Goal: Contribute content: Contribute content

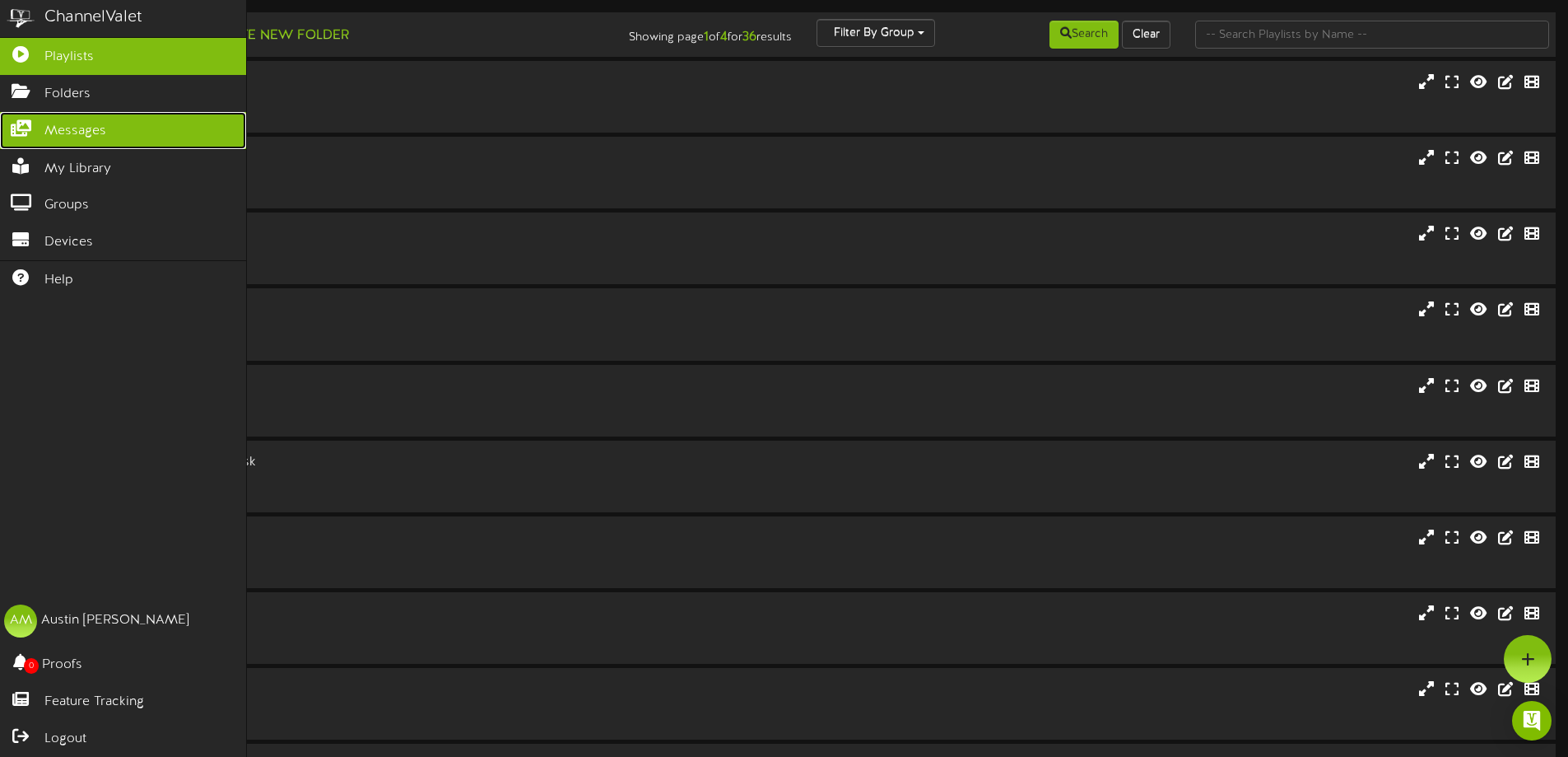
click at [70, 122] on span "Messages" at bounding box center [75, 131] width 62 height 19
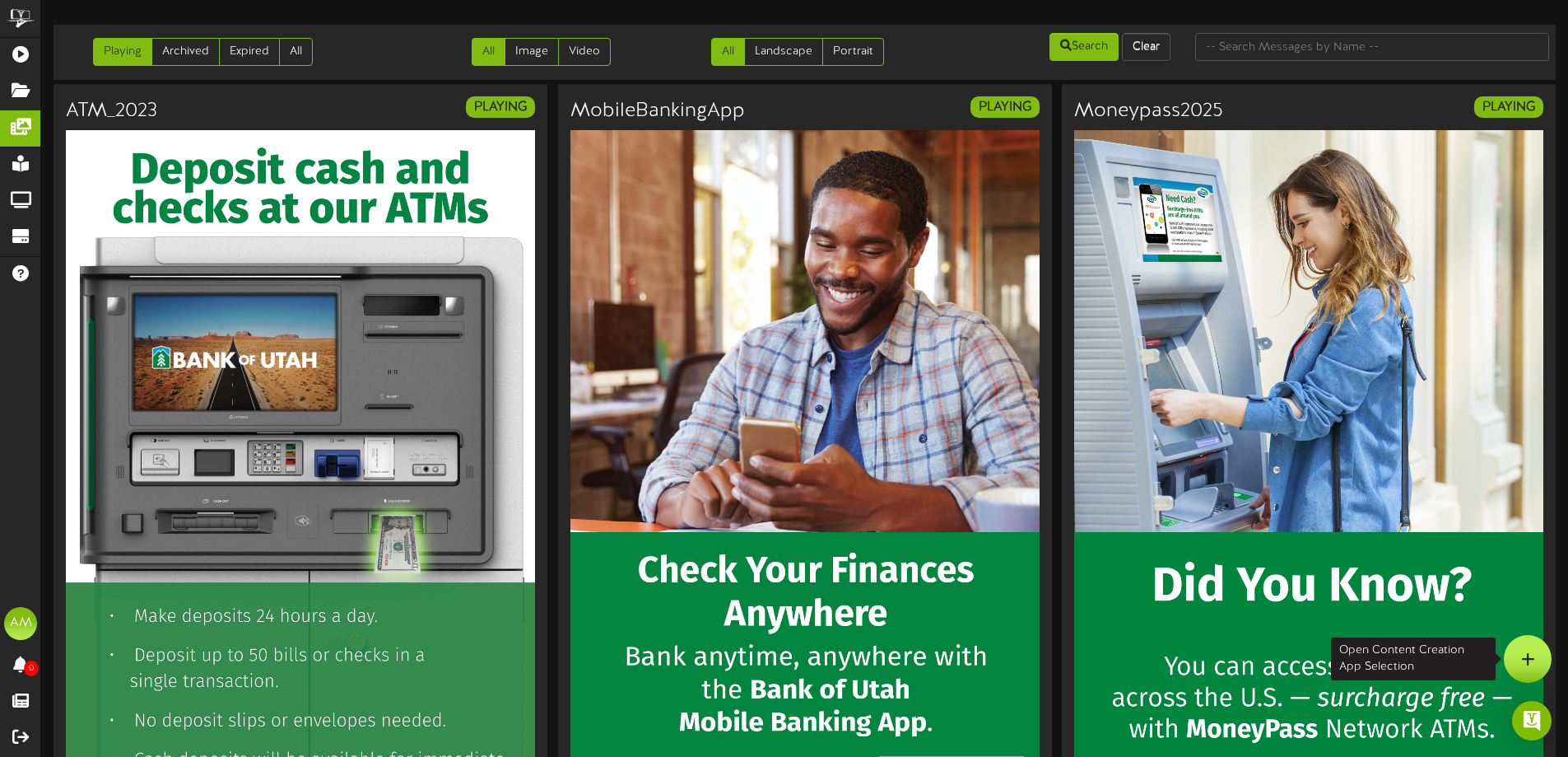
click at [1516, 655] on div at bounding box center [1528, 658] width 48 height 48
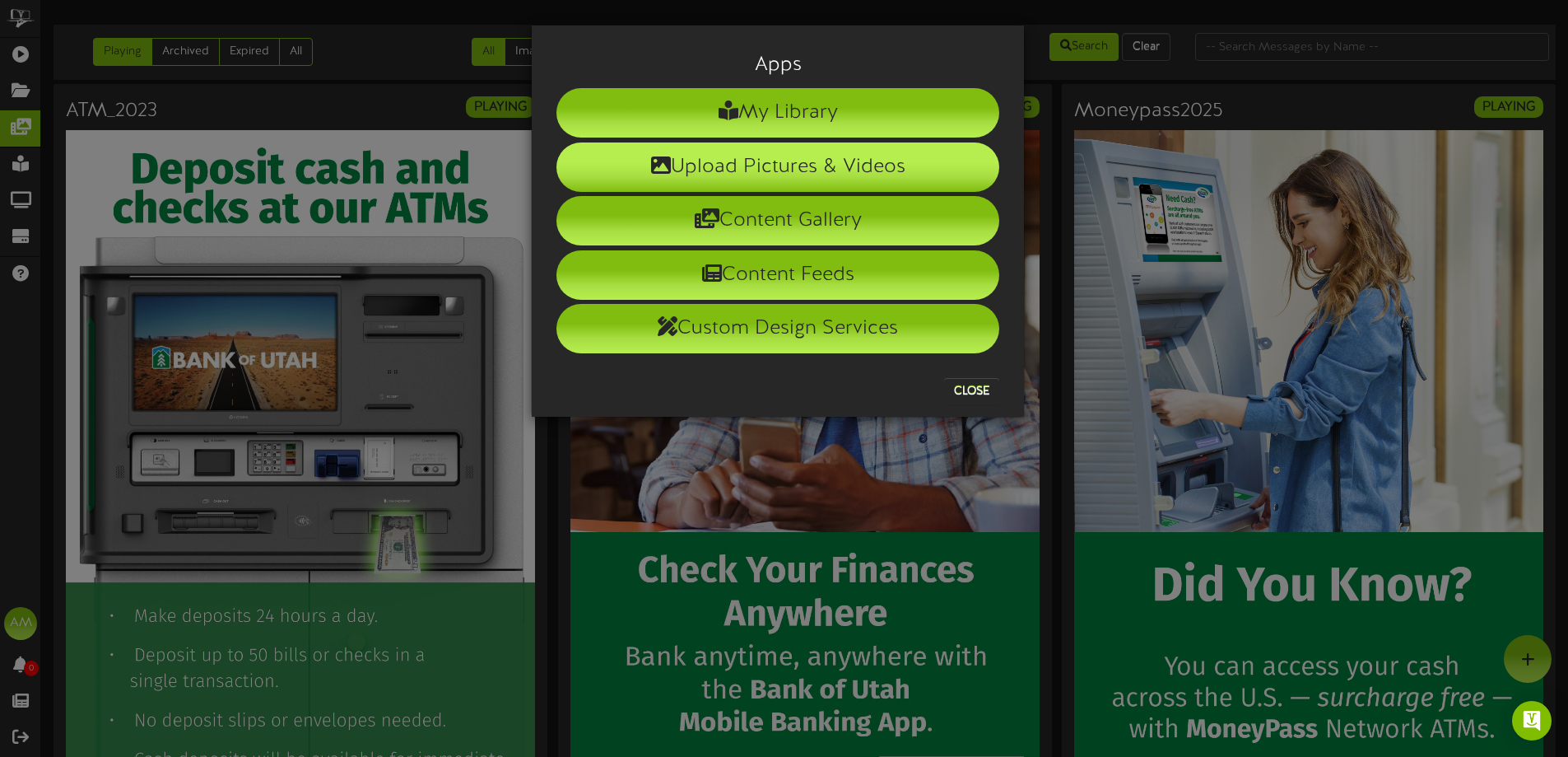
click at [820, 180] on li "Upload Pictures & Videos" at bounding box center [777, 167] width 442 height 49
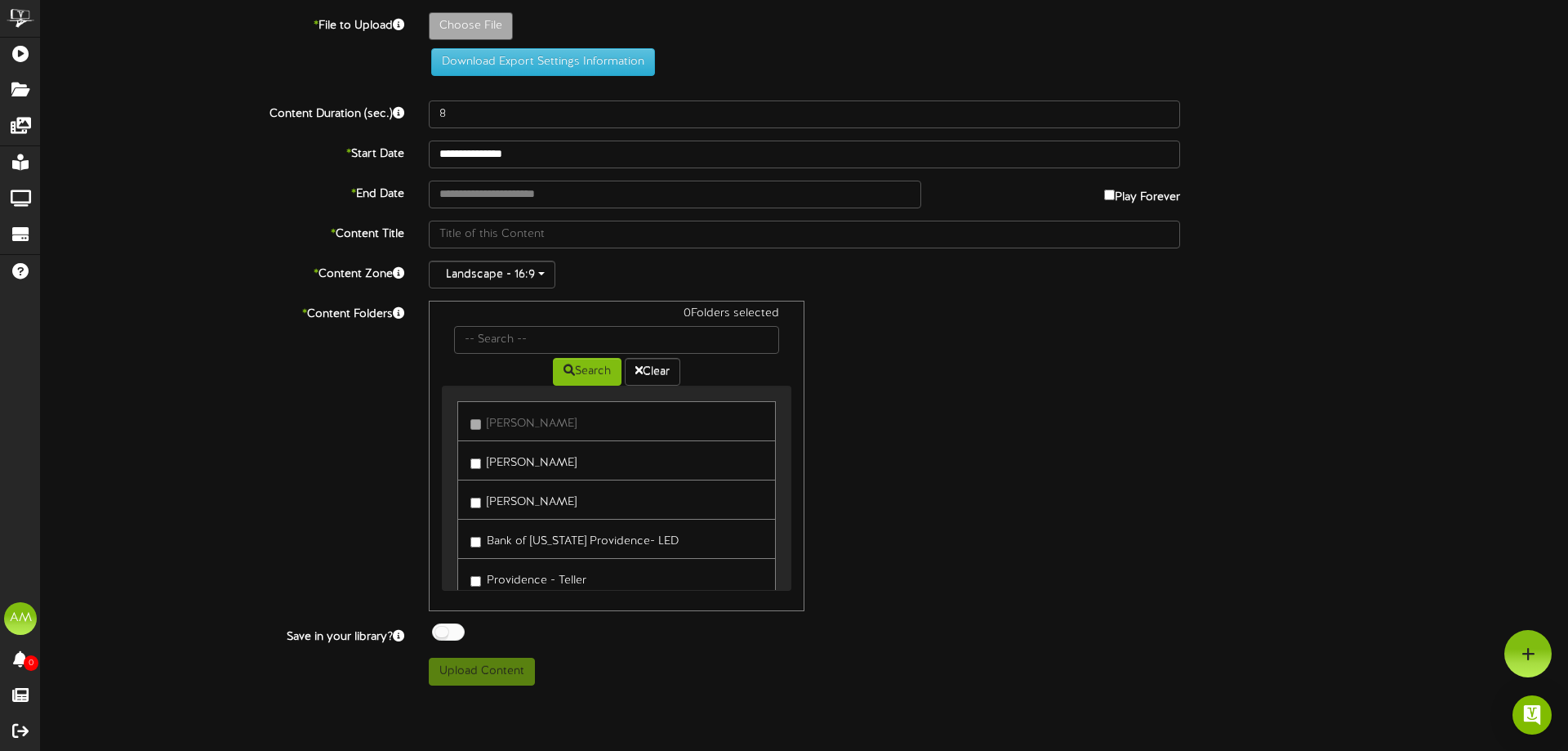
click at [497, 458] on label "[PERSON_NAME]" at bounding box center [523, 460] width 106 height 22
drag, startPoint x: 497, startPoint y: 499, endPoint x: 500, endPoint y: 510, distance: 11.4
click at [496, 498] on label "[PERSON_NAME]" at bounding box center [523, 499] width 106 height 22
click at [510, 502] on label "Providence - Teller" at bounding box center [528, 496] width 116 height 22
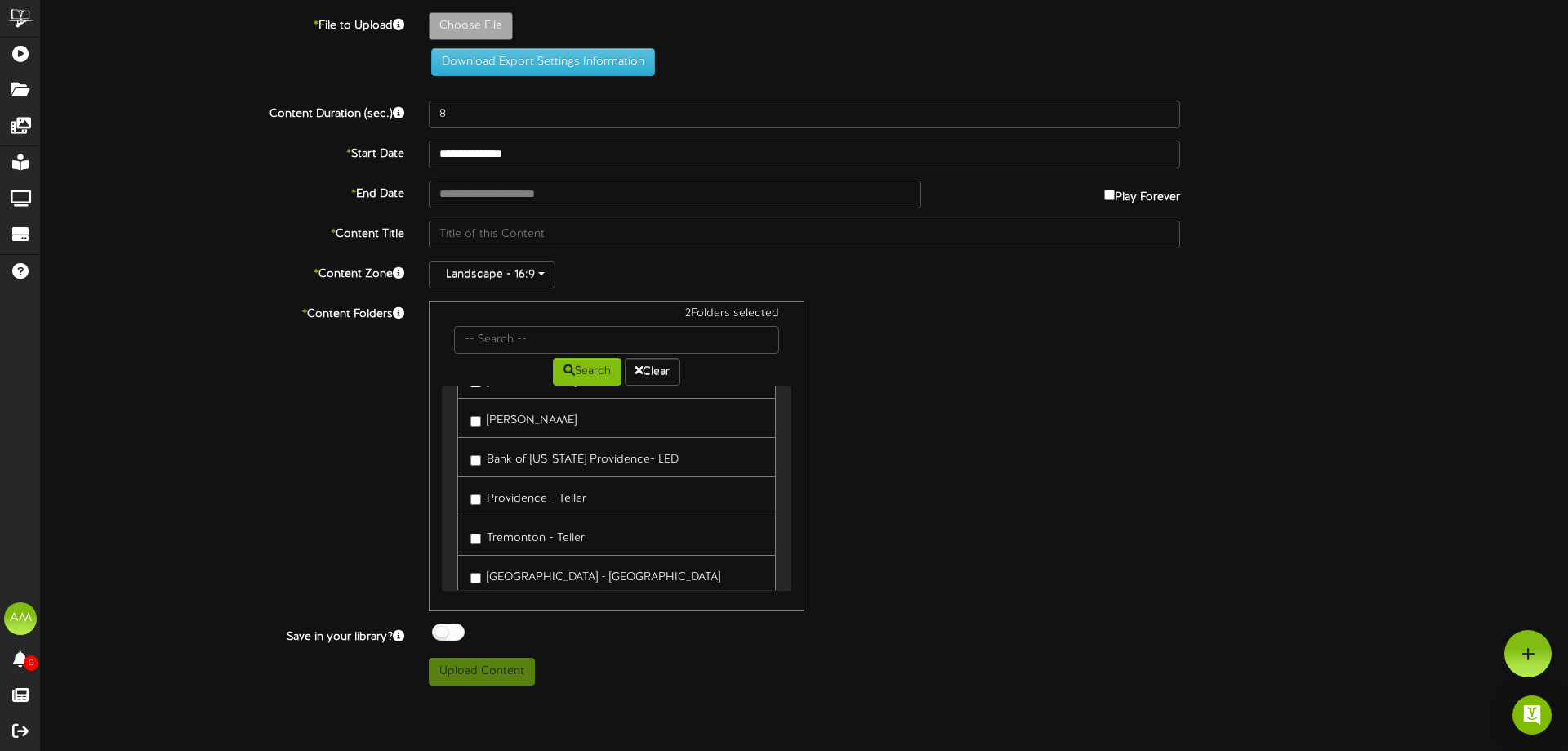
click at [525, 531] on label "Tremonton - Teller" at bounding box center [527, 535] width 114 height 22
click at [544, 567] on label "[GEOGRAPHIC_DATA] - [GEOGRAPHIC_DATA]" at bounding box center [595, 575] width 250 height 22
click at [521, 417] on label "[PERSON_NAME]" at bounding box center [523, 418] width 106 height 22
click at [533, 454] on label "[PERSON_NAME]" at bounding box center [523, 450] width 106 height 22
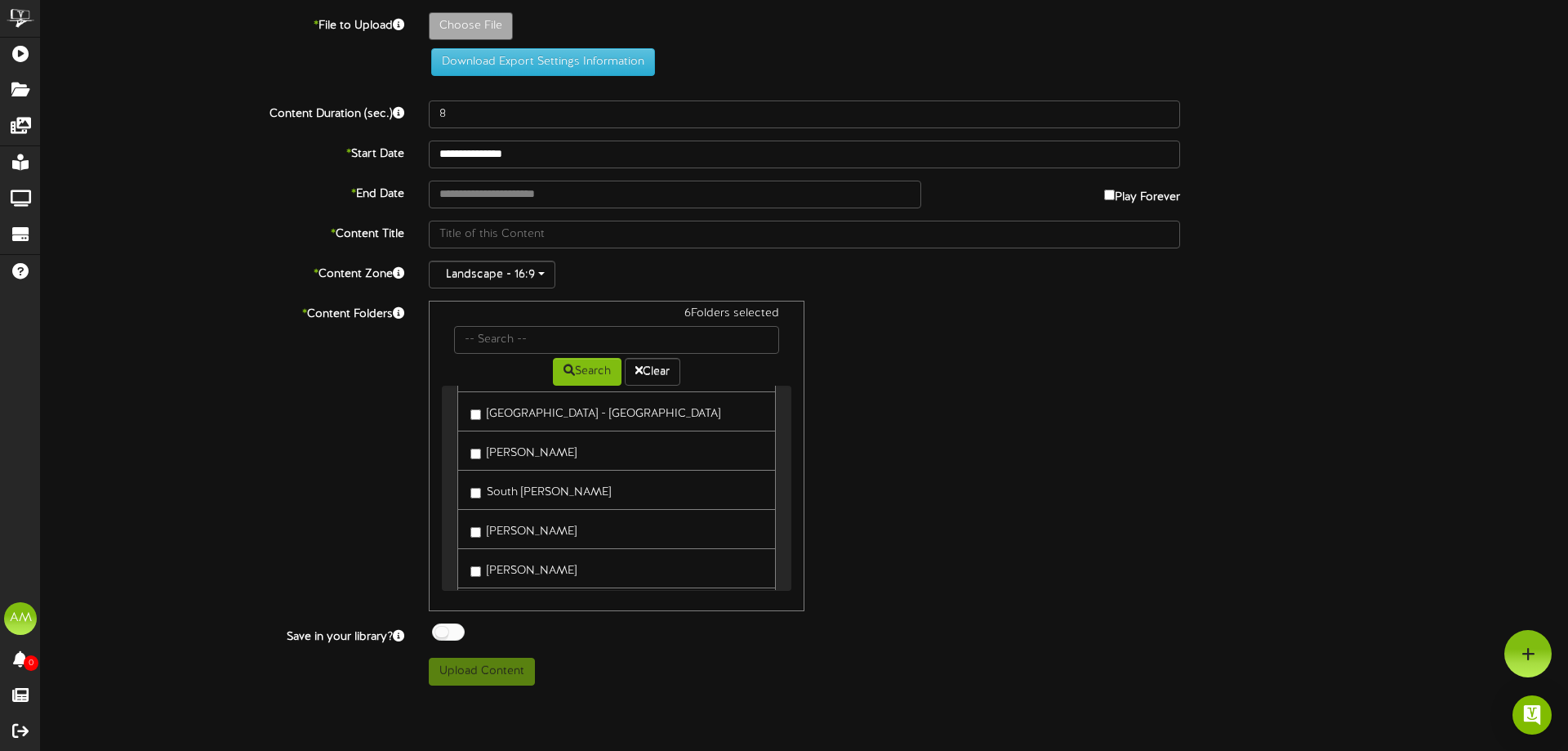
click at [533, 479] on label "South [PERSON_NAME]" at bounding box center [540, 489] width 141 height 22
click at [525, 525] on label "[PERSON_NAME]" at bounding box center [523, 528] width 106 height 22
click at [521, 563] on label "[PERSON_NAME]" at bounding box center [523, 568] width 106 height 22
click at [554, 447] on label "[GEOGRAPHIC_DATA] - [GEOGRAPHIC_DATA]" at bounding box center [595, 444] width 250 height 22
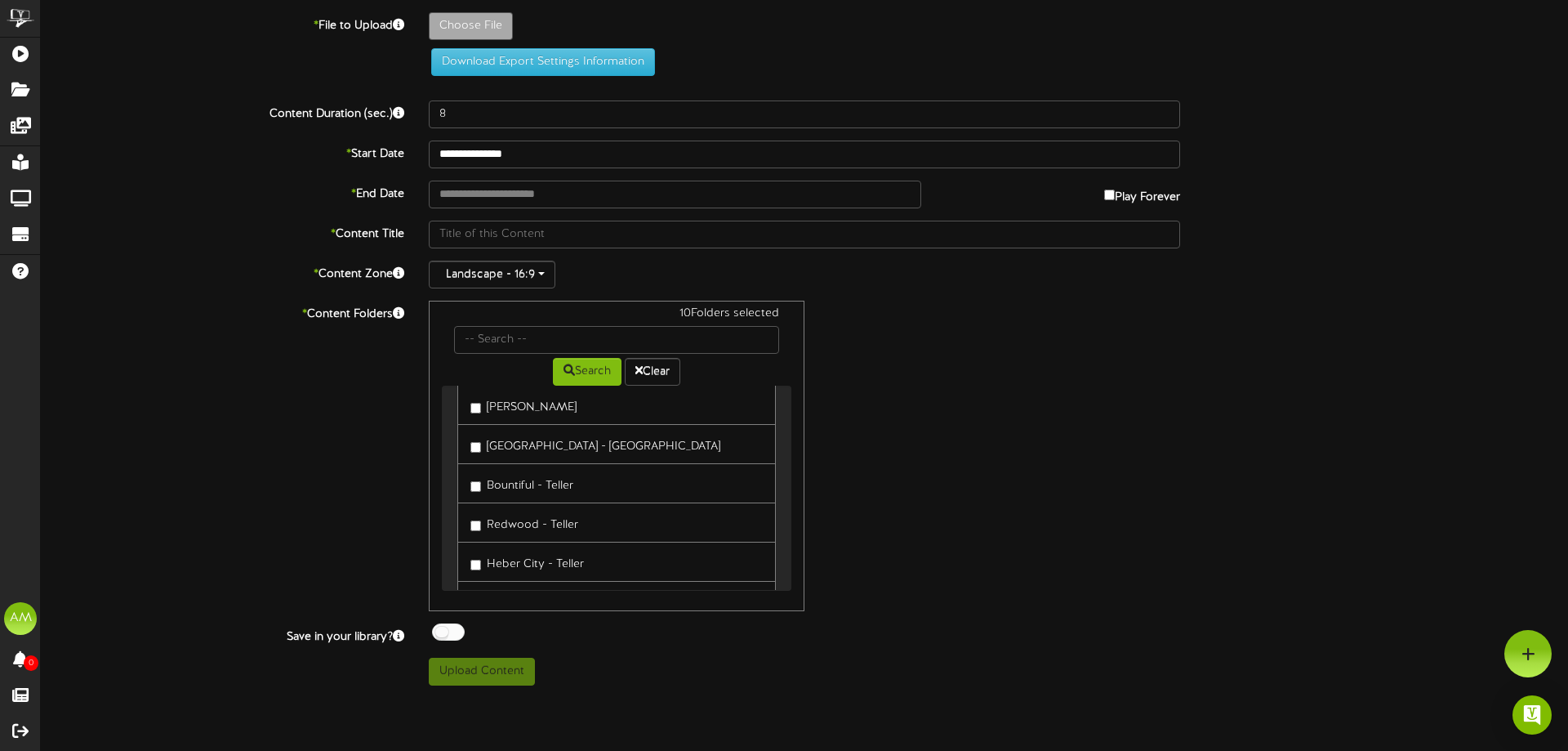
click at [574, 555] on label "Heber City - Teller" at bounding box center [526, 561] width 113 height 22
drag, startPoint x: 553, startPoint y: 529, endPoint x: 548, endPoint y: 520, distance: 10.3
click at [552, 527] on label "Redwood - Teller" at bounding box center [524, 522] width 108 height 22
click at [536, 491] on label "Bountiful - Teller" at bounding box center [522, 483] width 103 height 22
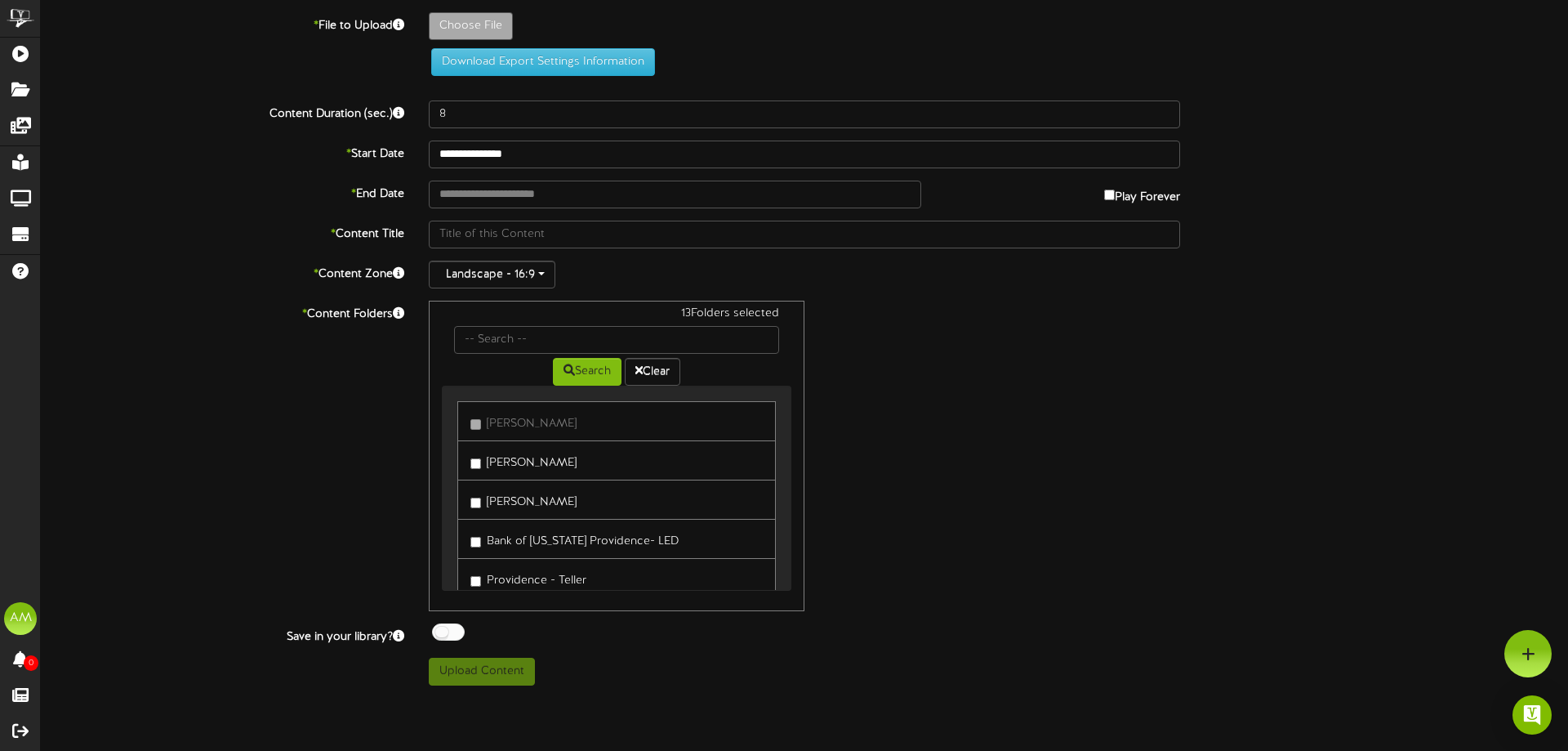
scroll to position [0, 0]
type input "**********"
type input "PGACountdown16"
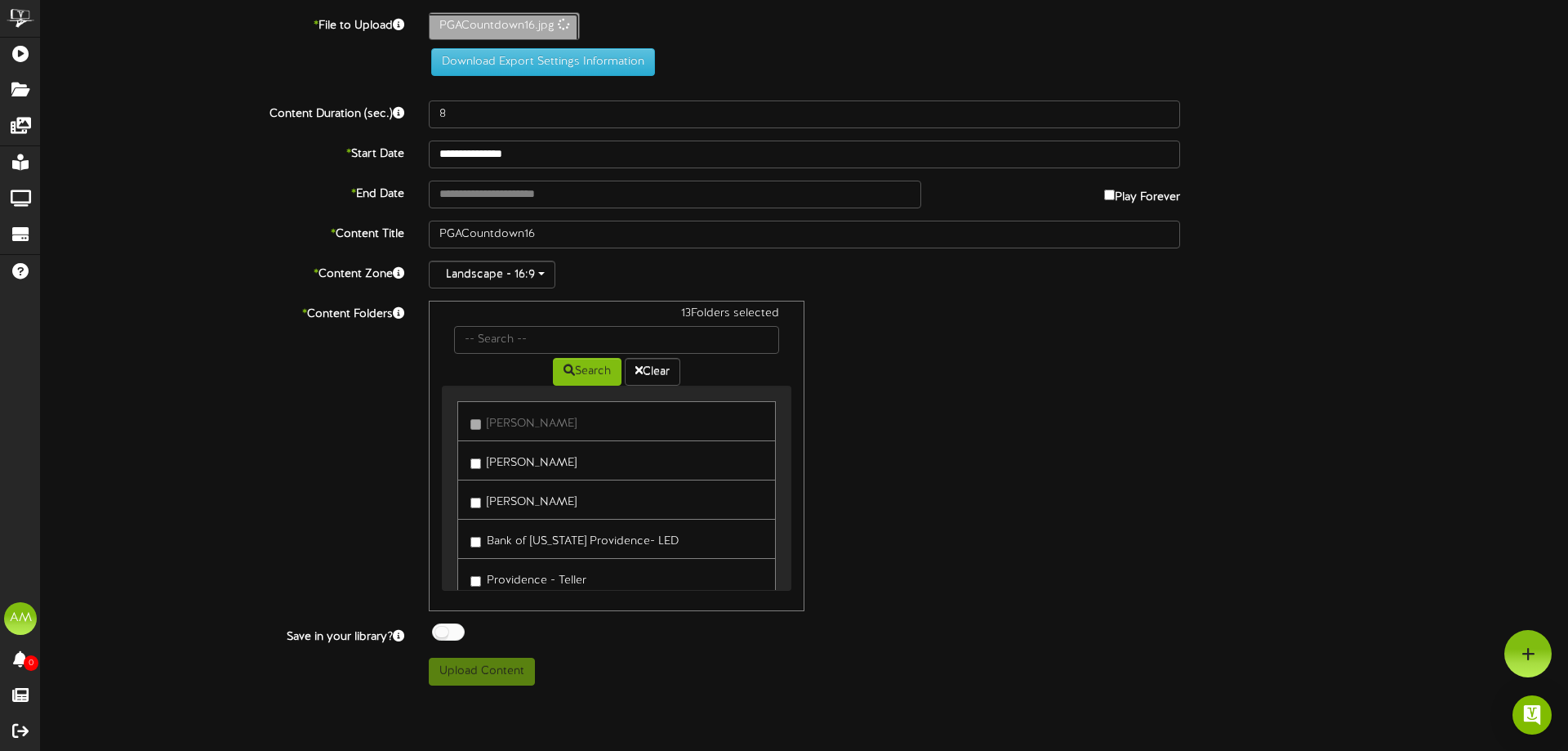
type input "**********"
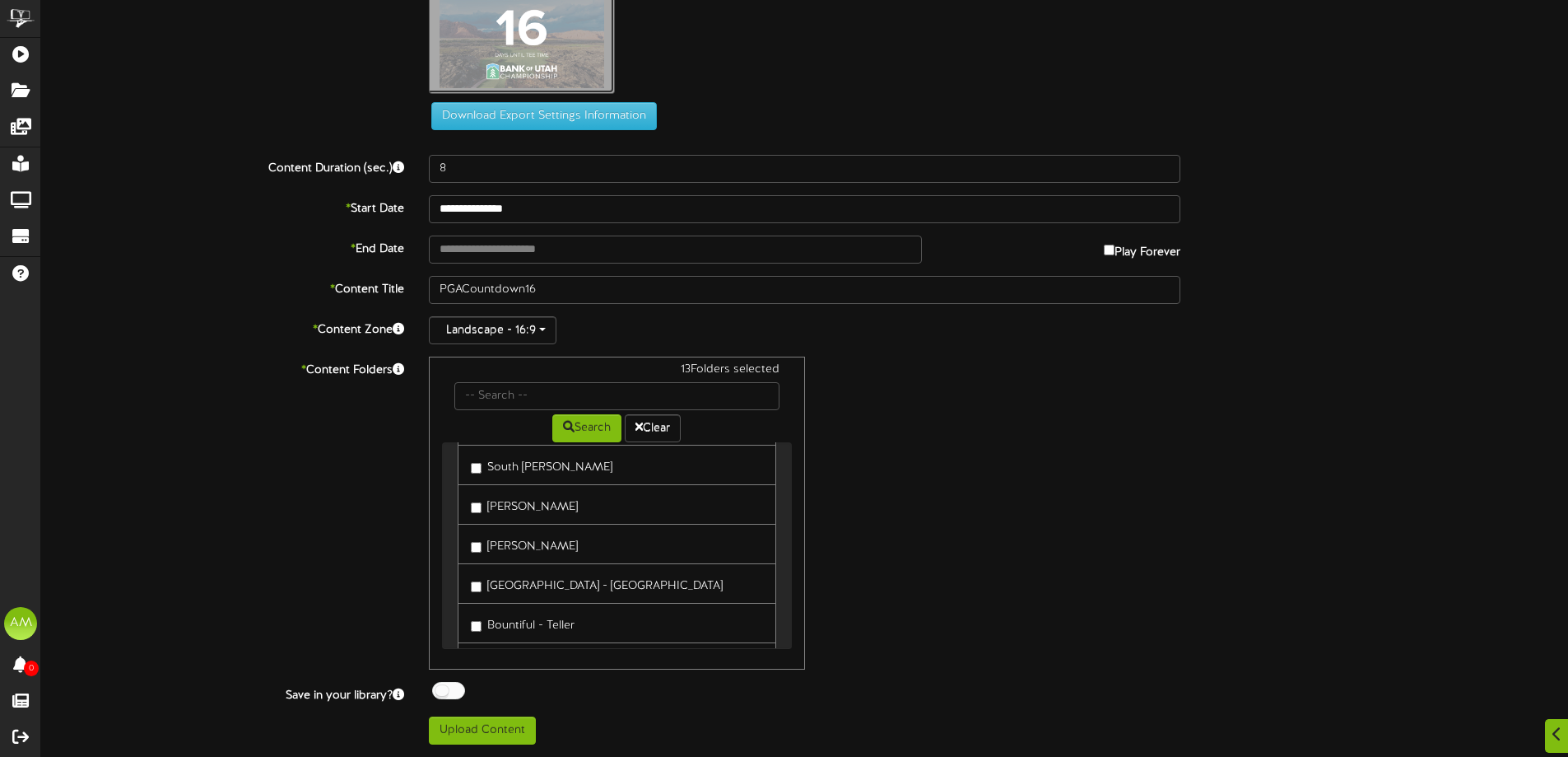
scroll to position [577, 0]
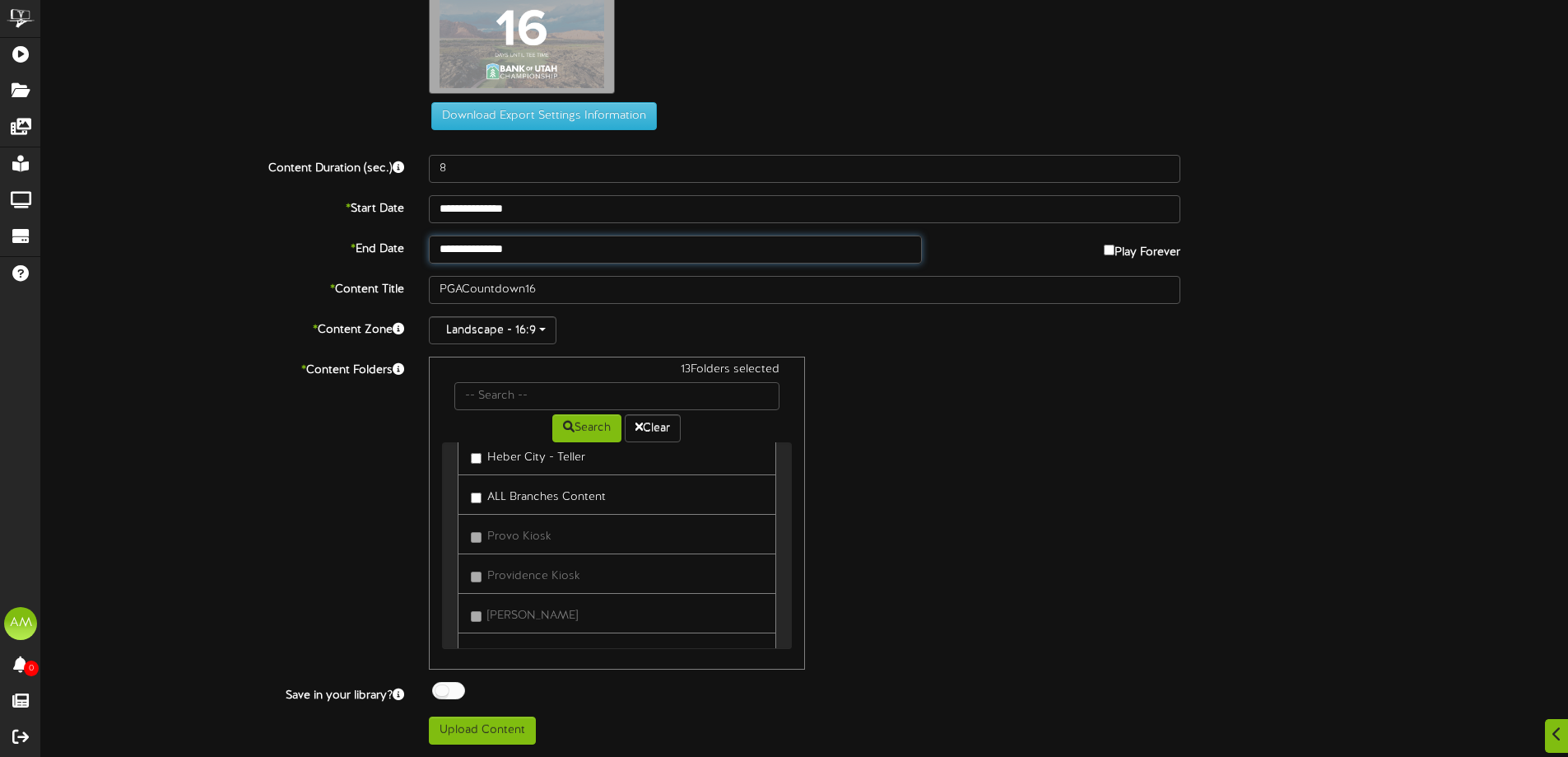
click at [545, 249] on input "**********" at bounding box center [675, 249] width 492 height 28
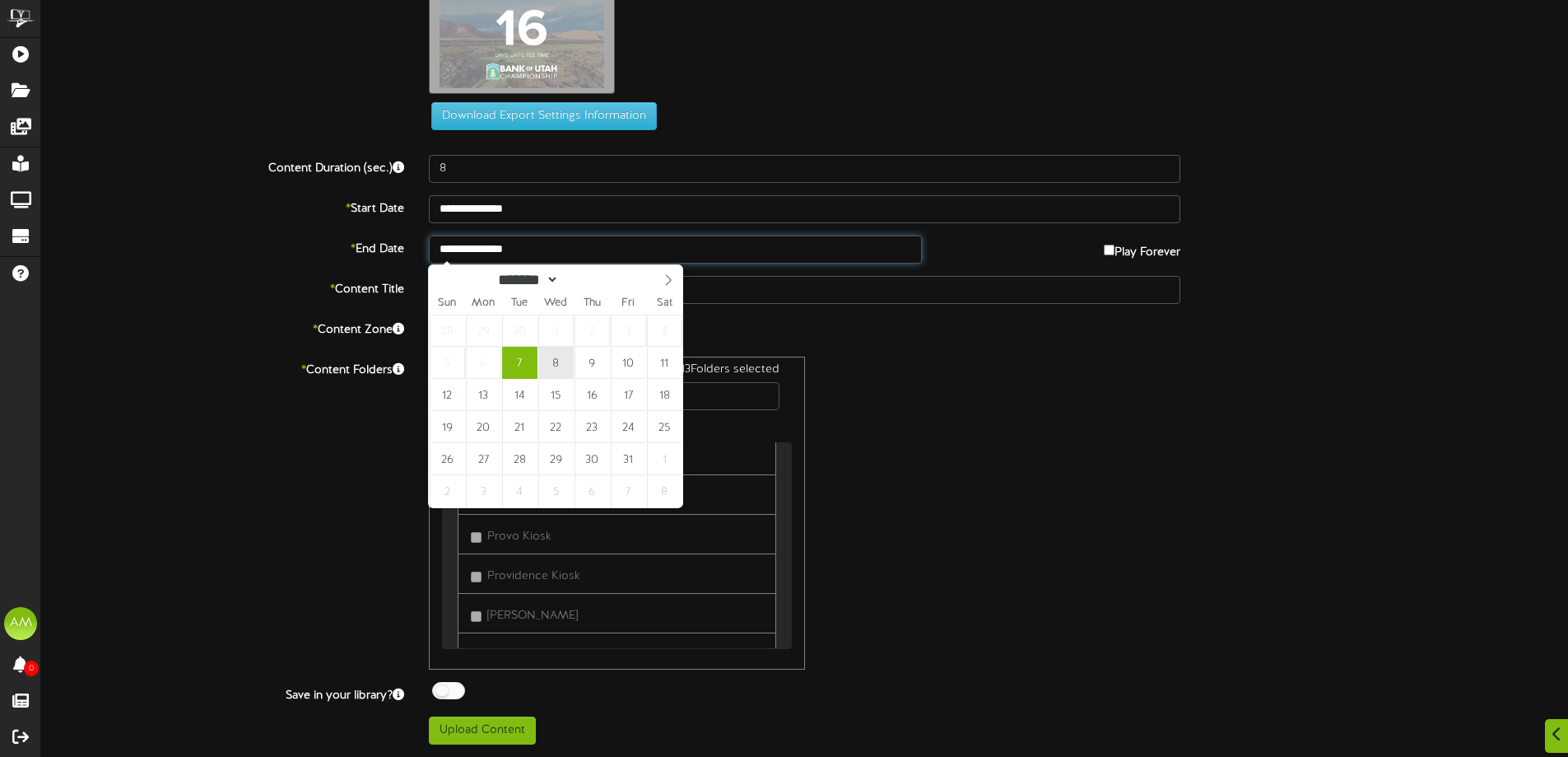
type input "**********"
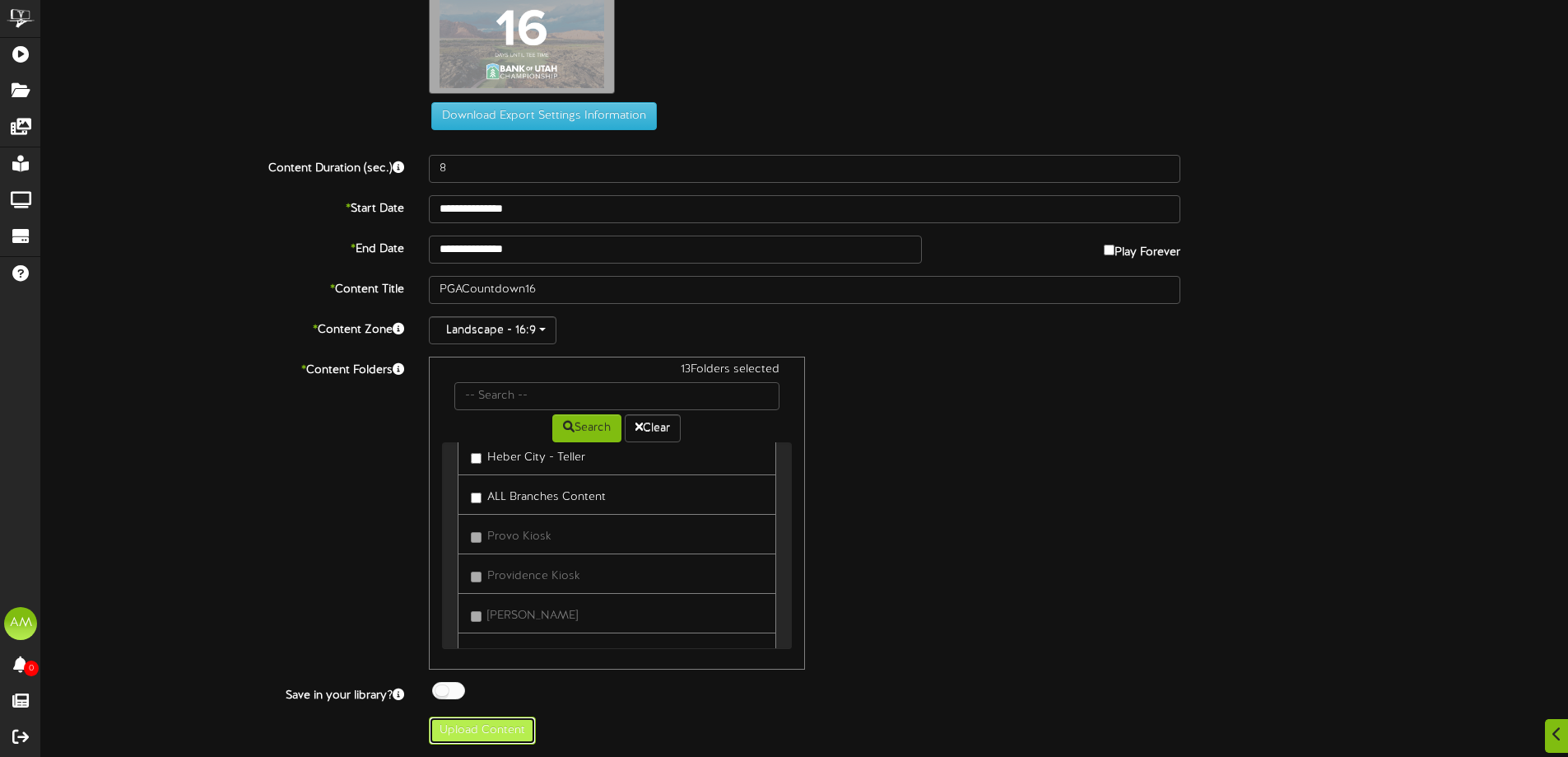
click at [512, 735] on button "Upload Content" at bounding box center [482, 730] width 107 height 28
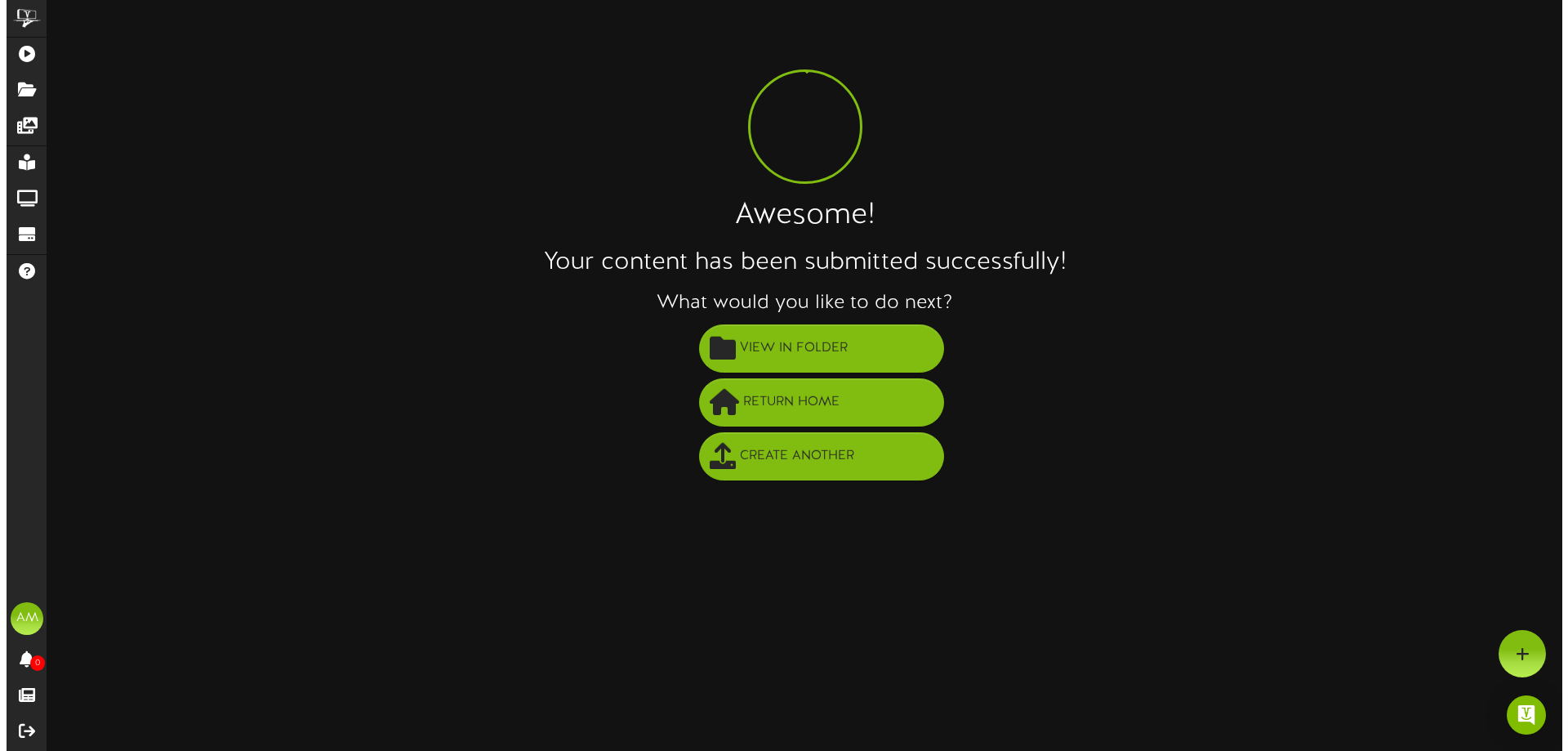
scroll to position [0, 0]
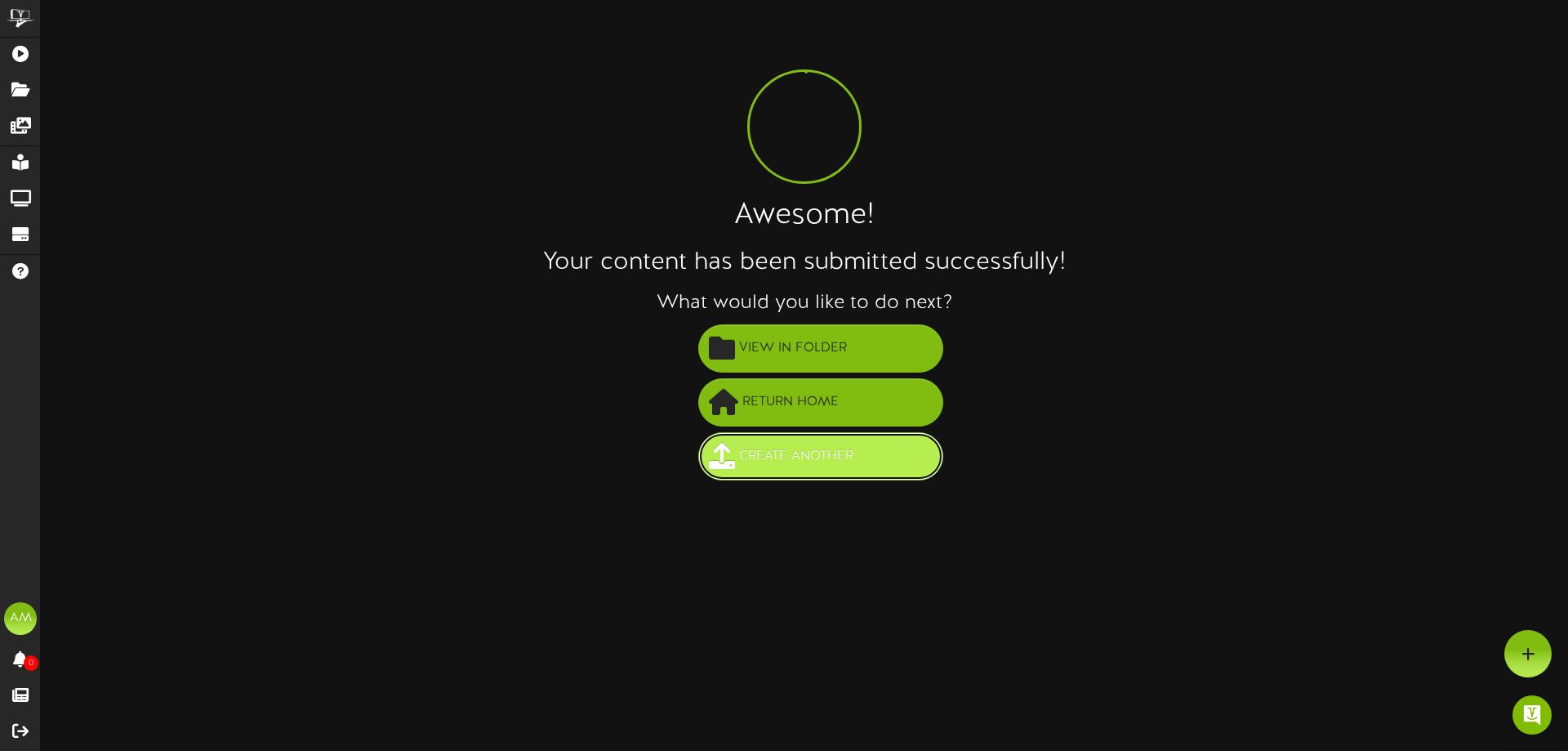
click at [829, 449] on span "Create Another" at bounding box center [796, 456] width 123 height 27
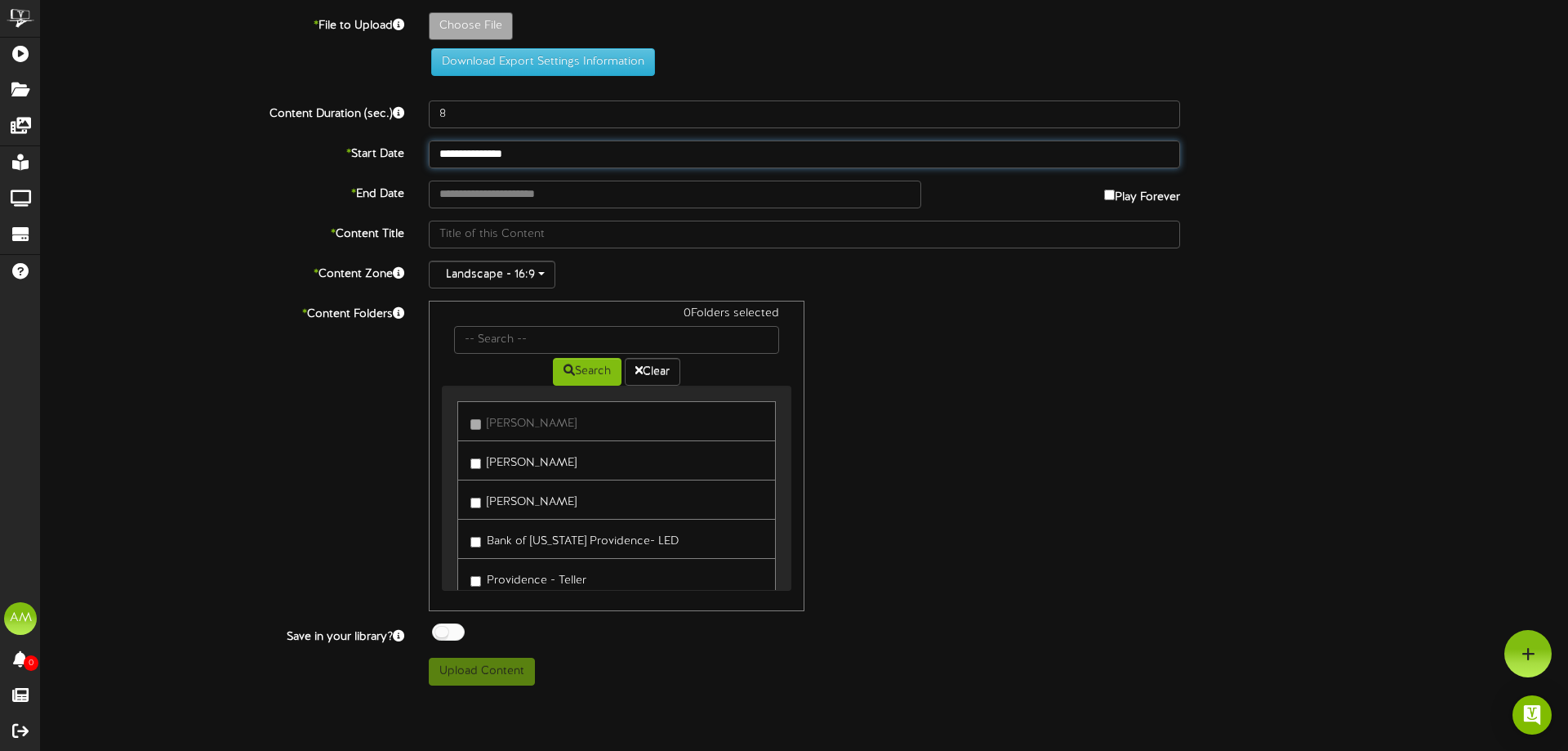
click at [534, 159] on input "**********" at bounding box center [805, 154] width 752 height 28
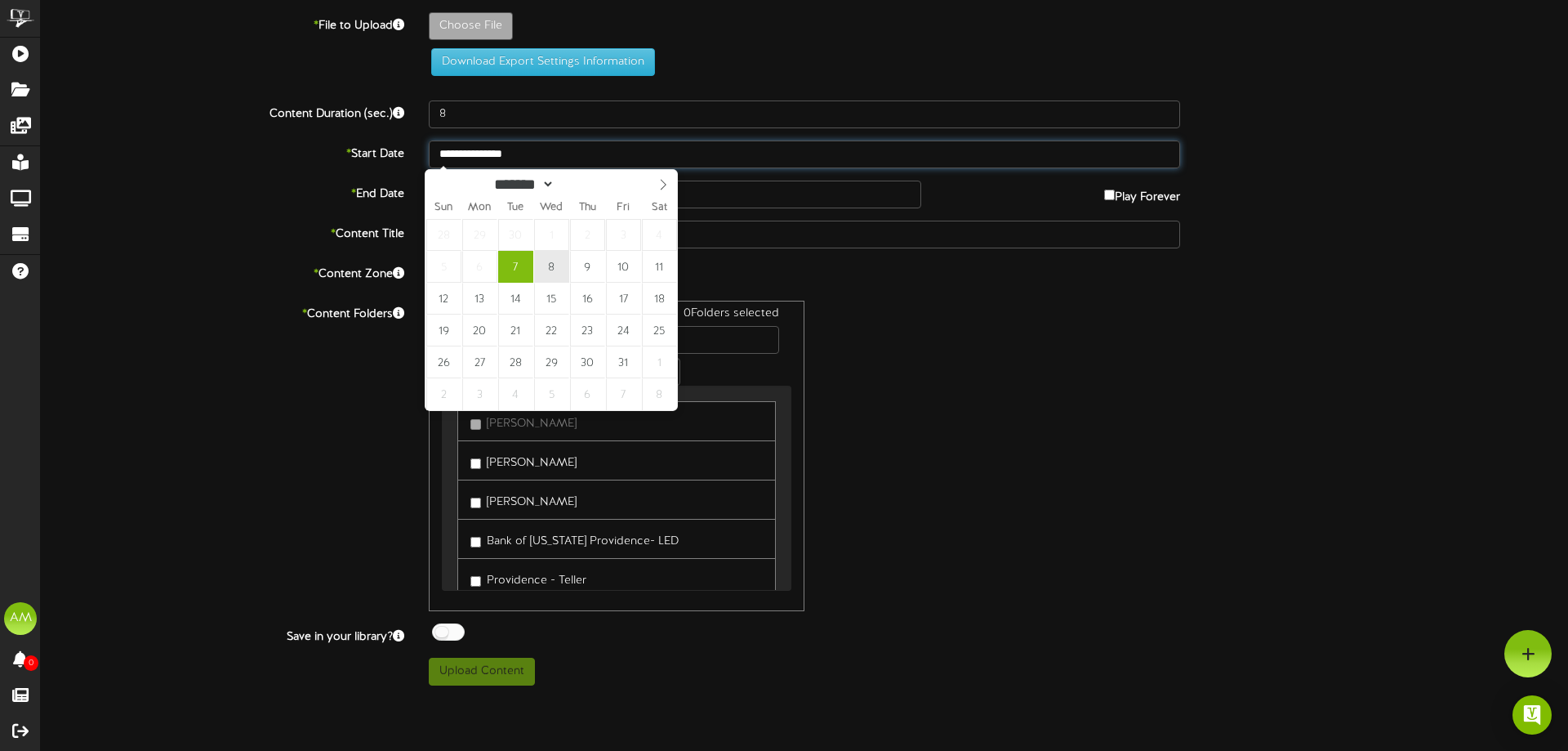
type input "**********"
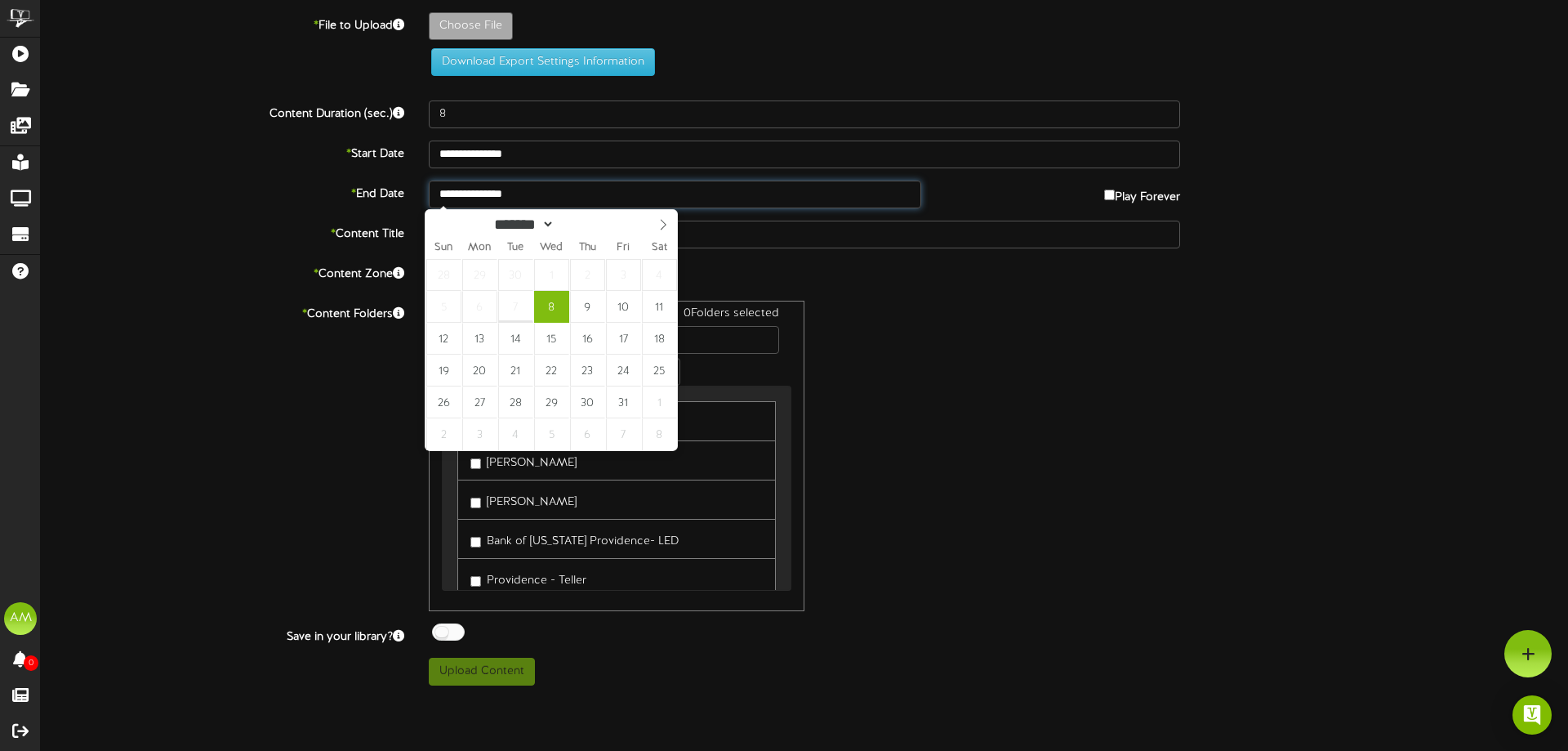
click at [521, 200] on input "**********" at bounding box center [675, 194] width 492 height 28
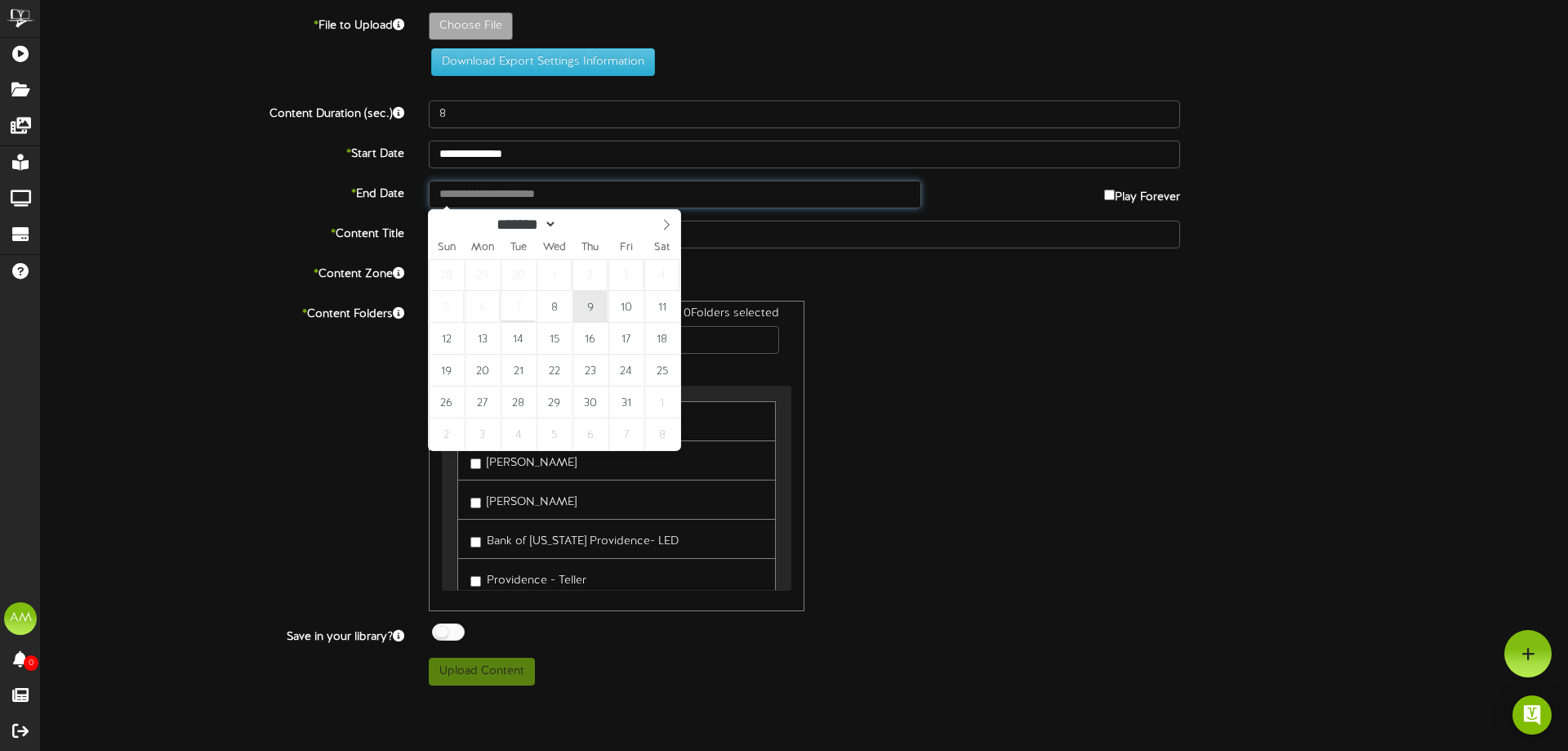
type input "**********"
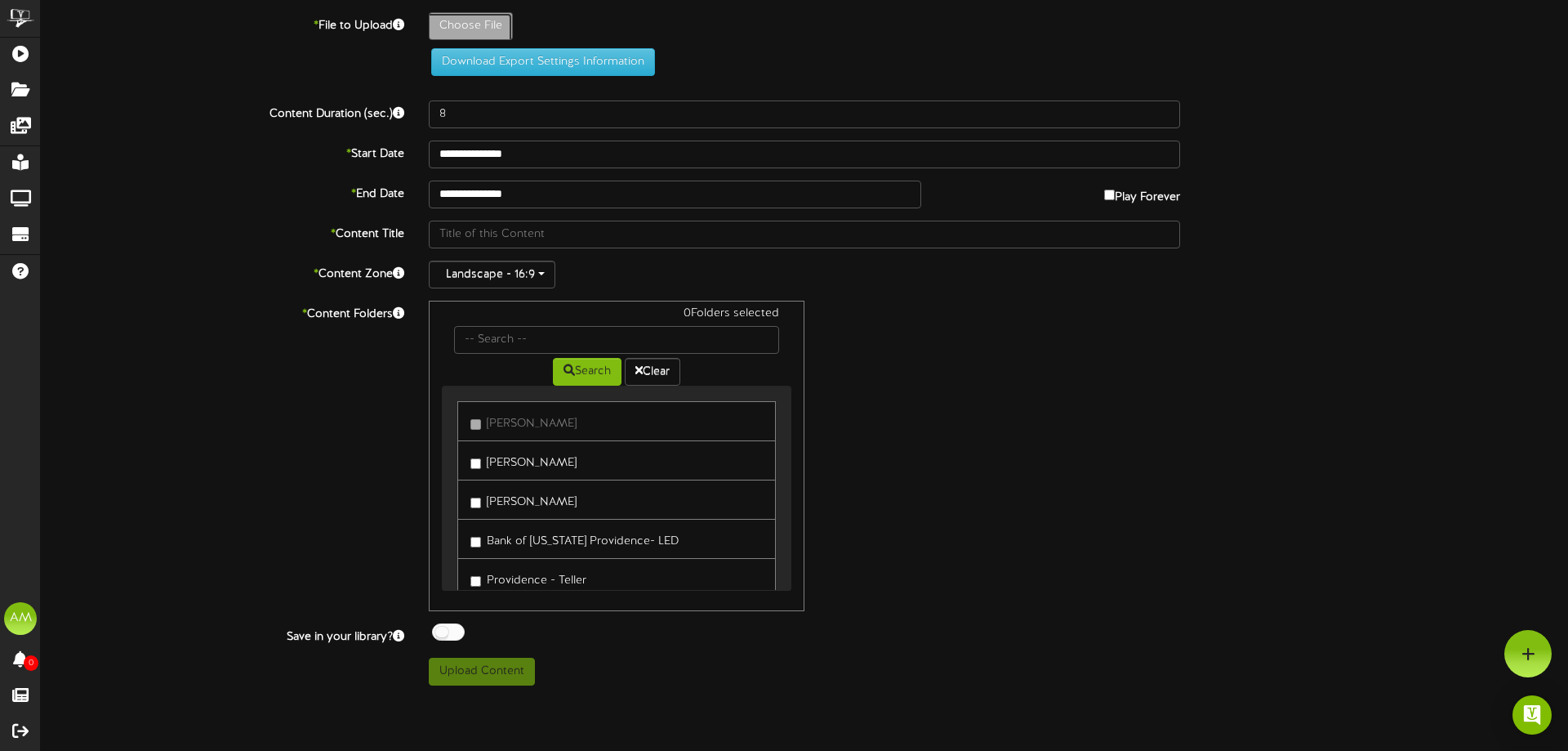
type input "**********"
type input "PGACountdown15"
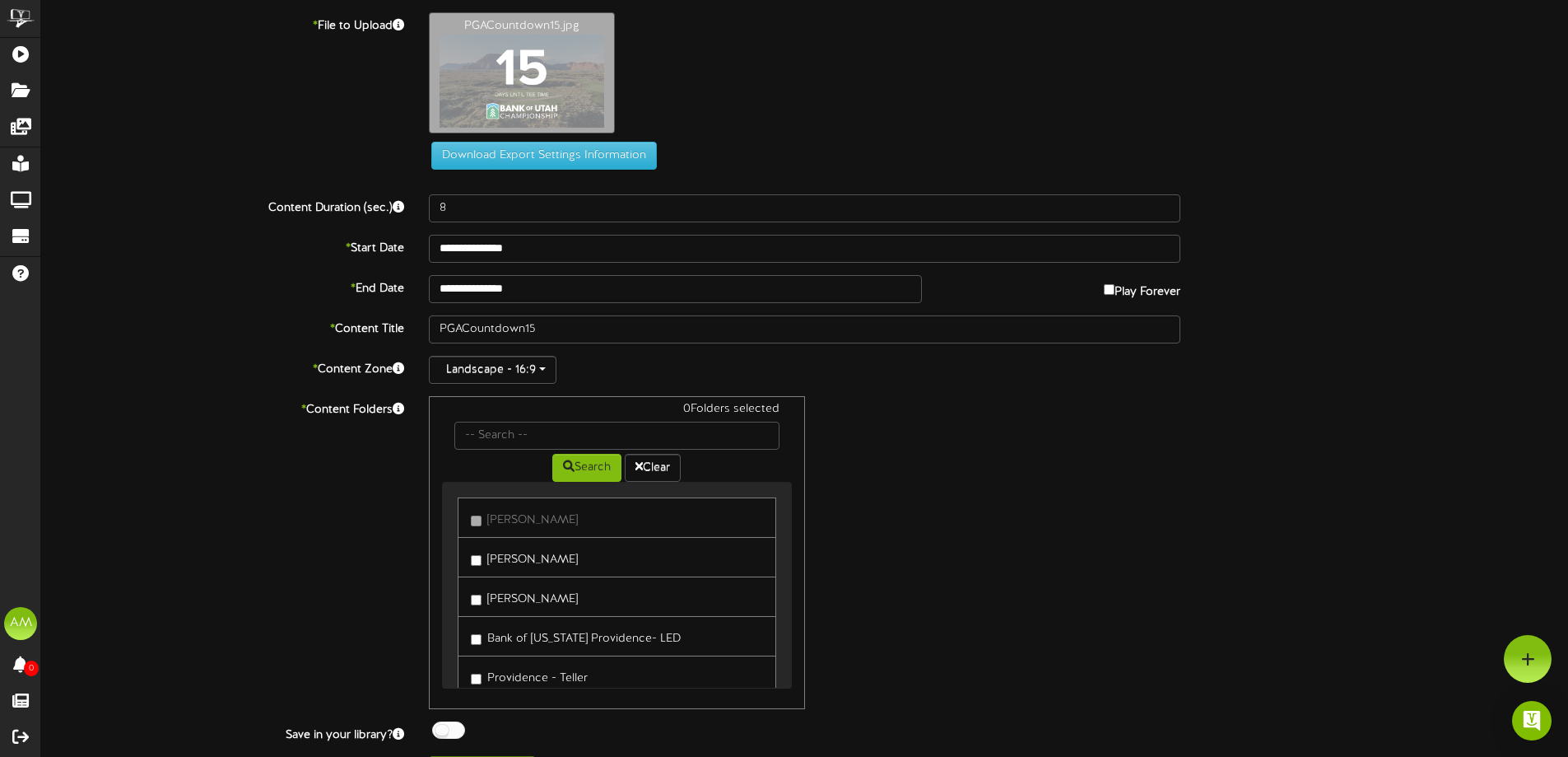
click at [591, 573] on link "[PERSON_NAME]" at bounding box center [617, 557] width 318 height 40
click at [574, 565] on link "[PERSON_NAME]" at bounding box center [617, 557] width 318 height 40
click at [547, 562] on label "[PERSON_NAME]" at bounding box center [524, 557] width 107 height 22
click at [537, 585] on label "[PERSON_NAME]" at bounding box center [524, 596] width 107 height 22
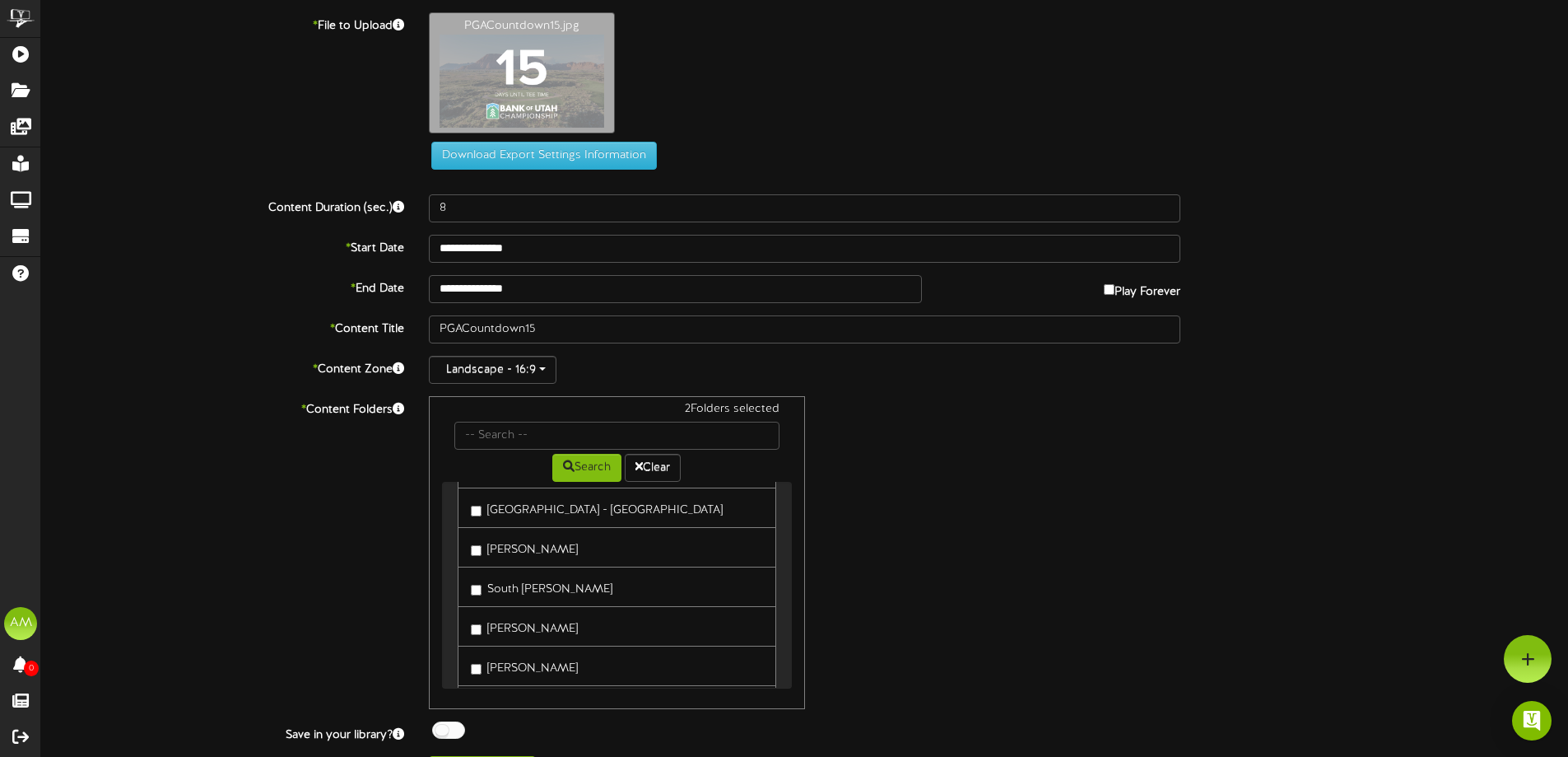
scroll to position [83, 0]
click at [541, 590] on label "Providence - Teller" at bounding box center [530, 593] width 117 height 22
click at [537, 545] on label "Tremonton - Teller" at bounding box center [529, 550] width 115 height 22
click at [547, 619] on label "[PERSON_NAME]" at bounding box center [524, 629] width 107 height 22
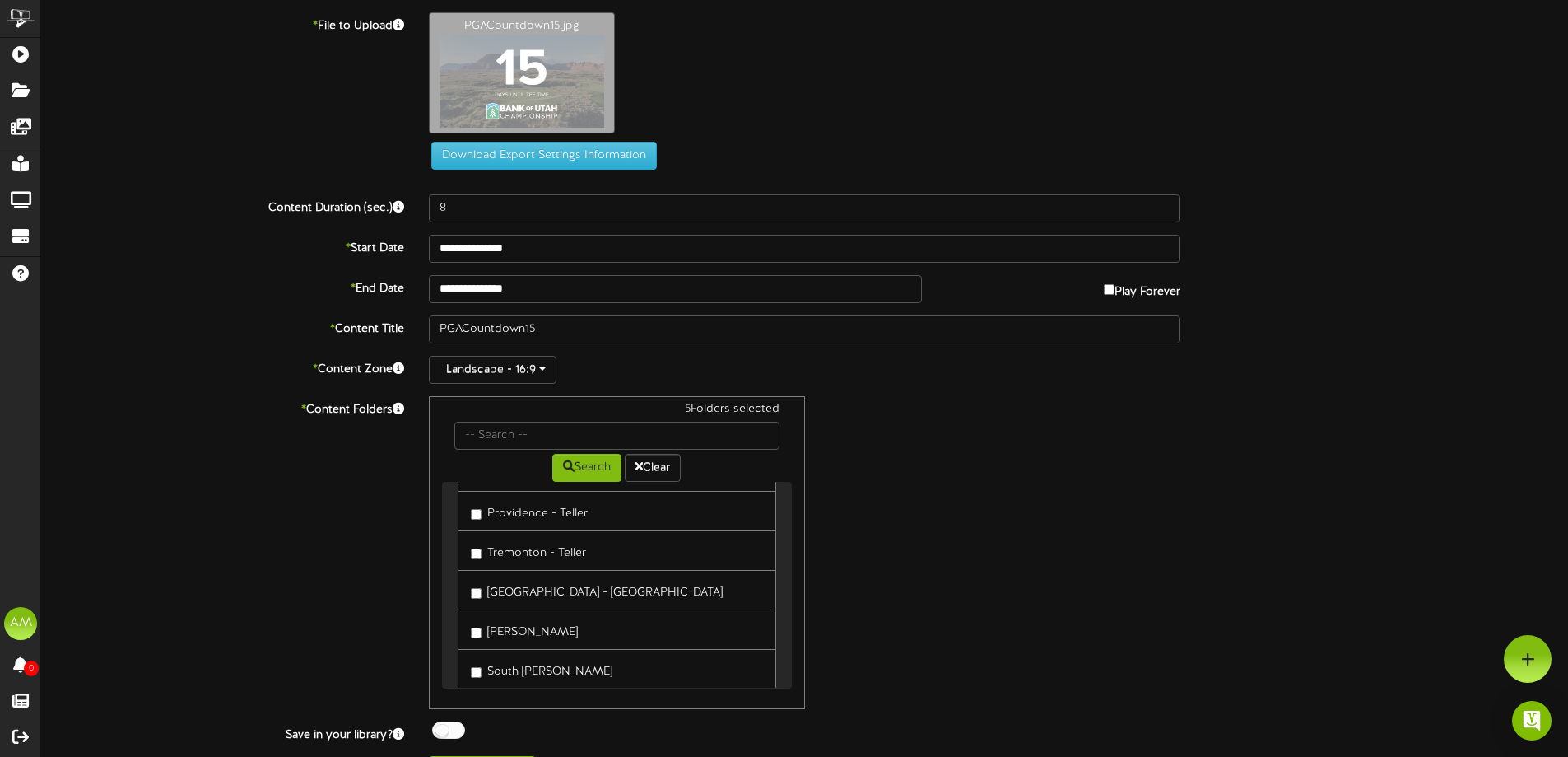
click at [542, 599] on label "[GEOGRAPHIC_DATA] - [GEOGRAPHIC_DATA]" at bounding box center [597, 590] width 252 height 22
click at [551, 666] on label "South [PERSON_NAME]" at bounding box center [542, 669] width 142 height 22
click at [538, 631] on label "[PERSON_NAME]" at bounding box center [524, 626] width 107 height 22
click at [528, 663] on label "[PERSON_NAME]" at bounding box center [524, 665] width 107 height 22
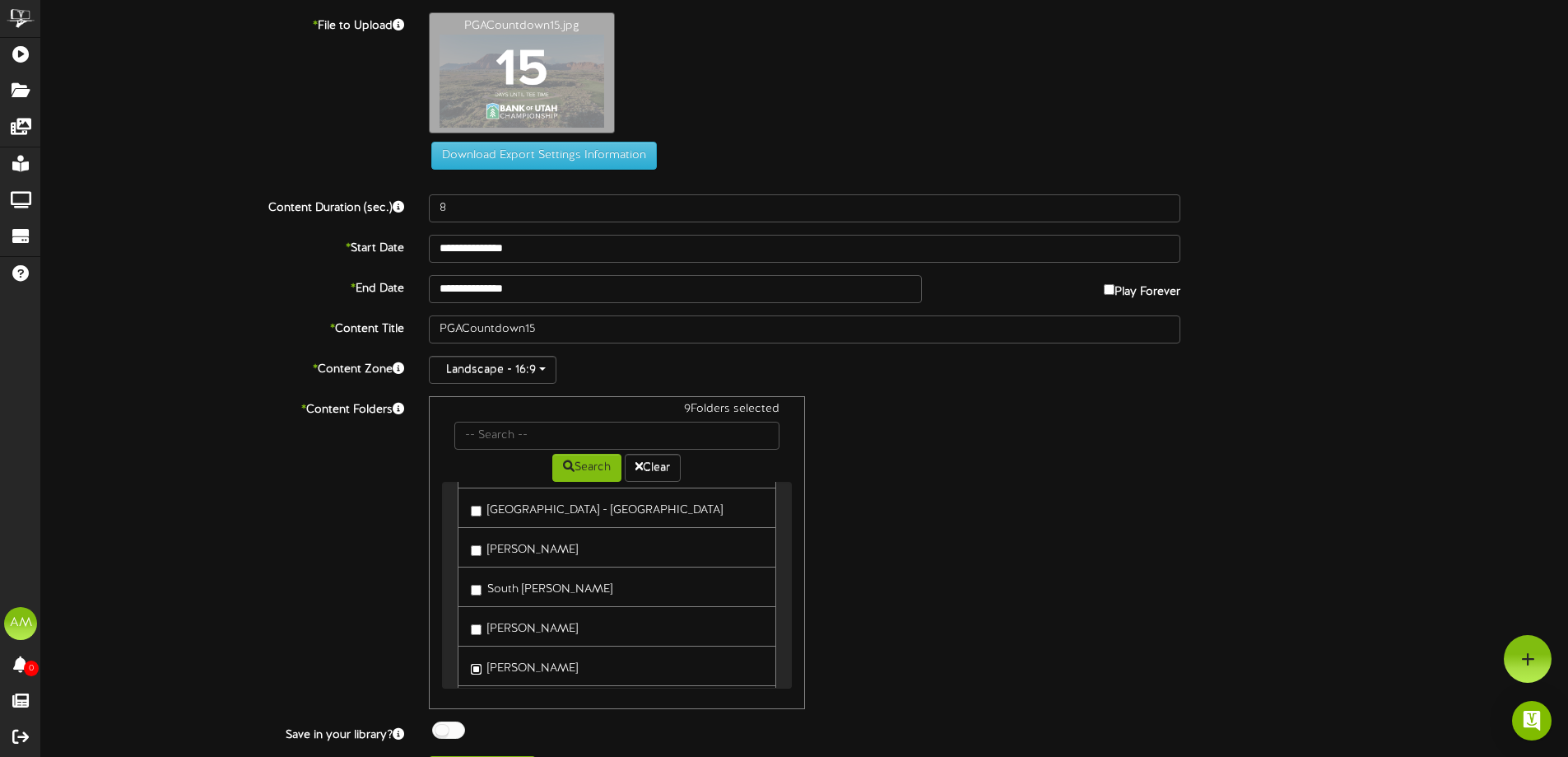
scroll to position [494, 0]
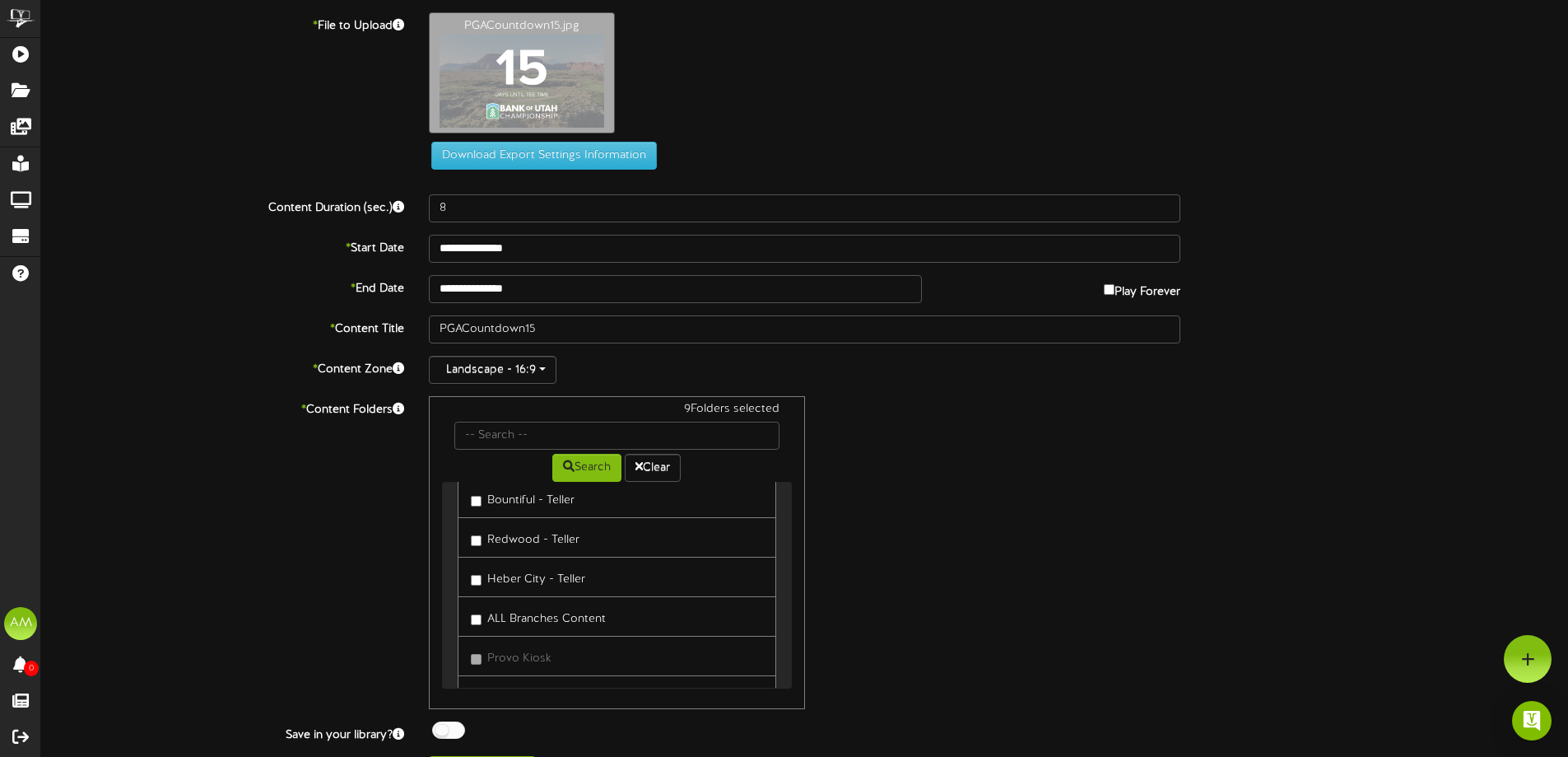
click at [524, 567] on label "Heber City - Teller" at bounding box center [528, 577] width 114 height 22
click at [520, 535] on label "Redwood - Teller" at bounding box center [525, 537] width 109 height 22
click at [512, 506] on label "Bountiful - Teller" at bounding box center [523, 497] width 104 height 22
click at [507, 541] on label "[GEOGRAPHIC_DATA] - [GEOGRAPHIC_DATA]" at bounding box center [597, 541] width 252 height 22
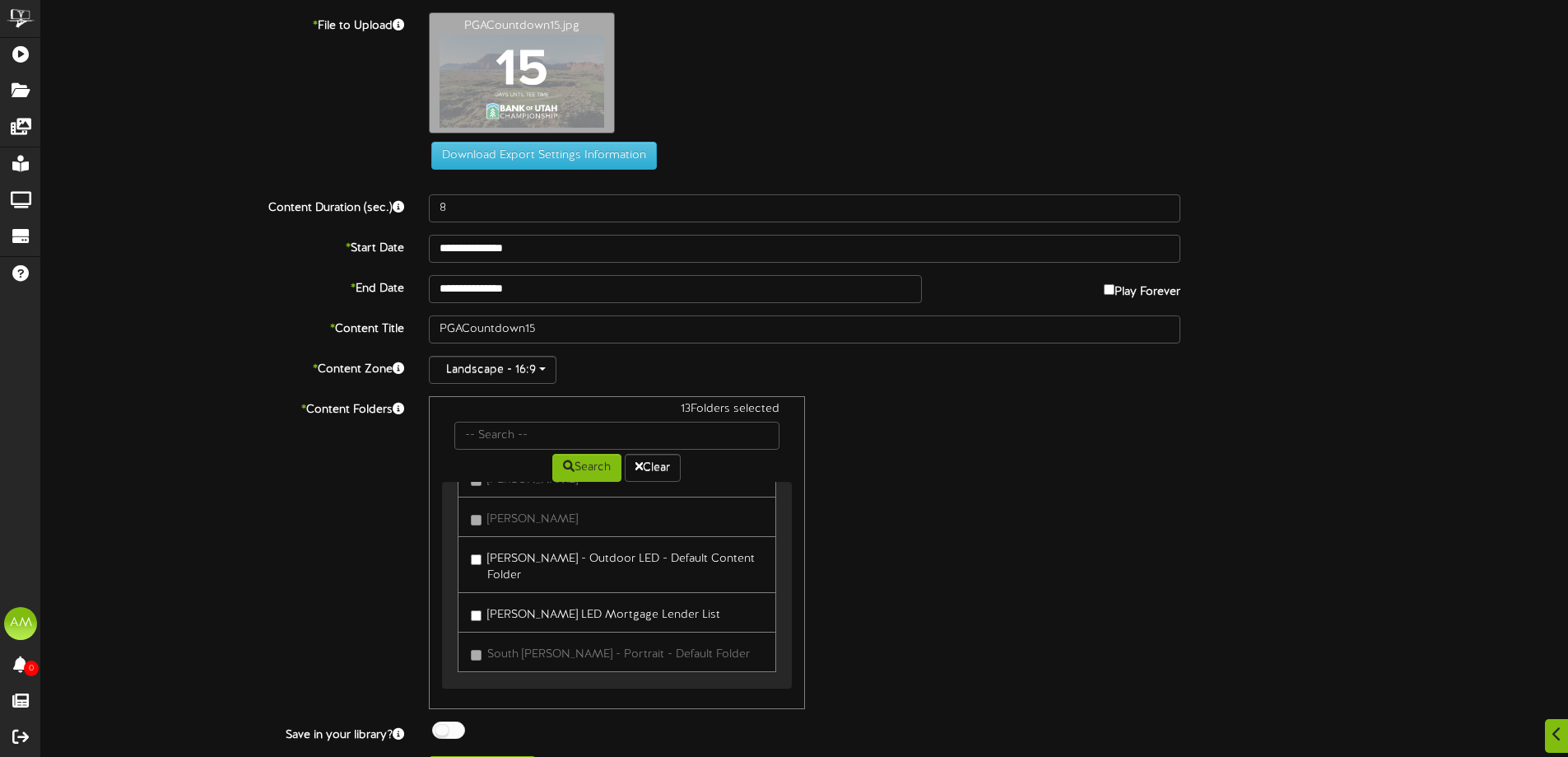
scroll to position [40, 0]
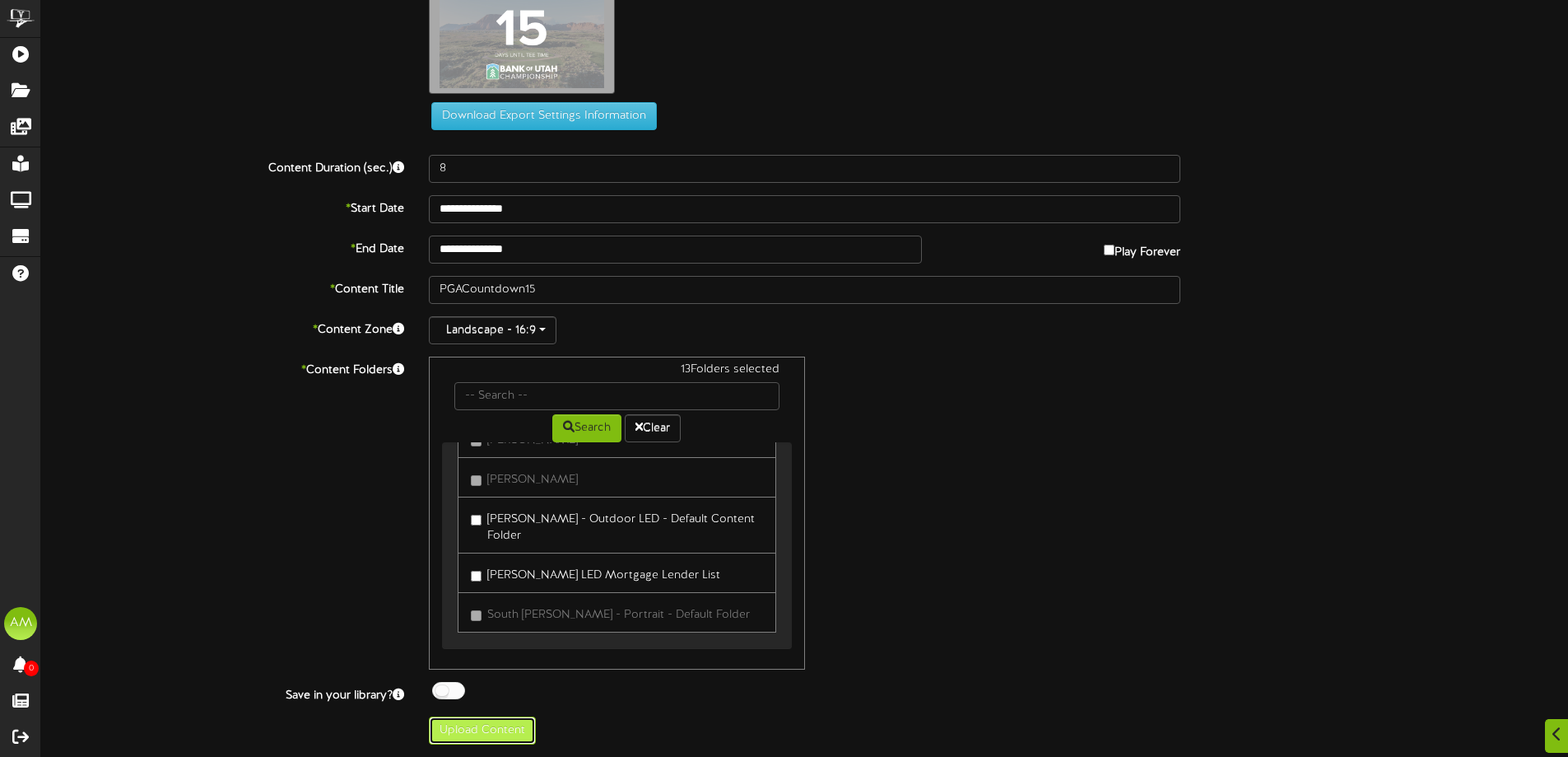
click at [505, 729] on button "Upload Content" at bounding box center [482, 730] width 107 height 28
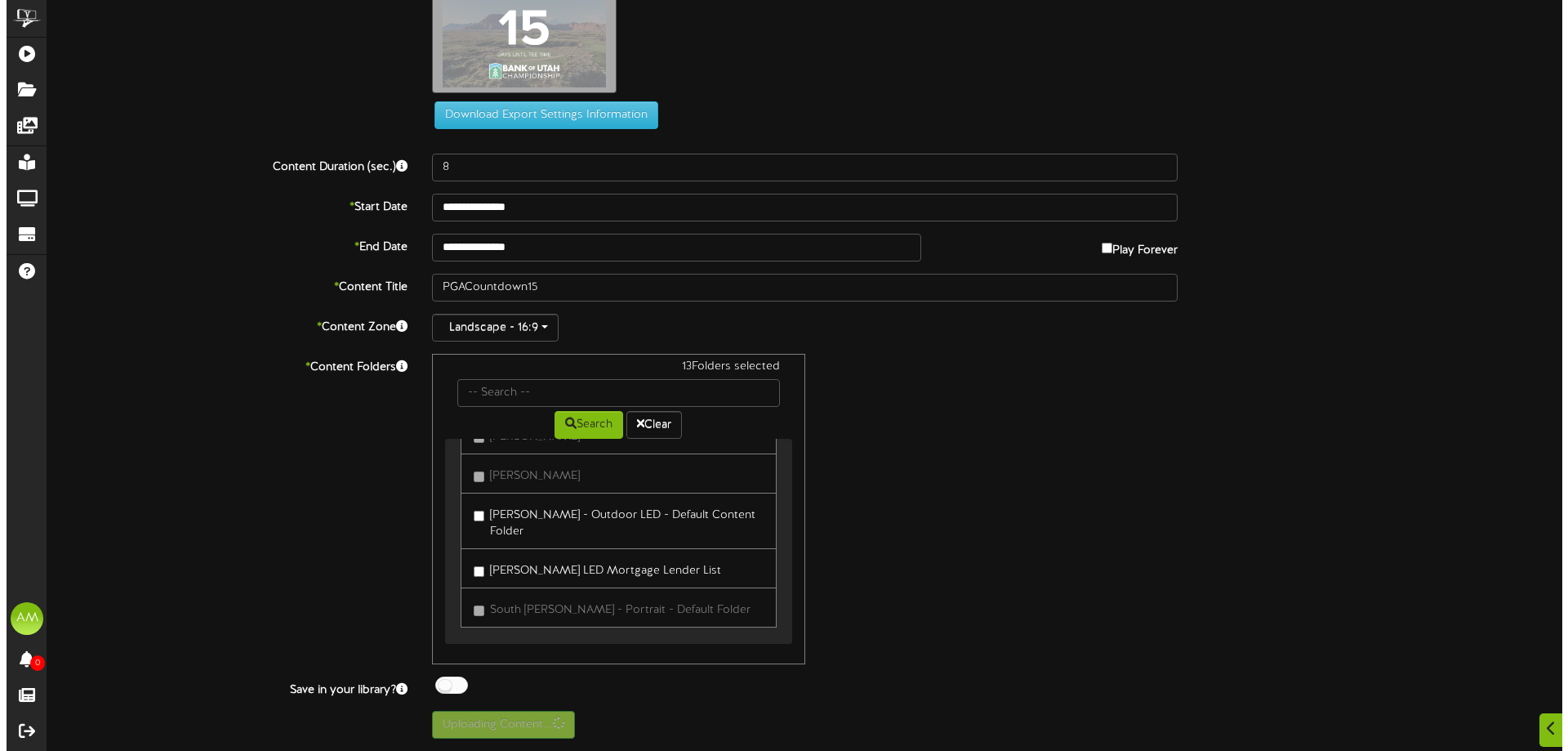
scroll to position [0, 0]
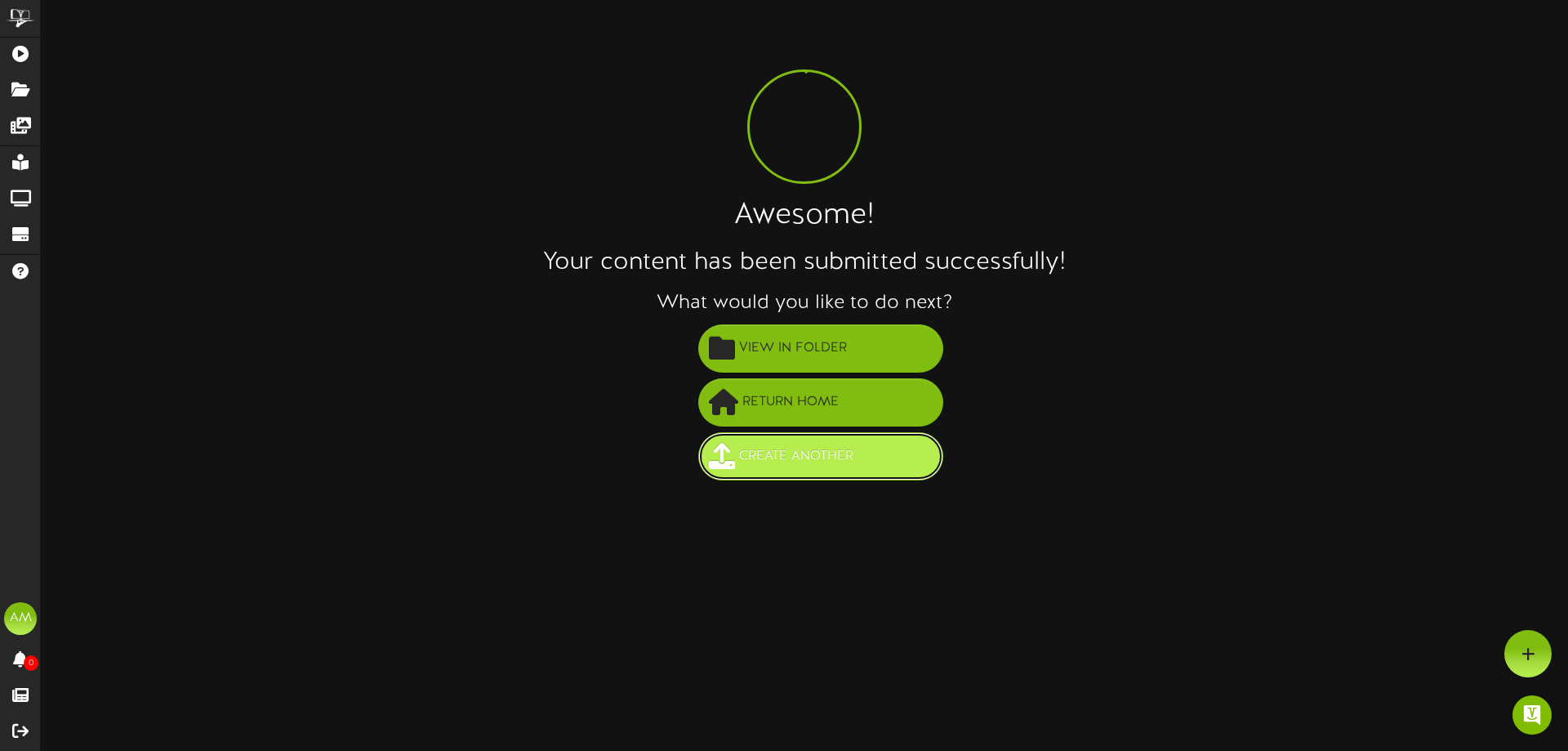
click at [788, 466] on span "Create Another" at bounding box center [796, 456] width 123 height 27
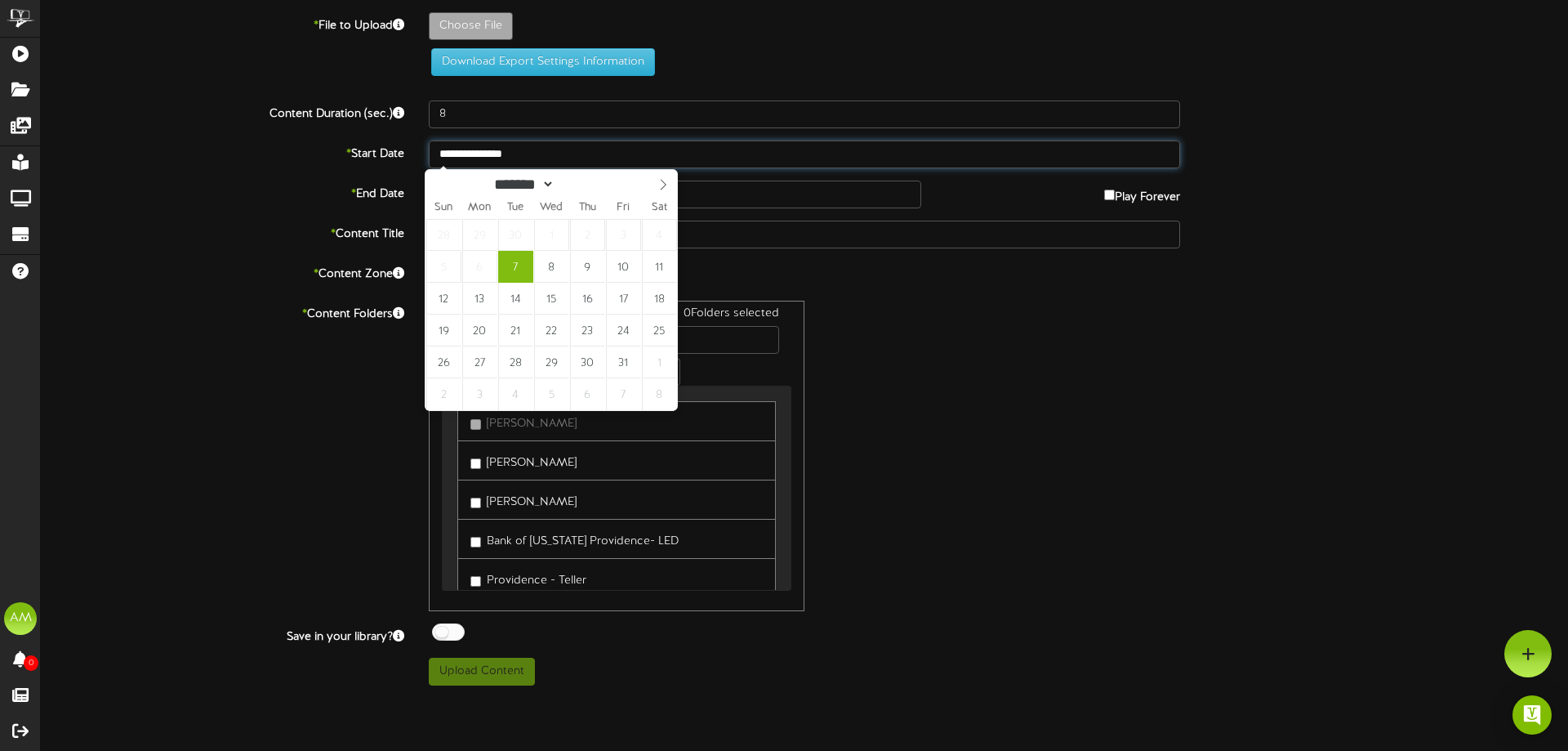
click at [518, 153] on input "**********" at bounding box center [805, 154] width 752 height 28
type input "**********"
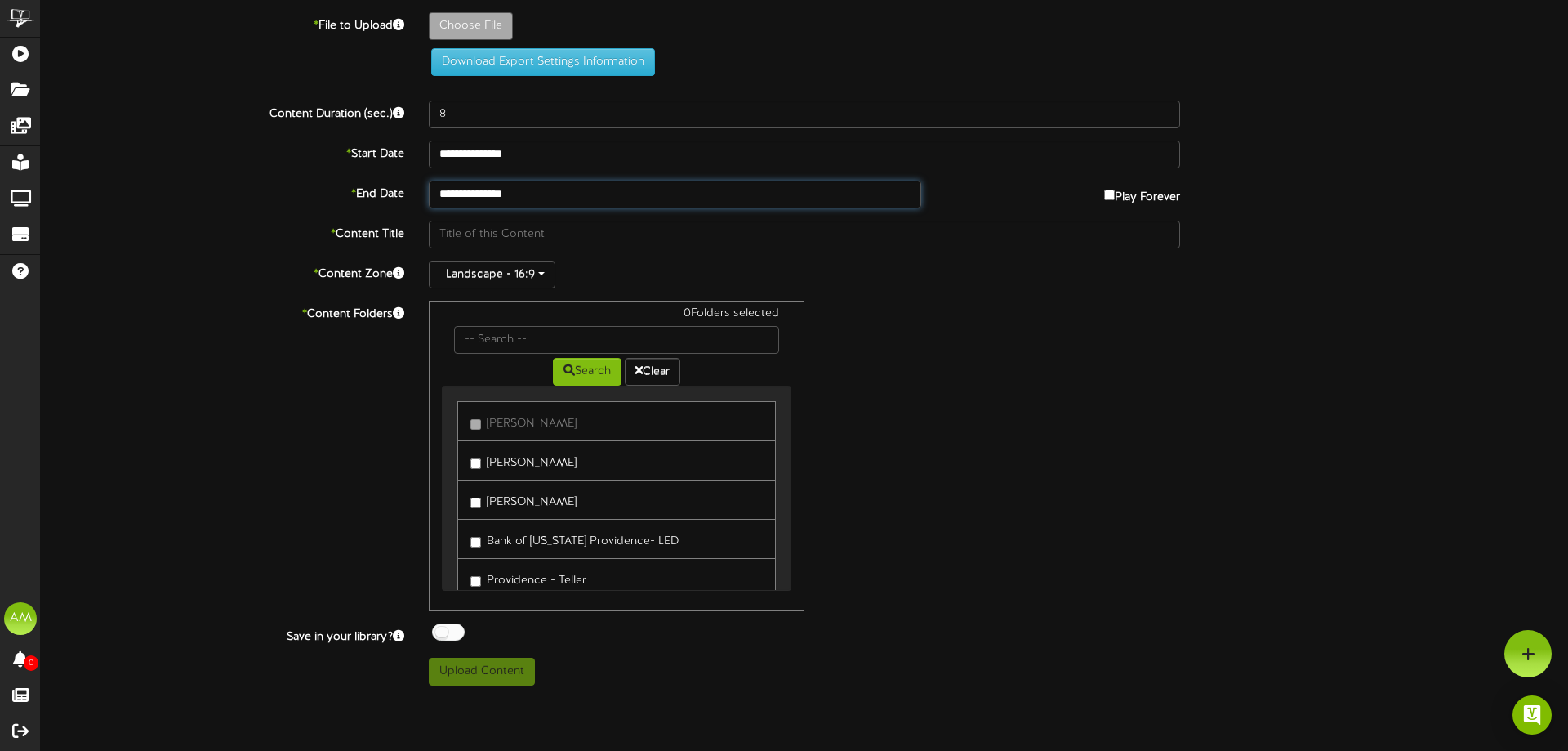
click at [517, 193] on input "**********" at bounding box center [675, 194] width 492 height 28
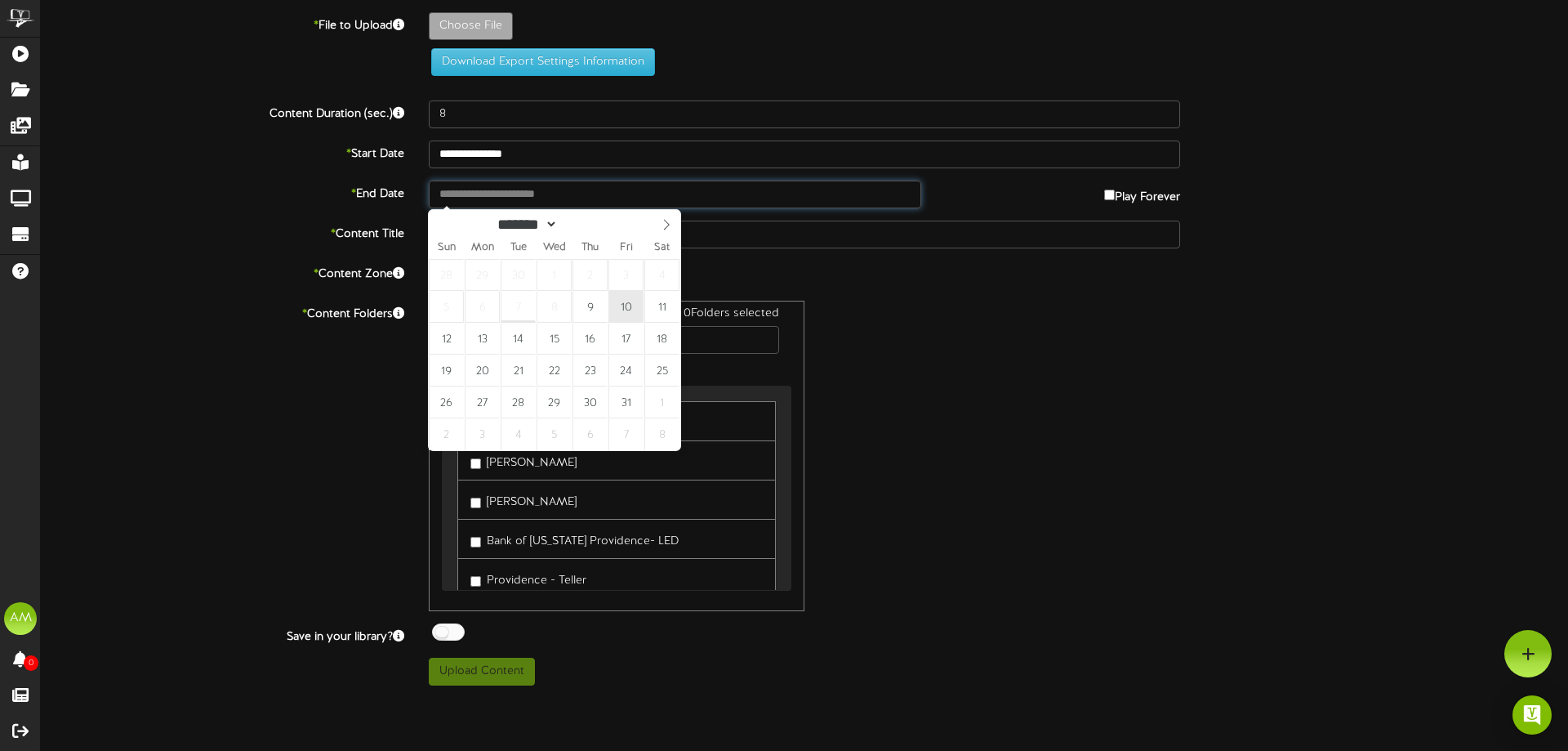
type input "**********"
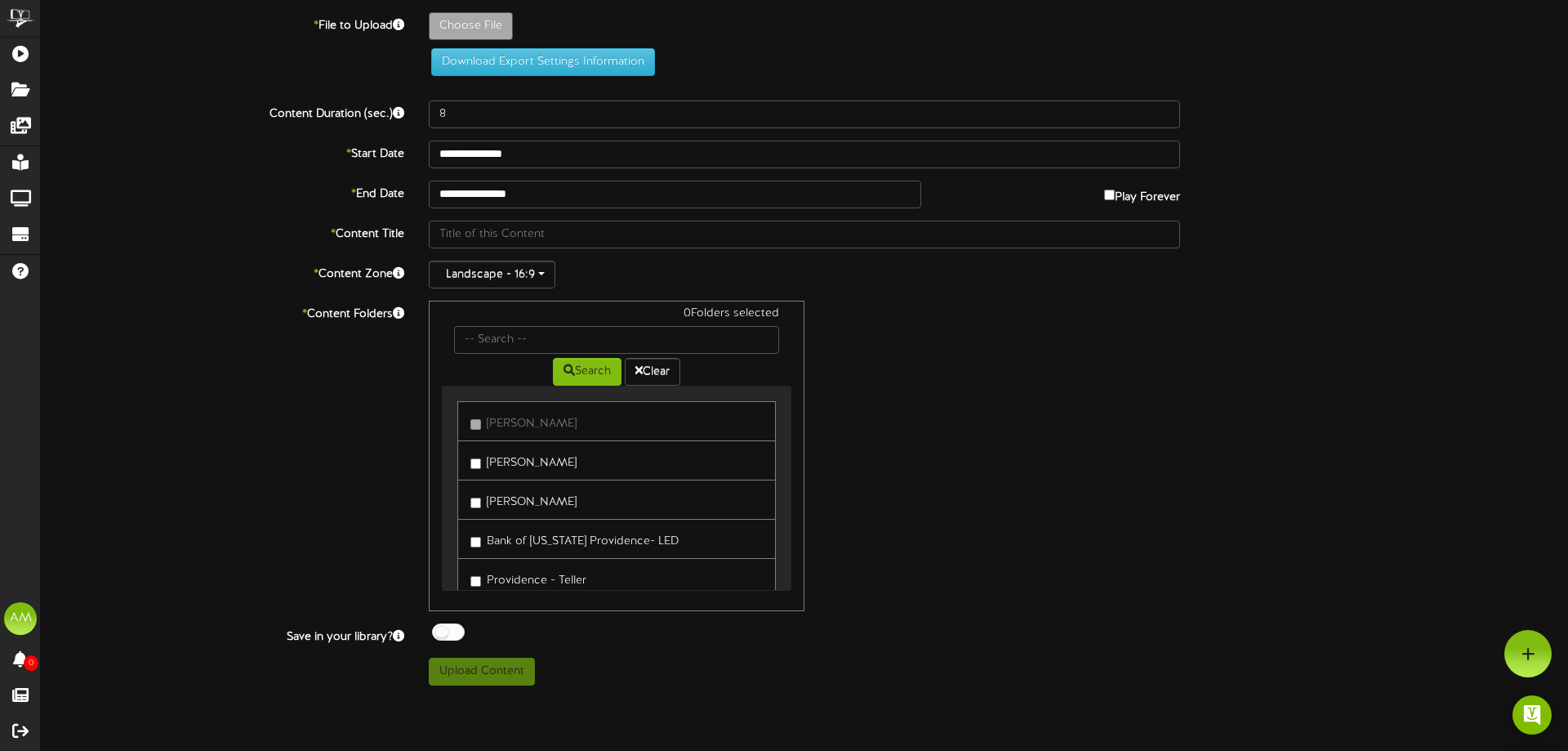
click at [567, 452] on link "[PERSON_NAME]" at bounding box center [617, 460] width 319 height 40
type input "**********"
type input "PGACountdown14"
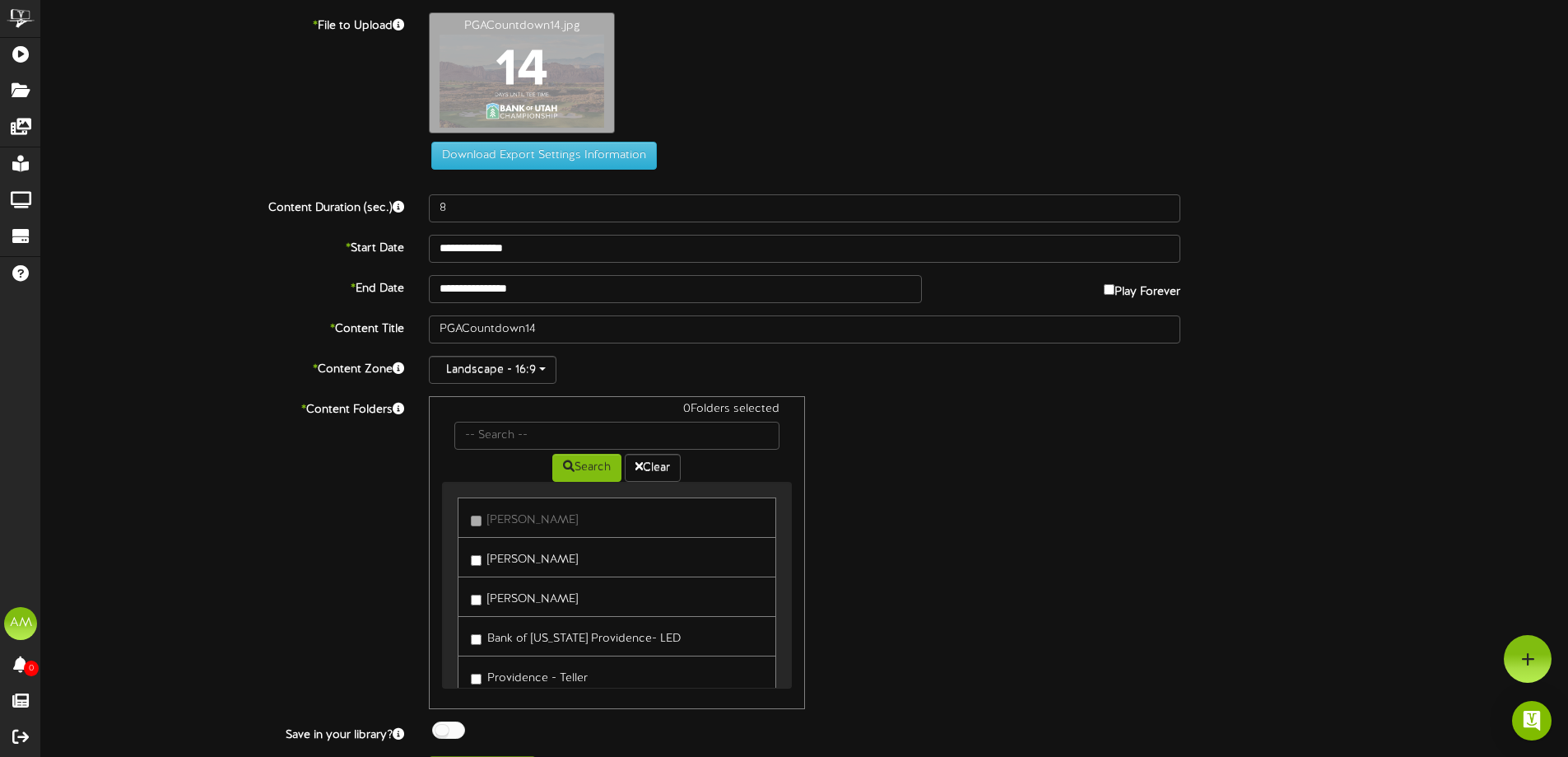
click at [547, 559] on label "[PERSON_NAME]" at bounding box center [524, 557] width 107 height 22
click at [532, 585] on label "[PERSON_NAME]" at bounding box center [524, 596] width 107 height 22
click at [535, 599] on label "Providence - Teller" at bounding box center [530, 593] width 117 height 22
drag, startPoint x: 540, startPoint y: 627, endPoint x: 543, endPoint y: 641, distance: 14.3
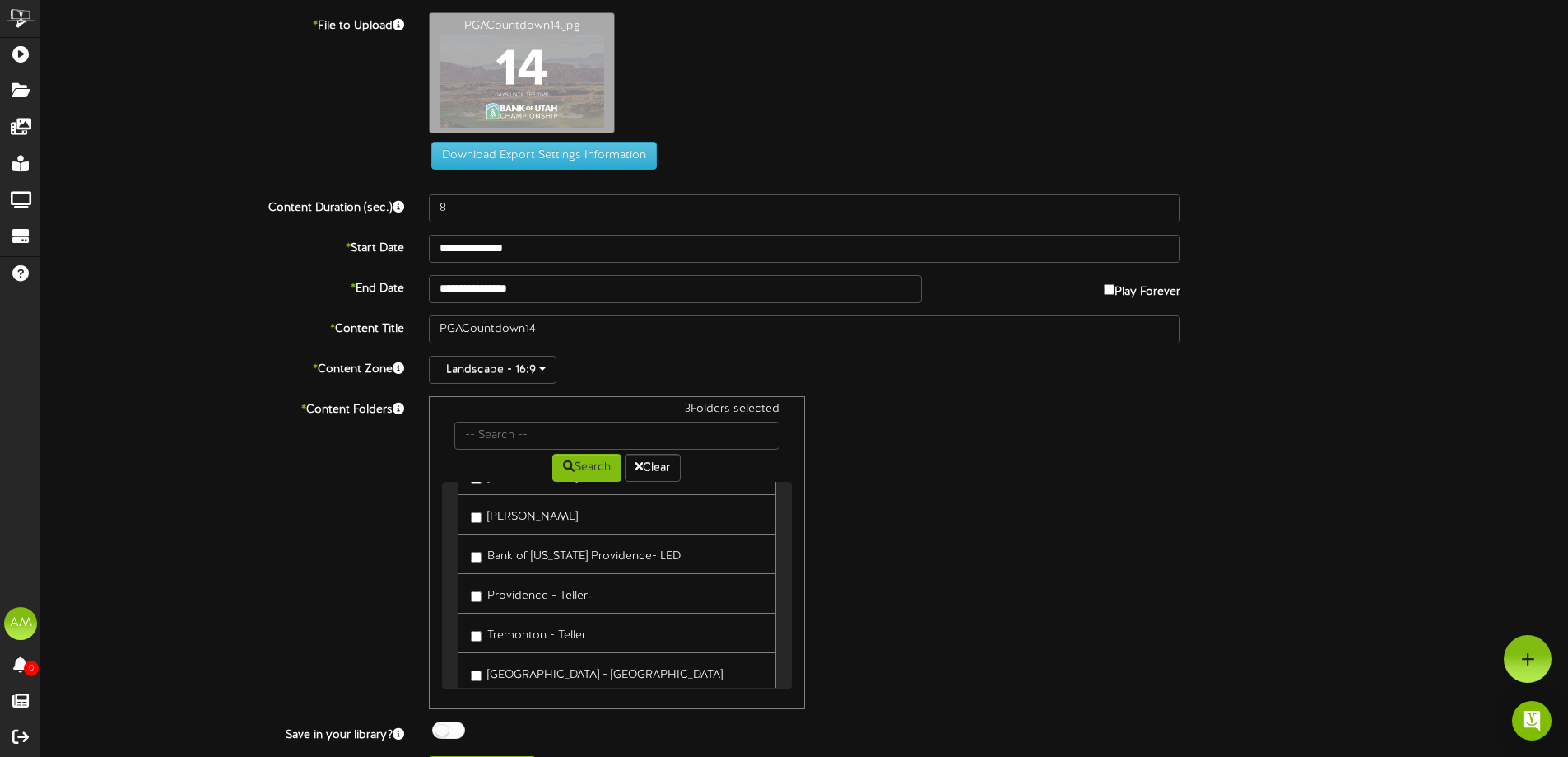
click at [539, 628] on label "Tremonton - Teller" at bounding box center [529, 632] width 115 height 22
click at [552, 667] on label "[GEOGRAPHIC_DATA] - [GEOGRAPHIC_DATA]" at bounding box center [597, 672] width 252 height 22
click at [535, 631] on label "[PERSON_NAME]" at bounding box center [524, 629] width 107 height 22
click at [546, 660] on label "South [PERSON_NAME]" at bounding box center [542, 669] width 142 height 22
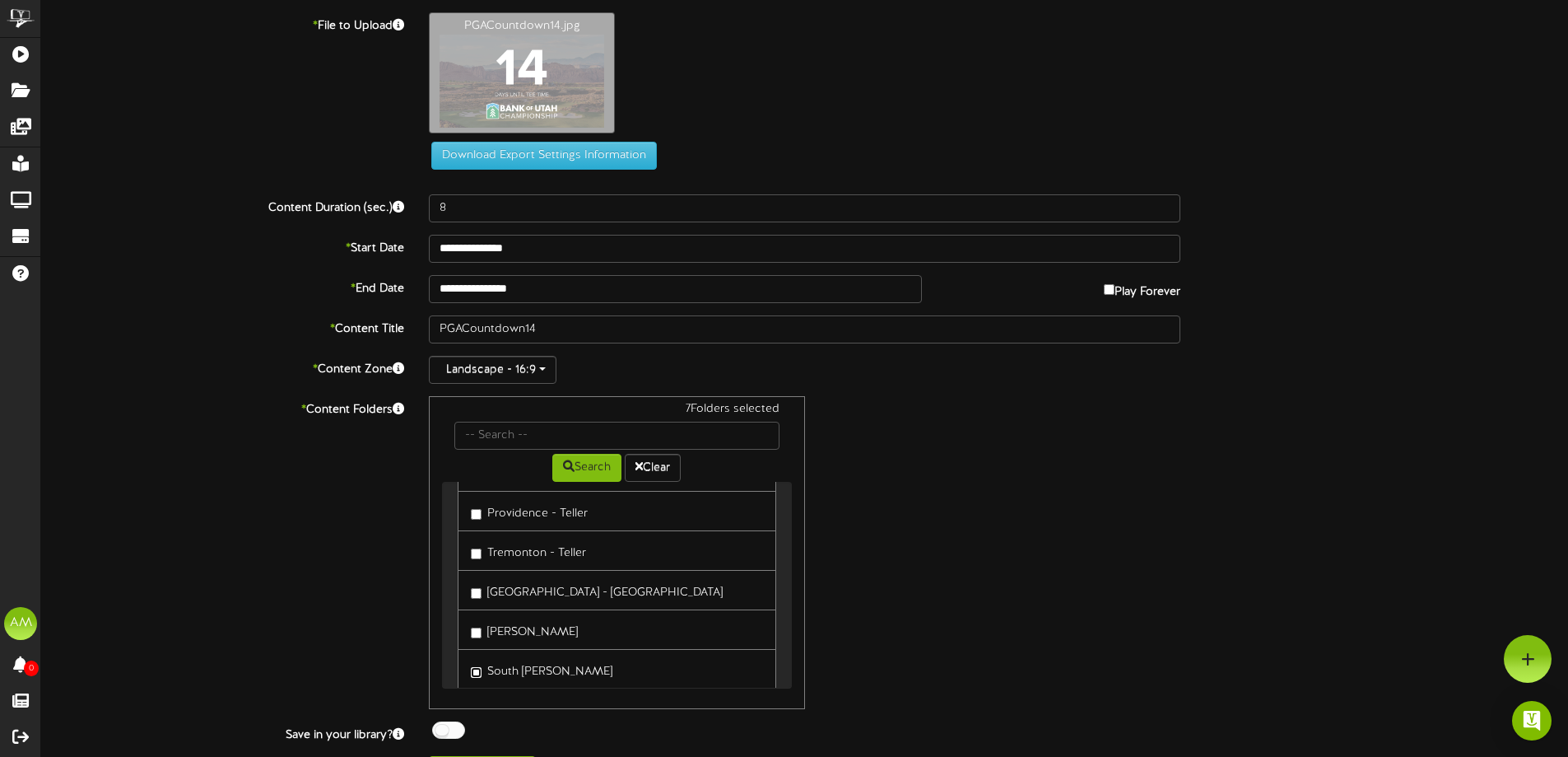
scroll to position [247, 0]
drag, startPoint x: 530, startPoint y: 631, endPoint x: 530, endPoint y: 649, distance: 18.0
click at [530, 631] on label "[PERSON_NAME]" at bounding box center [524, 626] width 107 height 22
click at [529, 669] on label "[PERSON_NAME]" at bounding box center [524, 665] width 107 height 22
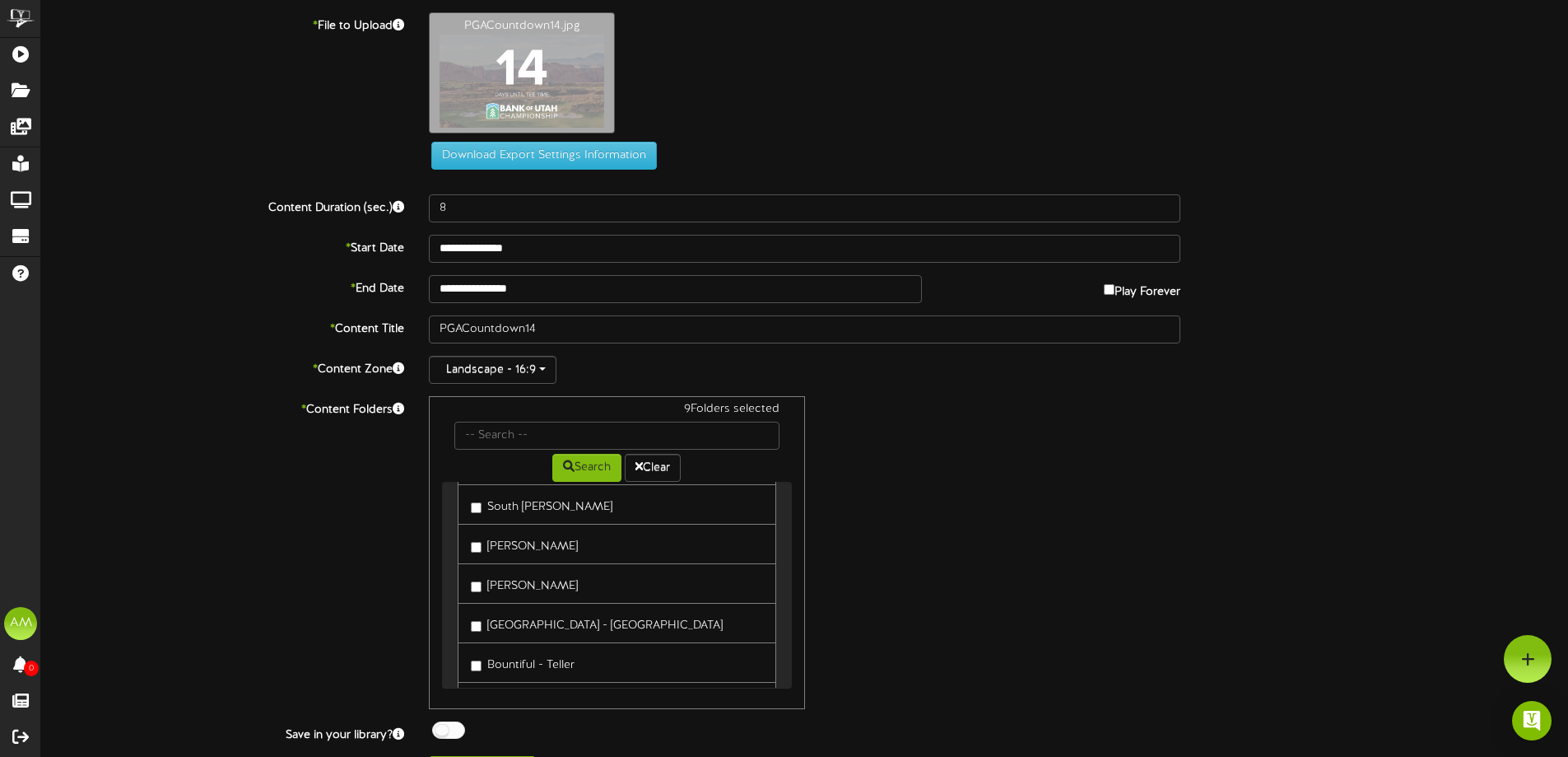
click at [528, 614] on label "[GEOGRAPHIC_DATA] - [GEOGRAPHIC_DATA]" at bounding box center [597, 622] width 252 height 22
click at [541, 664] on label "Bountiful - Teller" at bounding box center [523, 662] width 104 height 22
click at [527, 592] on link "Bountiful - Teller" at bounding box center [617, 580] width 318 height 40
click at [524, 584] on label "Bountiful - Teller" at bounding box center [523, 580] width 104 height 22
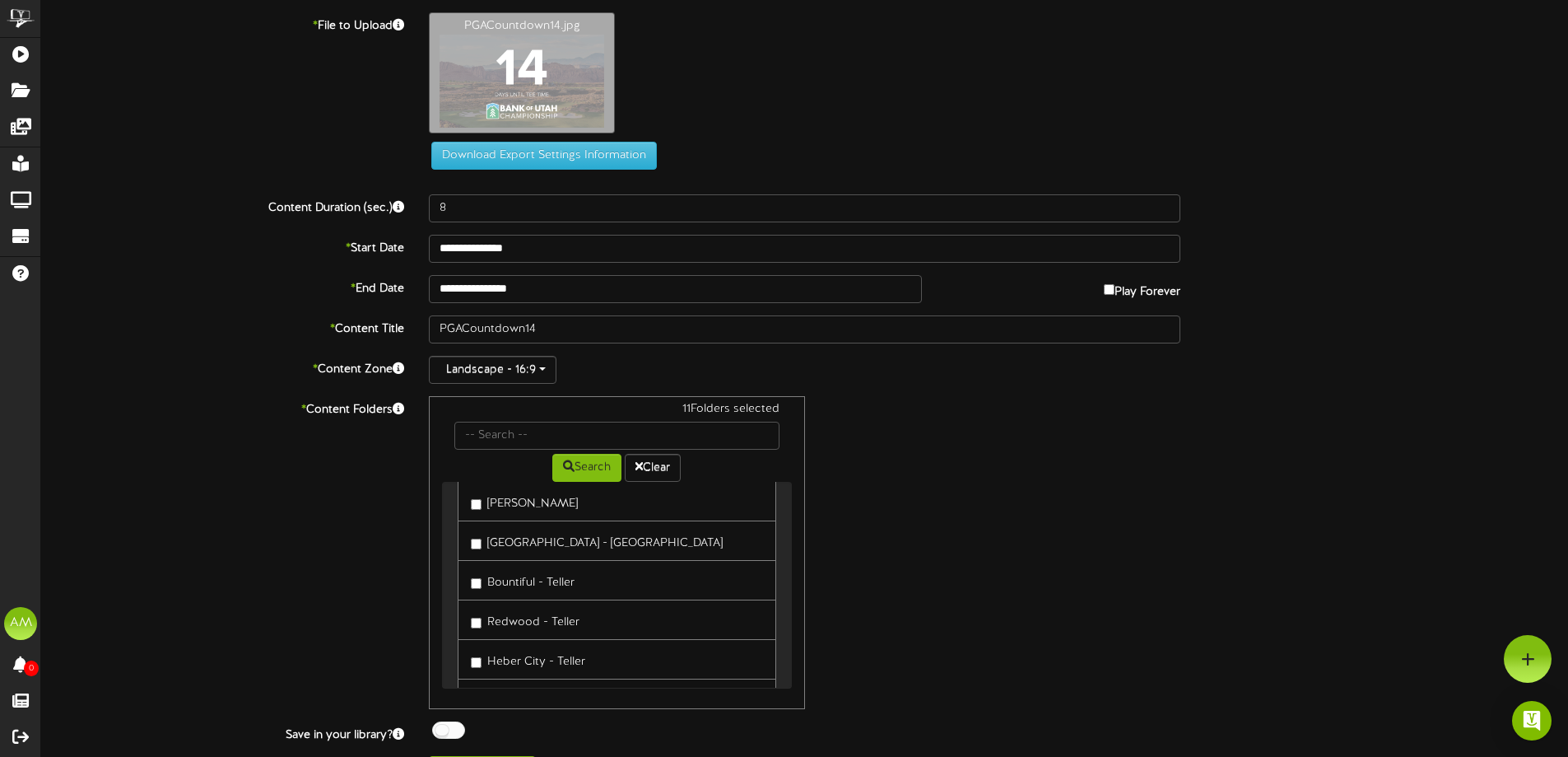
click at [530, 620] on label "Redwood - Teller" at bounding box center [525, 620] width 109 height 22
click at [534, 650] on label "Heber City - Teller" at bounding box center [528, 659] width 114 height 22
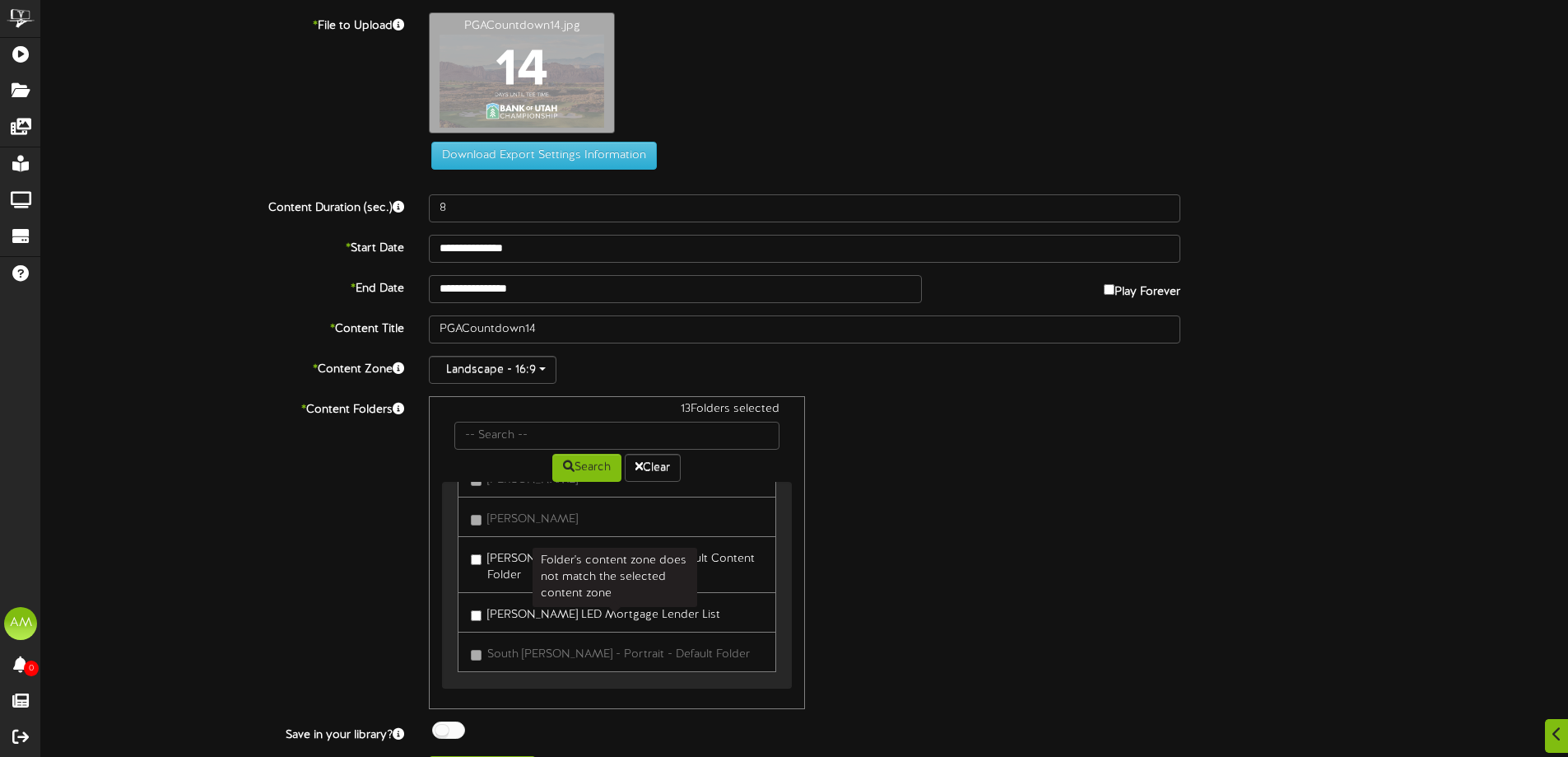
scroll to position [40, 0]
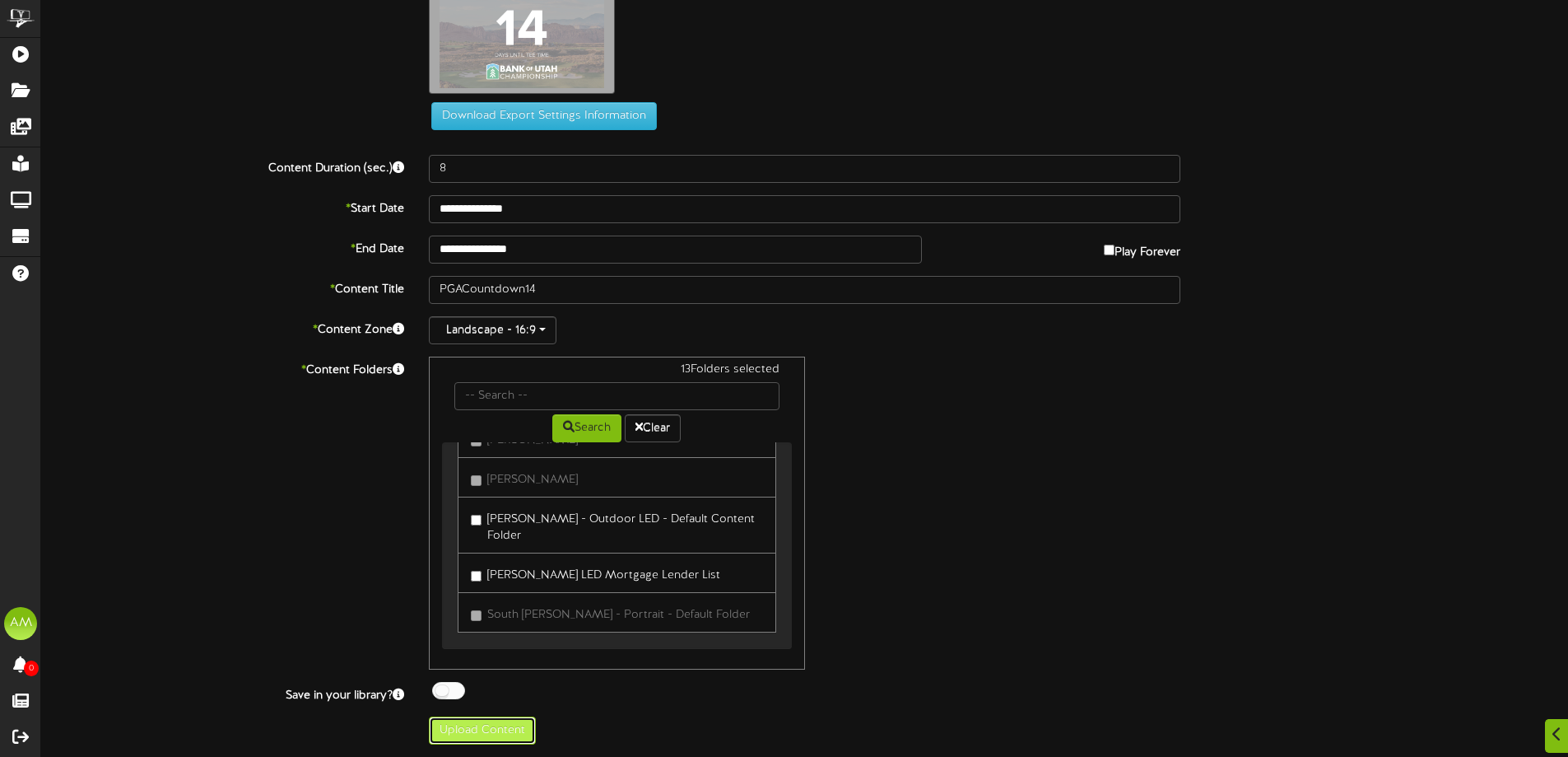
click at [504, 719] on button "Upload Content" at bounding box center [482, 730] width 107 height 28
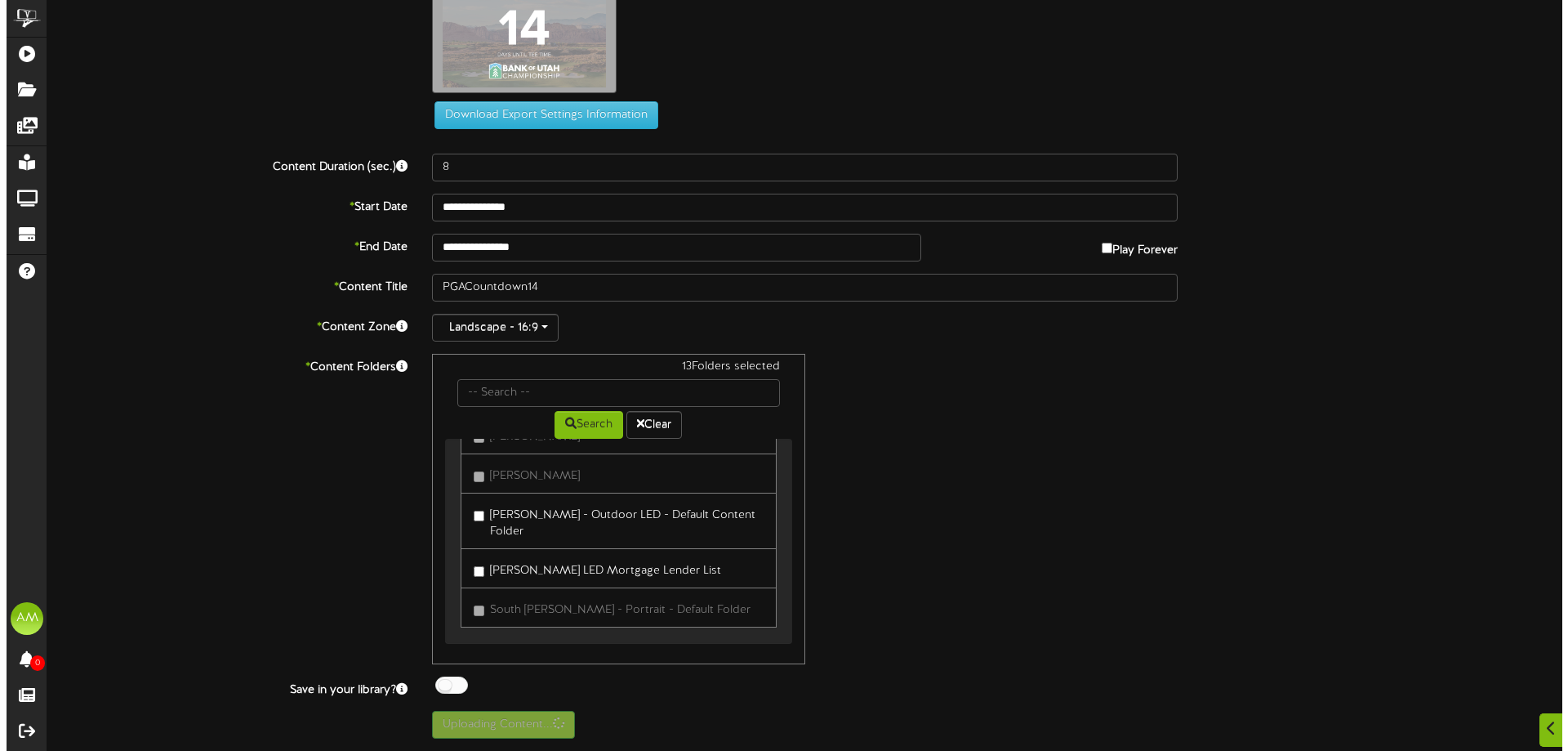
scroll to position [0, 0]
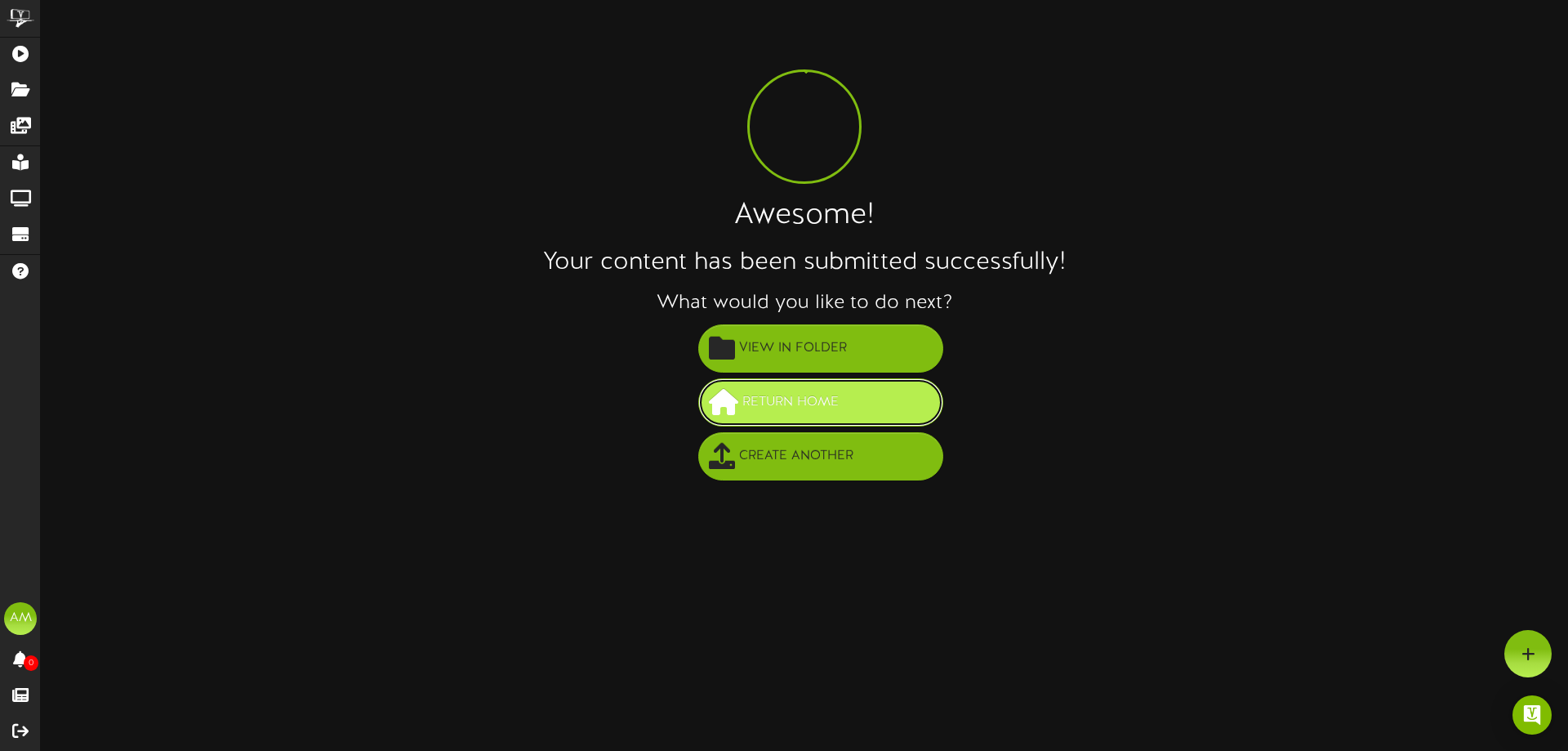
click at [775, 388] on button "Return Home" at bounding box center [820, 403] width 245 height 48
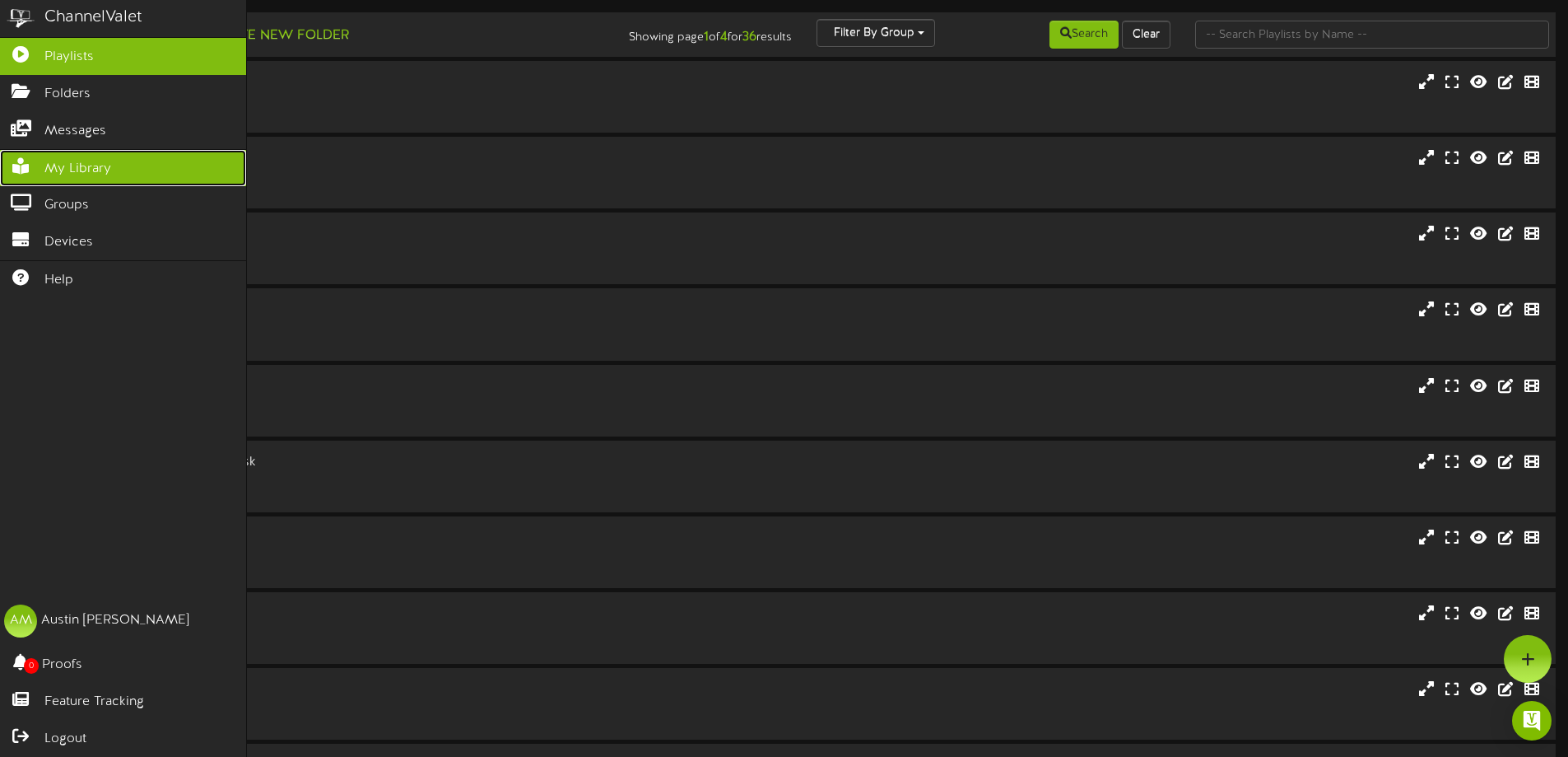
click at [87, 173] on span "My Library" at bounding box center [78, 169] width 66 height 19
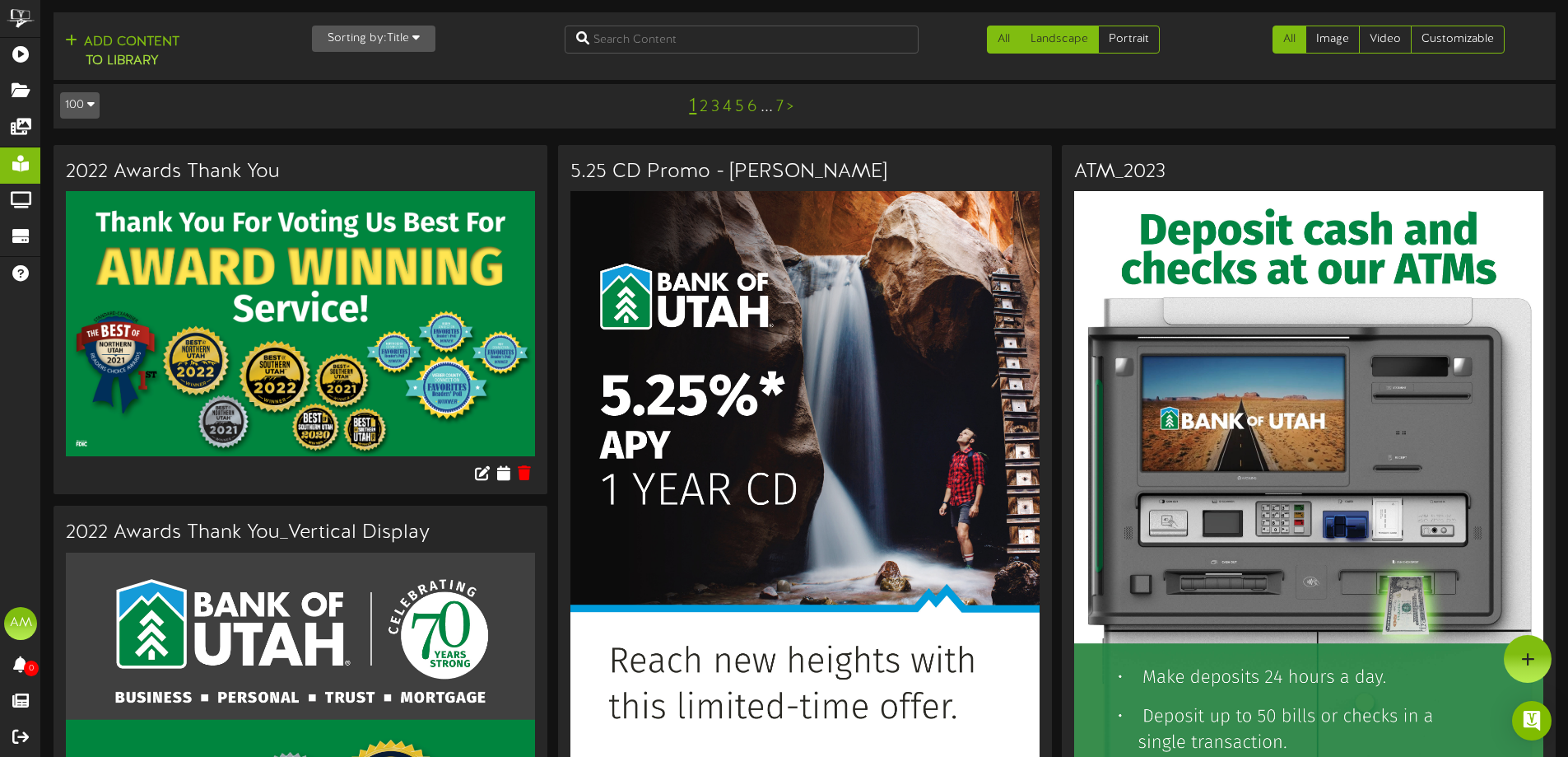
click at [1043, 33] on link "Landscape" at bounding box center [1059, 39] width 79 height 28
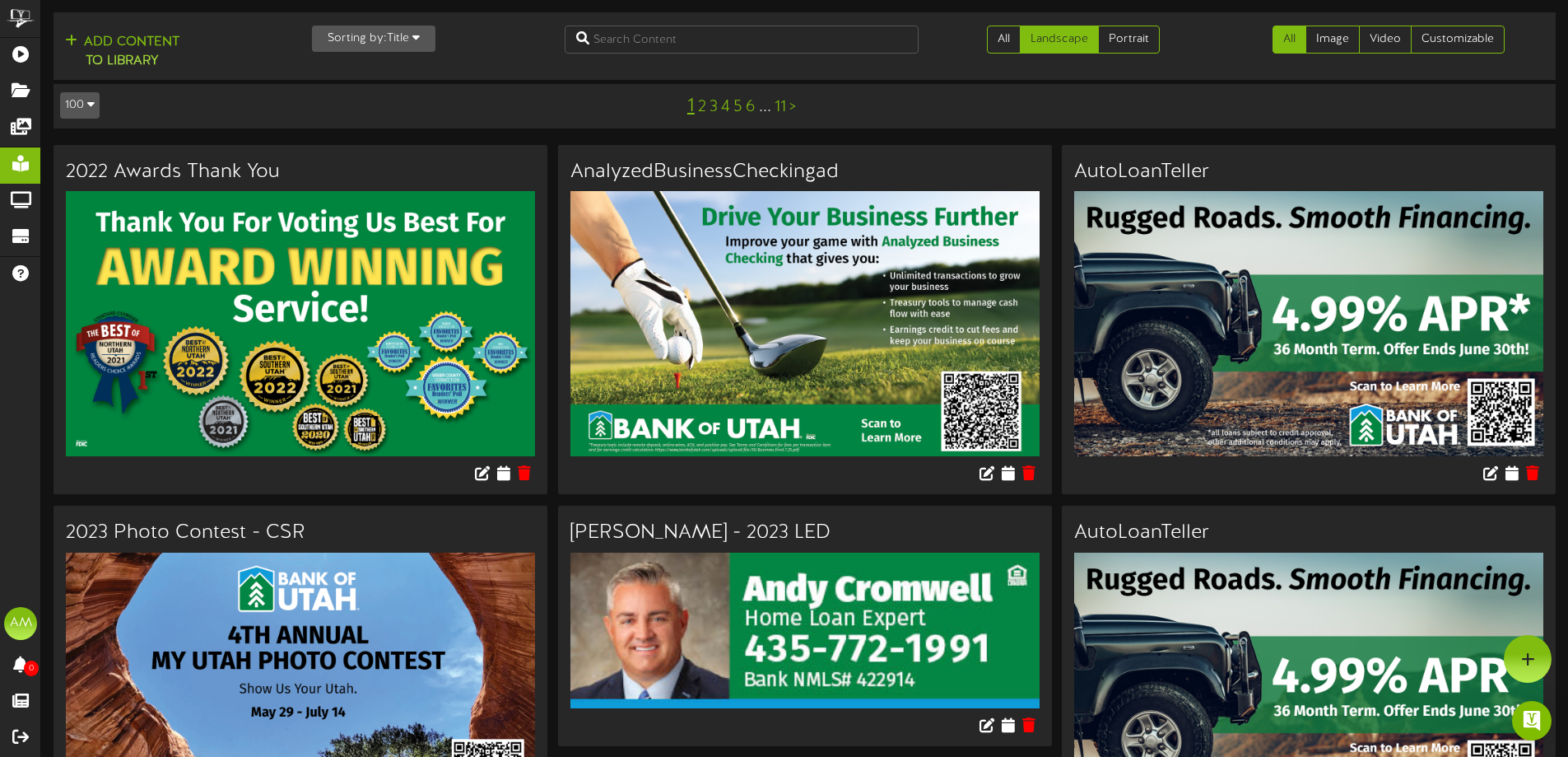
click at [386, 32] on button "Sorting by: Title" at bounding box center [374, 38] width 124 height 26
click at [377, 67] on div "Newest" at bounding box center [378, 71] width 130 height 25
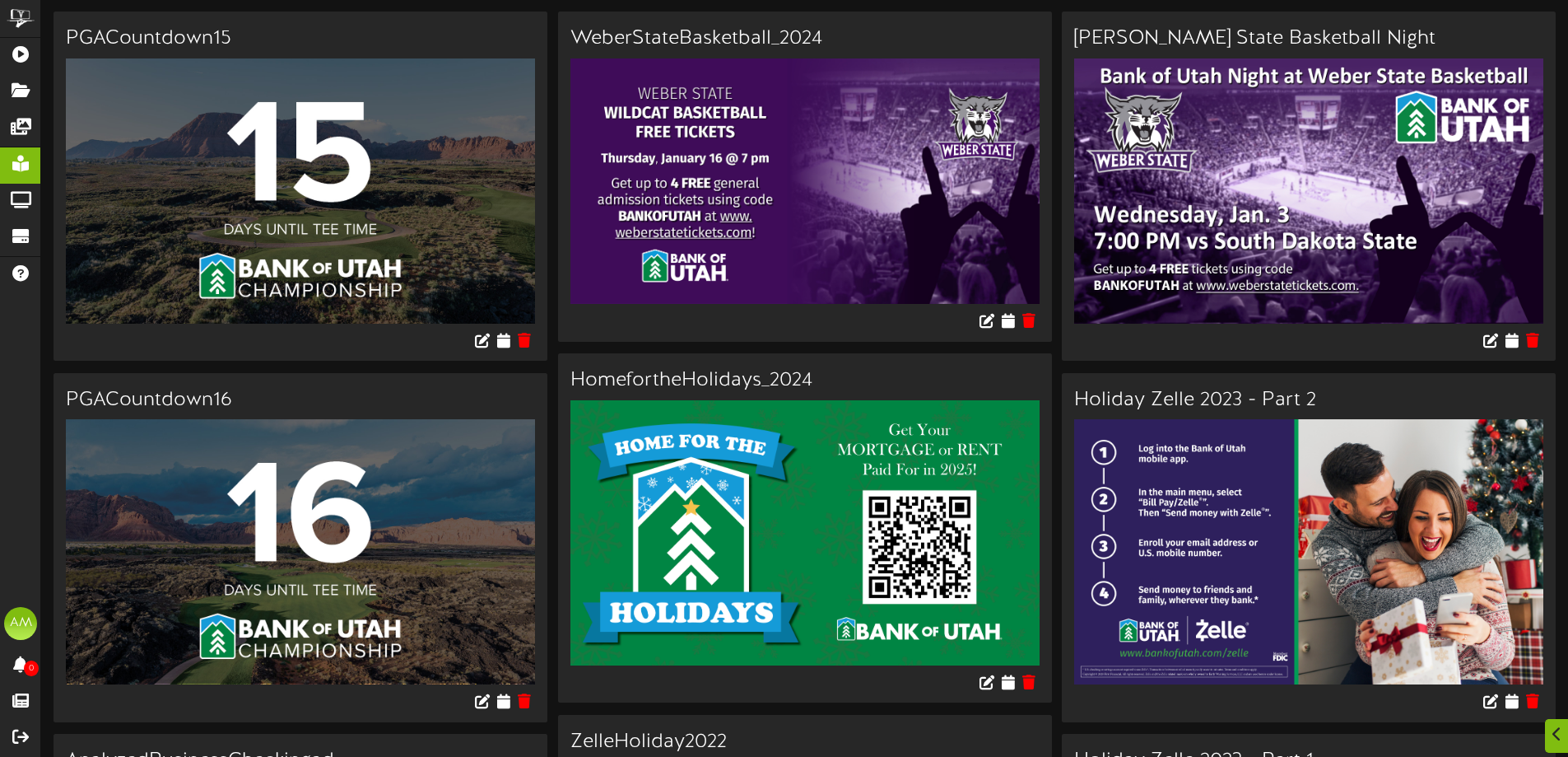
scroll to position [659, 0]
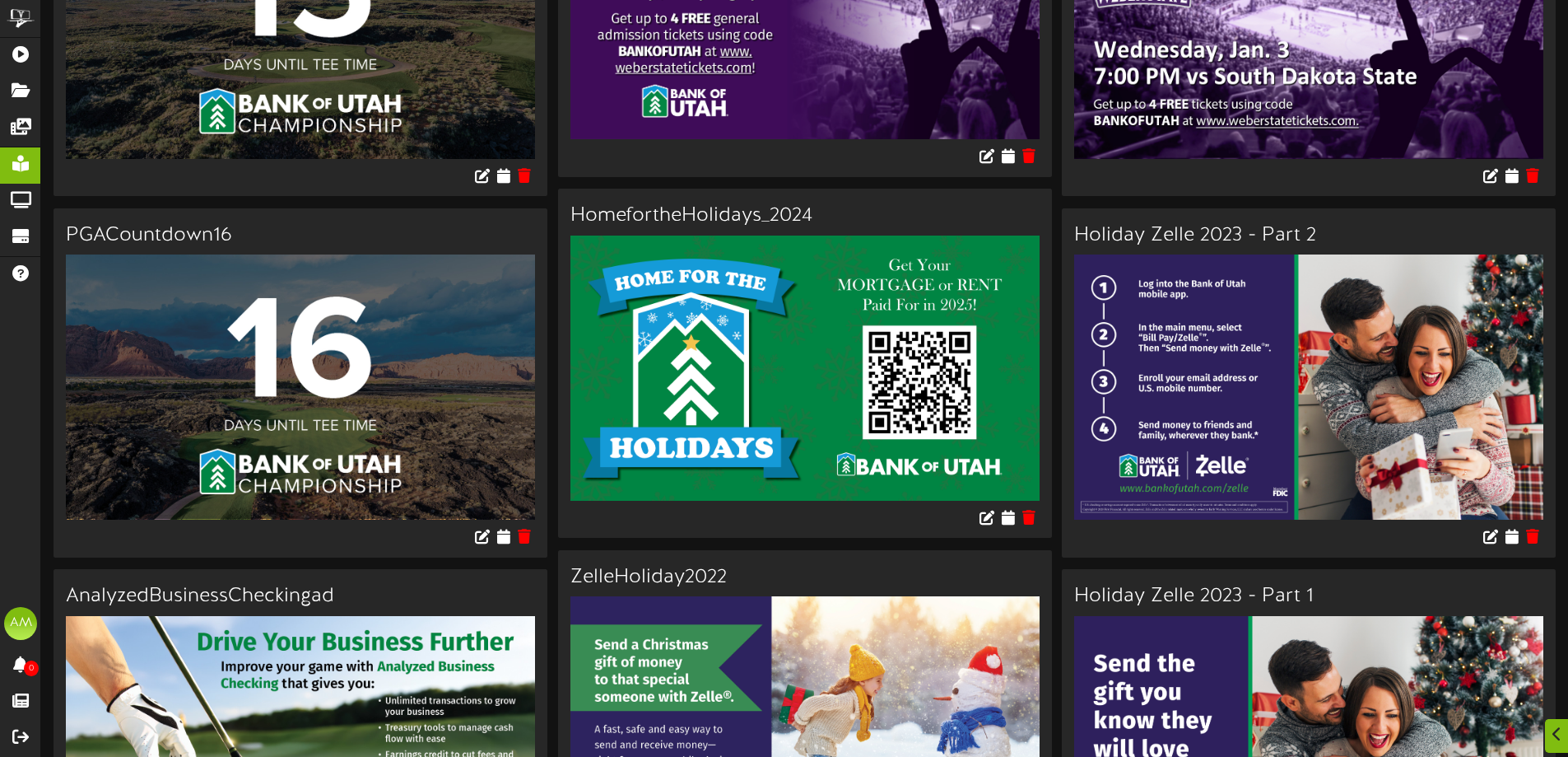
click at [310, 423] on img at bounding box center [300, 386] width 469 height 265
click at [500, 533] on icon at bounding box center [503, 536] width 15 height 18
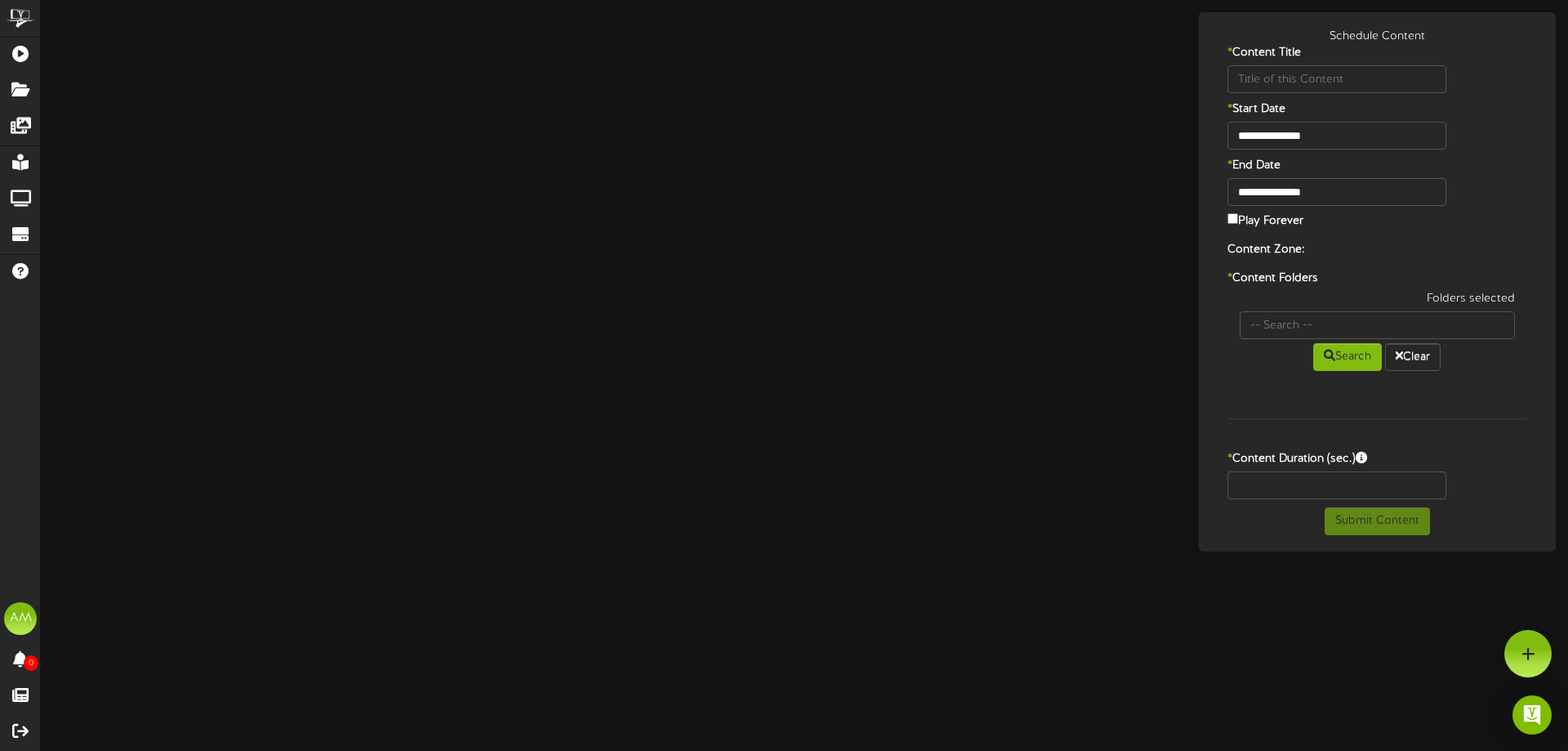
type input "PGACountdown16"
type input "8"
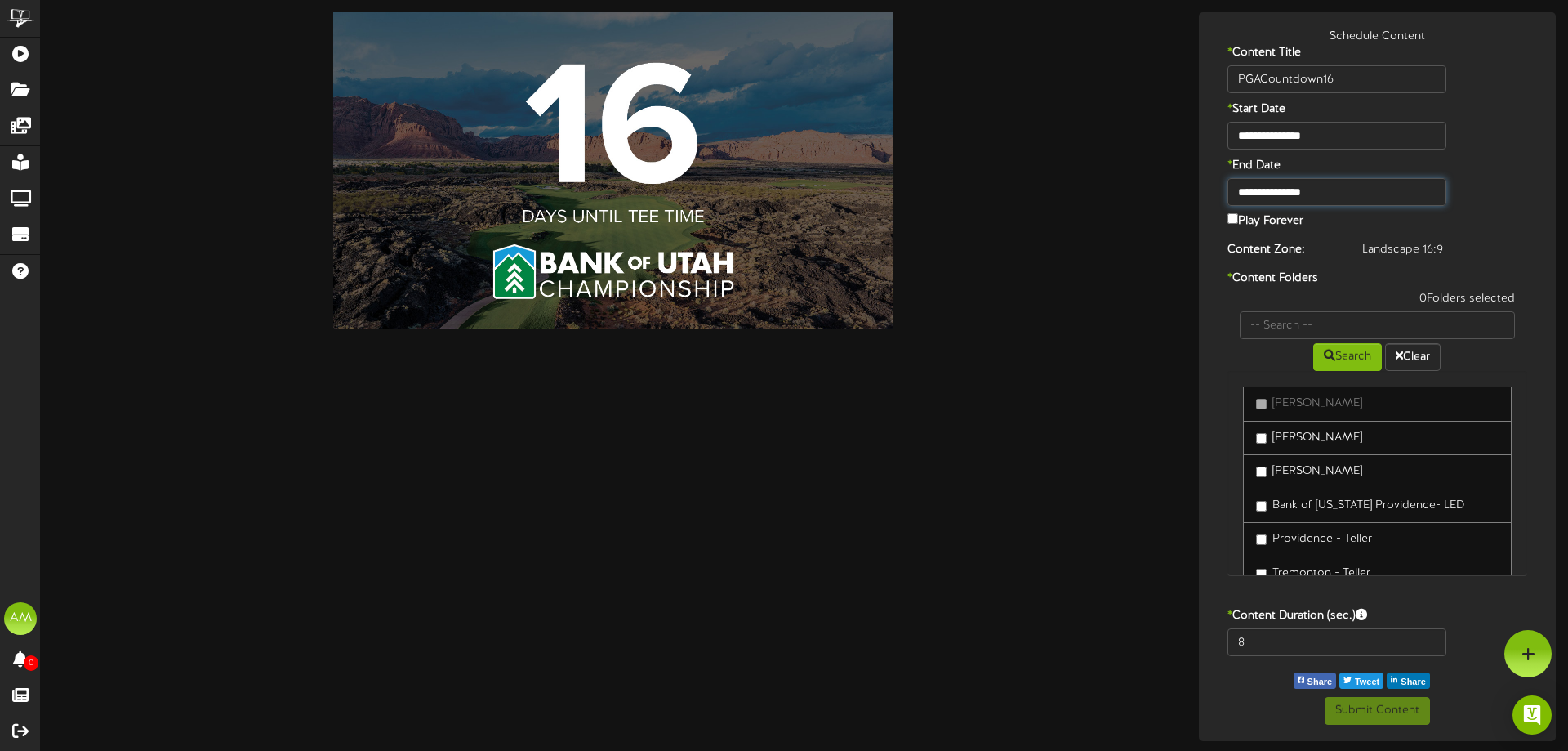
click at [1288, 189] on input "**********" at bounding box center [1337, 192] width 219 height 28
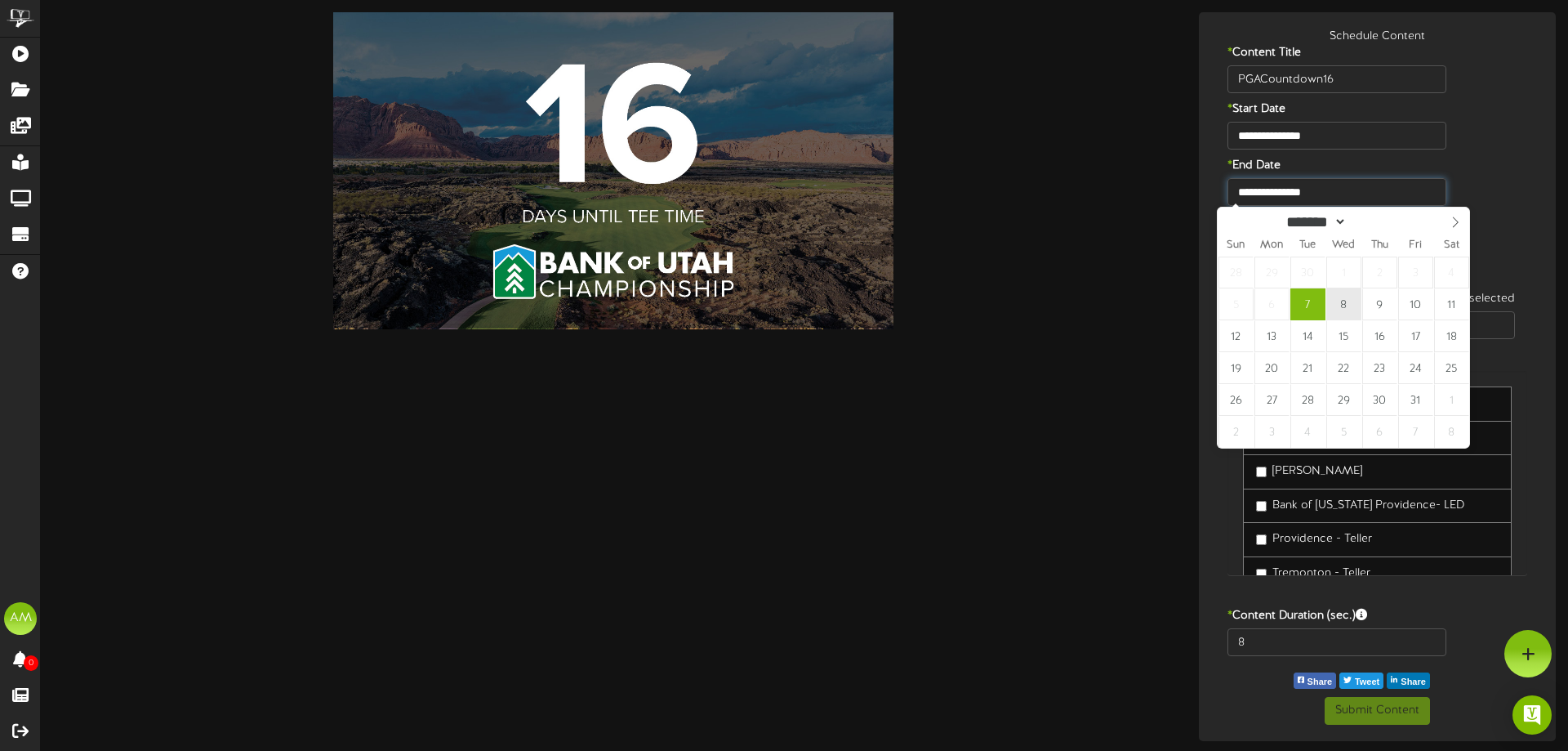
type input "**********"
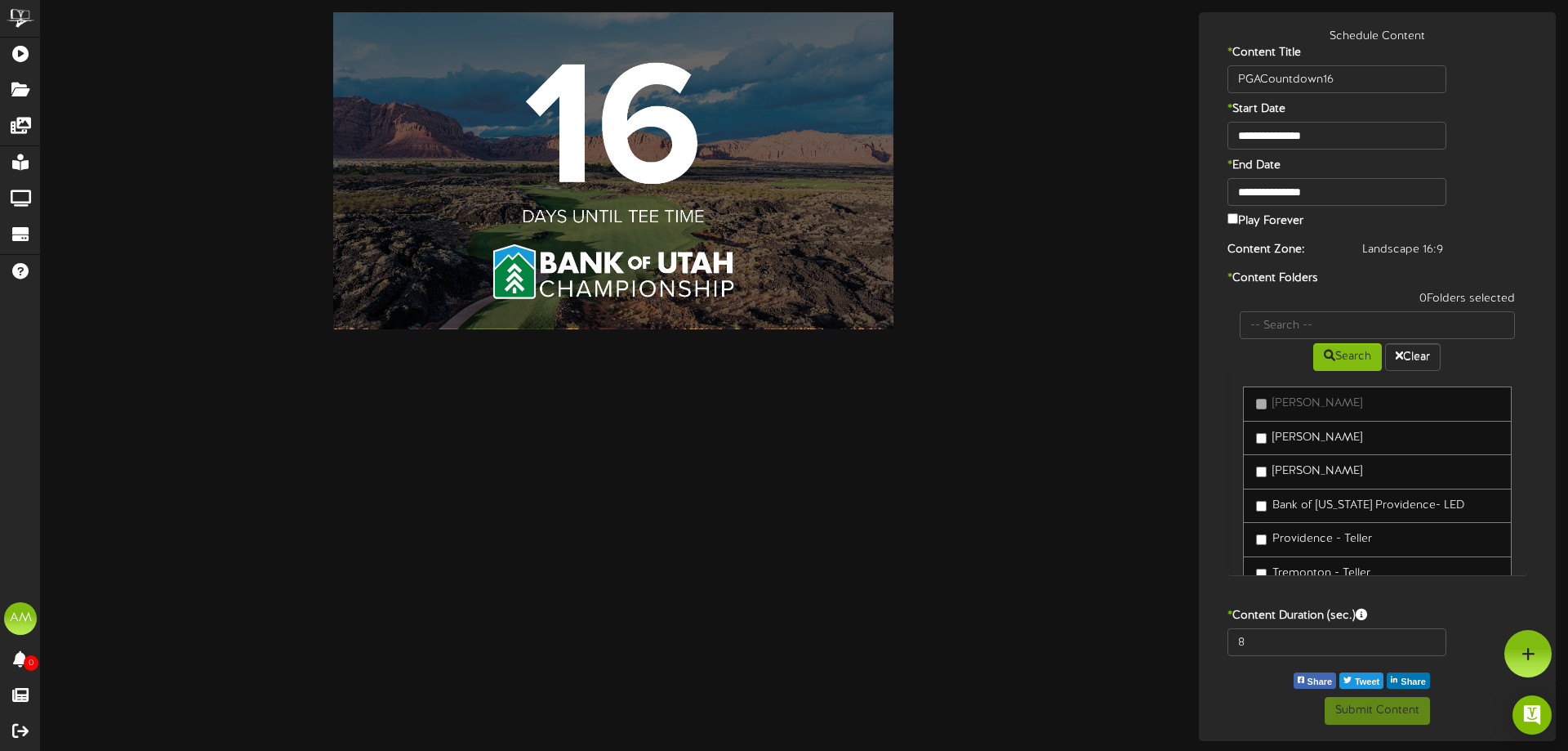
click at [1124, 257] on div at bounding box center [613, 171] width 1121 height 317
click at [1336, 274] on label "* Content Folders" at bounding box center [1377, 279] width 325 height 16
click at [1074, 374] on div "**********" at bounding box center [804, 377] width 1527 height 729
click at [1313, 445] on label "[PERSON_NAME]" at bounding box center [1309, 437] width 106 height 16
click at [1309, 472] on label "[PERSON_NAME]" at bounding box center [1309, 471] width 106 height 16
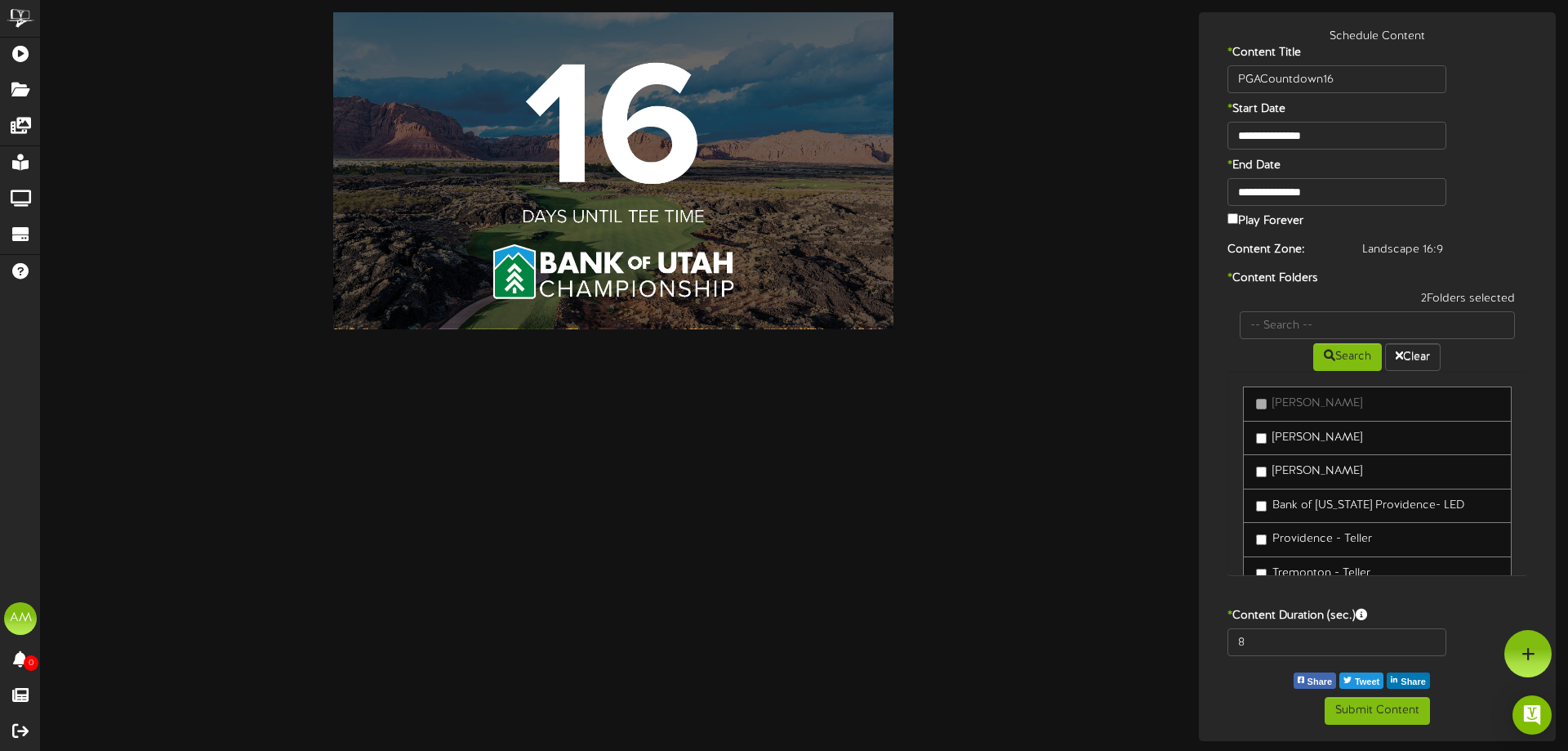
click at [1320, 527] on link "Providence - Teller" at bounding box center [1377, 539] width 270 height 35
click at [1322, 533] on link "Providence - Teller" at bounding box center [1377, 539] width 270 height 35
click at [1322, 540] on label "Providence - Teller" at bounding box center [1314, 539] width 116 height 16
click at [1323, 488] on label "Tremonton - Teller" at bounding box center [1313, 492] width 114 height 16
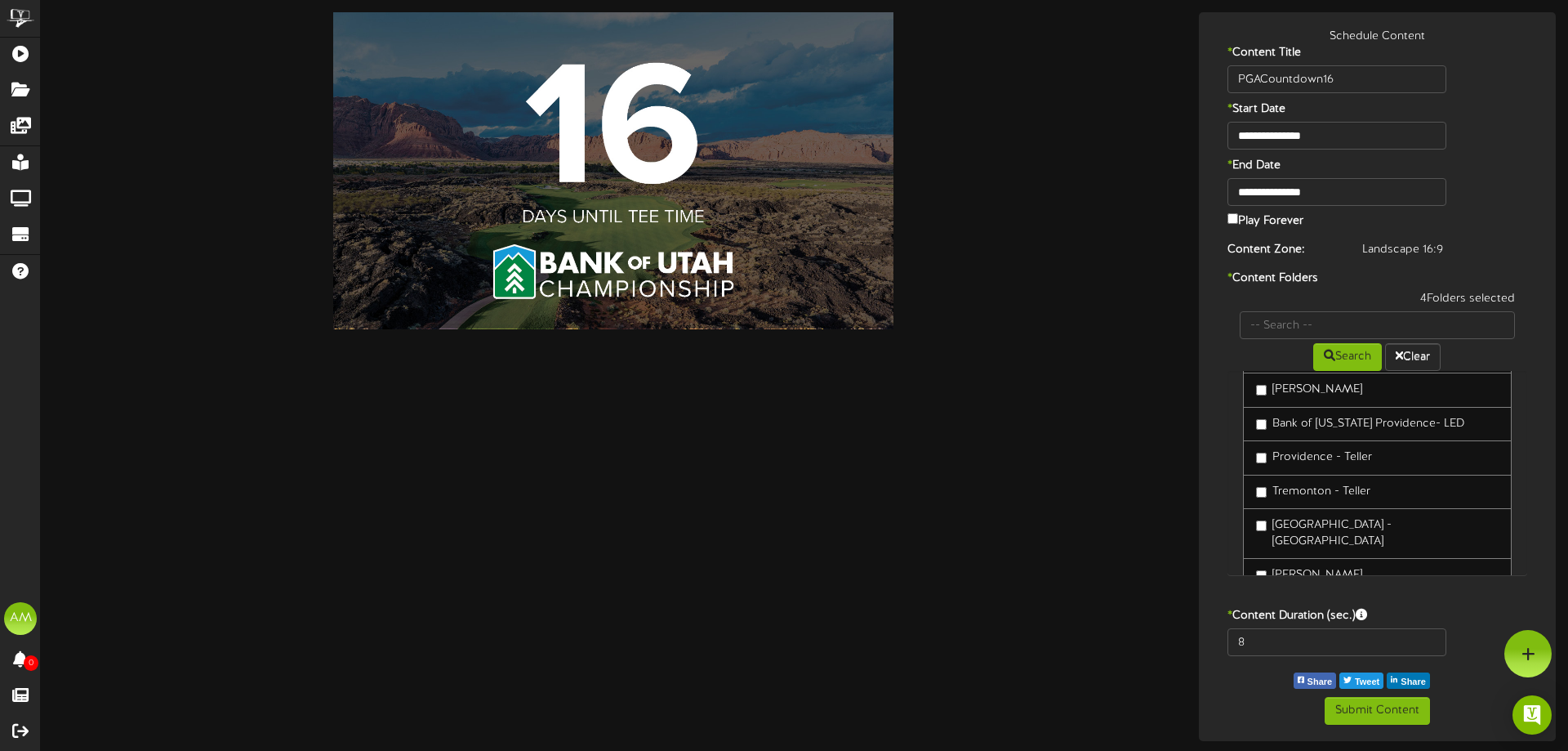
click at [1333, 527] on label "[GEOGRAPHIC_DATA] - [GEOGRAPHIC_DATA]" at bounding box center [1377, 534] width 243 height 33
click at [1325, 510] on link "South [PERSON_NAME]" at bounding box center [1377, 527] width 270 height 35
click at [1325, 486] on label "[PERSON_NAME]" at bounding box center [1309, 494] width 106 height 16
click at [1321, 521] on label "South [PERSON_NAME]" at bounding box center [1327, 527] width 141 height 16
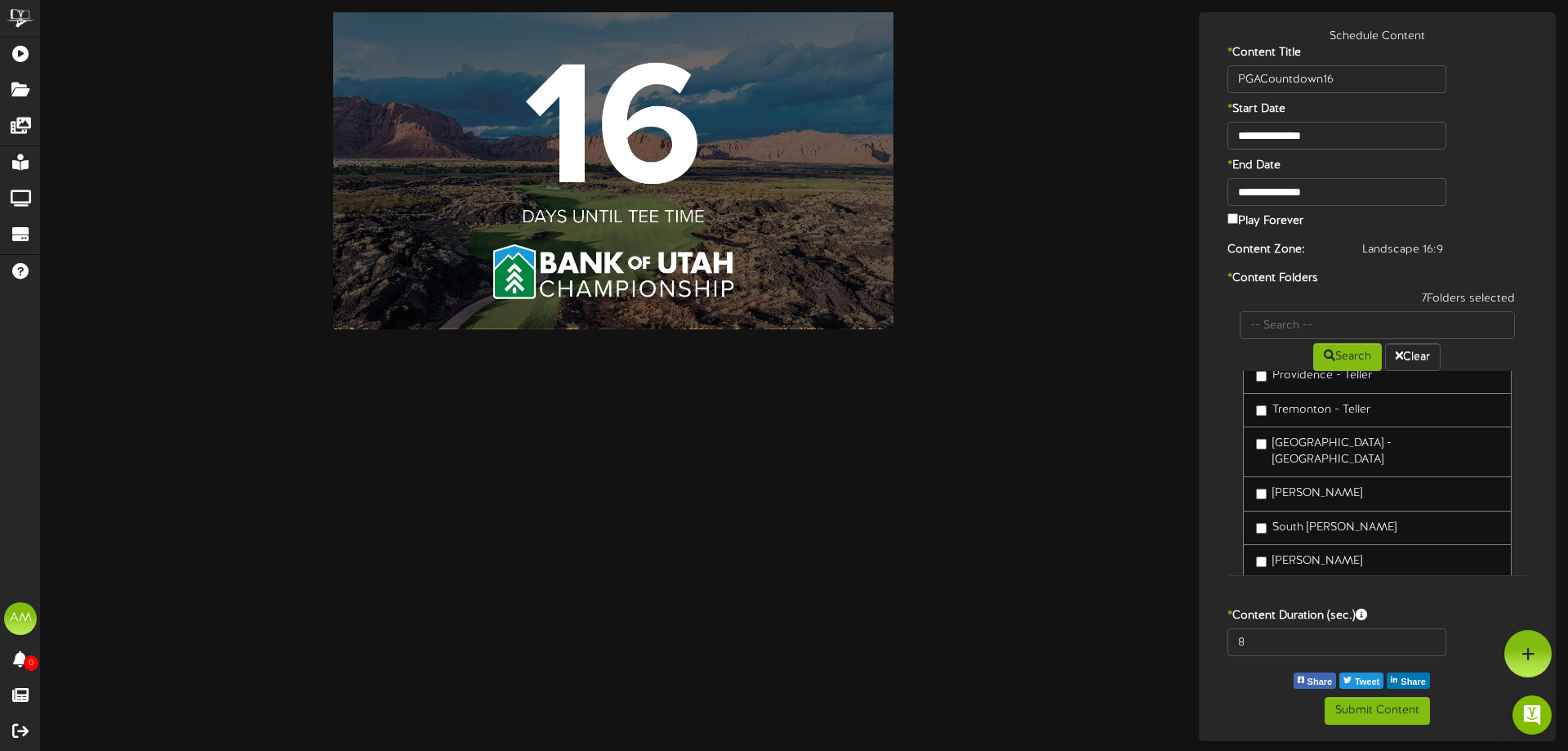
click at [1321, 553] on label "[PERSON_NAME]" at bounding box center [1309, 561] width 106 height 16
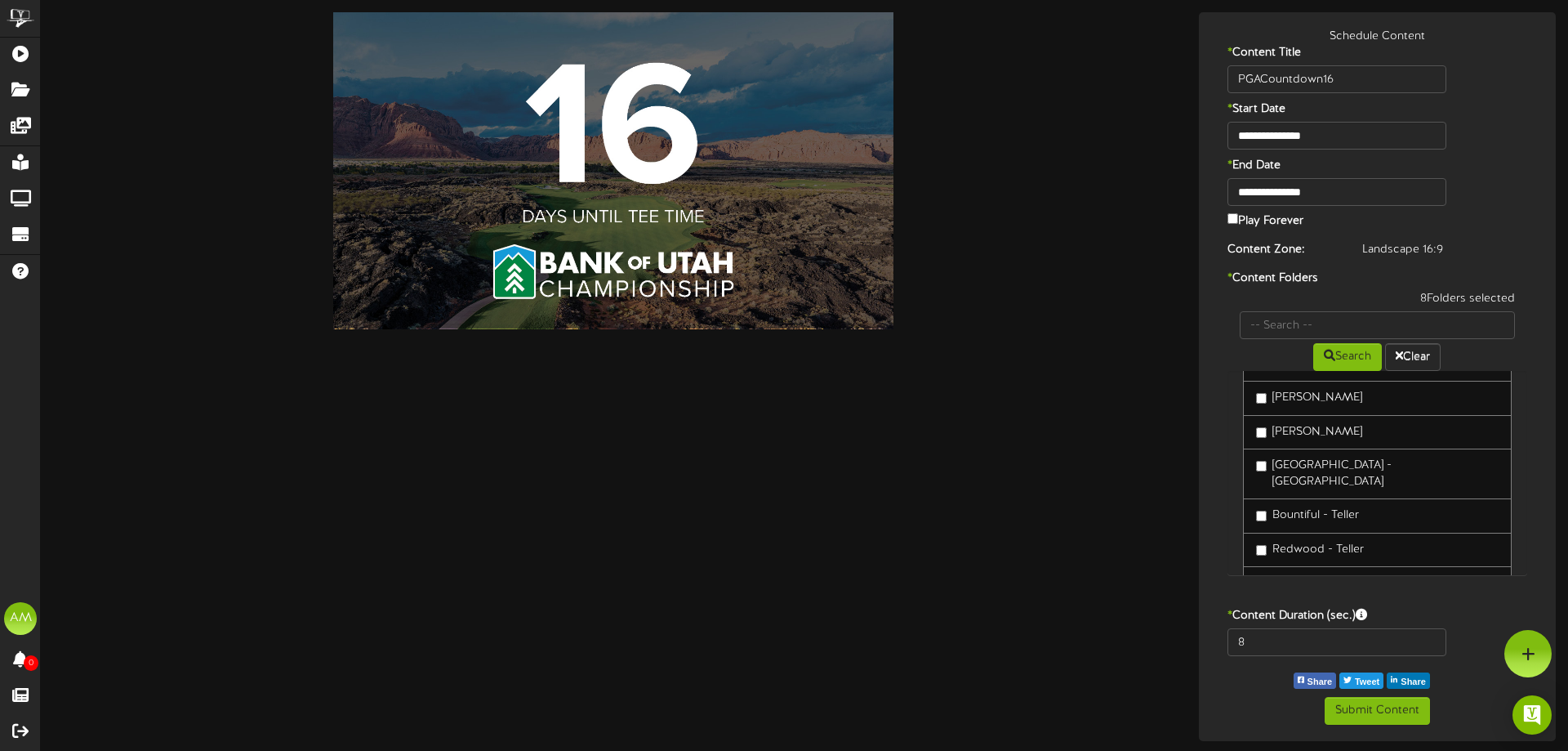
click at [1320, 508] on label "Bountiful - Teller" at bounding box center [1308, 516] width 103 height 16
click at [1320, 470] on link "[GEOGRAPHIC_DATA] - [GEOGRAPHIC_DATA]" at bounding box center [1377, 474] width 270 height 51
drag, startPoint x: 1320, startPoint y: 460, endPoint x: 1319, endPoint y: 449, distance: 11.0
click at [1320, 458] on label "[GEOGRAPHIC_DATA] - [GEOGRAPHIC_DATA]" at bounding box center [1377, 474] width 243 height 33
click at [1315, 435] on link "[PERSON_NAME]" at bounding box center [1377, 432] width 270 height 35
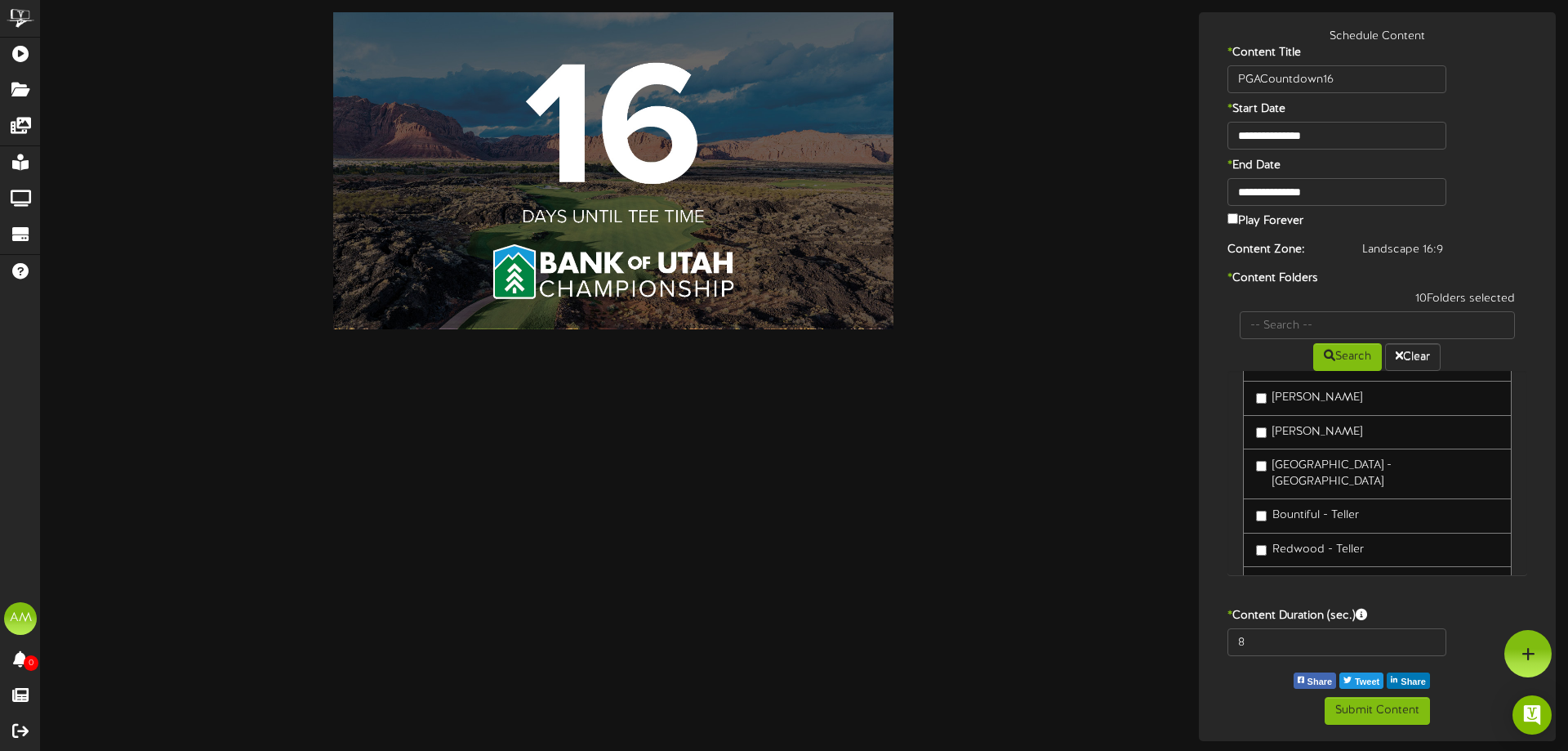
click at [1313, 428] on label "[PERSON_NAME]" at bounding box center [1309, 432] width 106 height 16
click at [1329, 536] on link "Redwood - Teller" at bounding box center [1377, 550] width 270 height 35
click at [1335, 575] on label "Heber City - Teller" at bounding box center [1312, 584] width 113 height 16
click at [1303, 457] on link "Redwood - Teller" at bounding box center [1377, 468] width 270 height 35
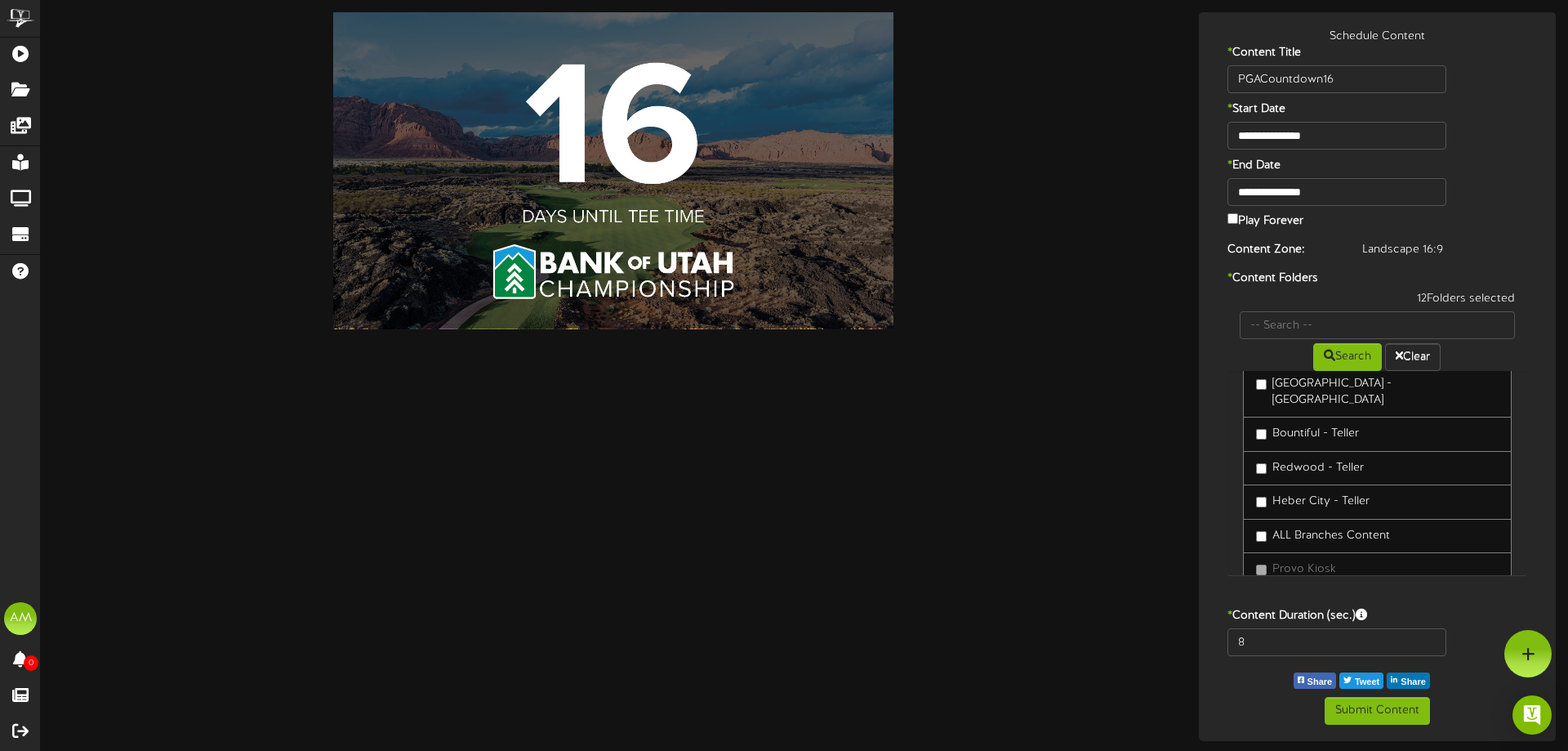
click at [1303, 460] on label "Redwood - Teller" at bounding box center [1310, 468] width 108 height 16
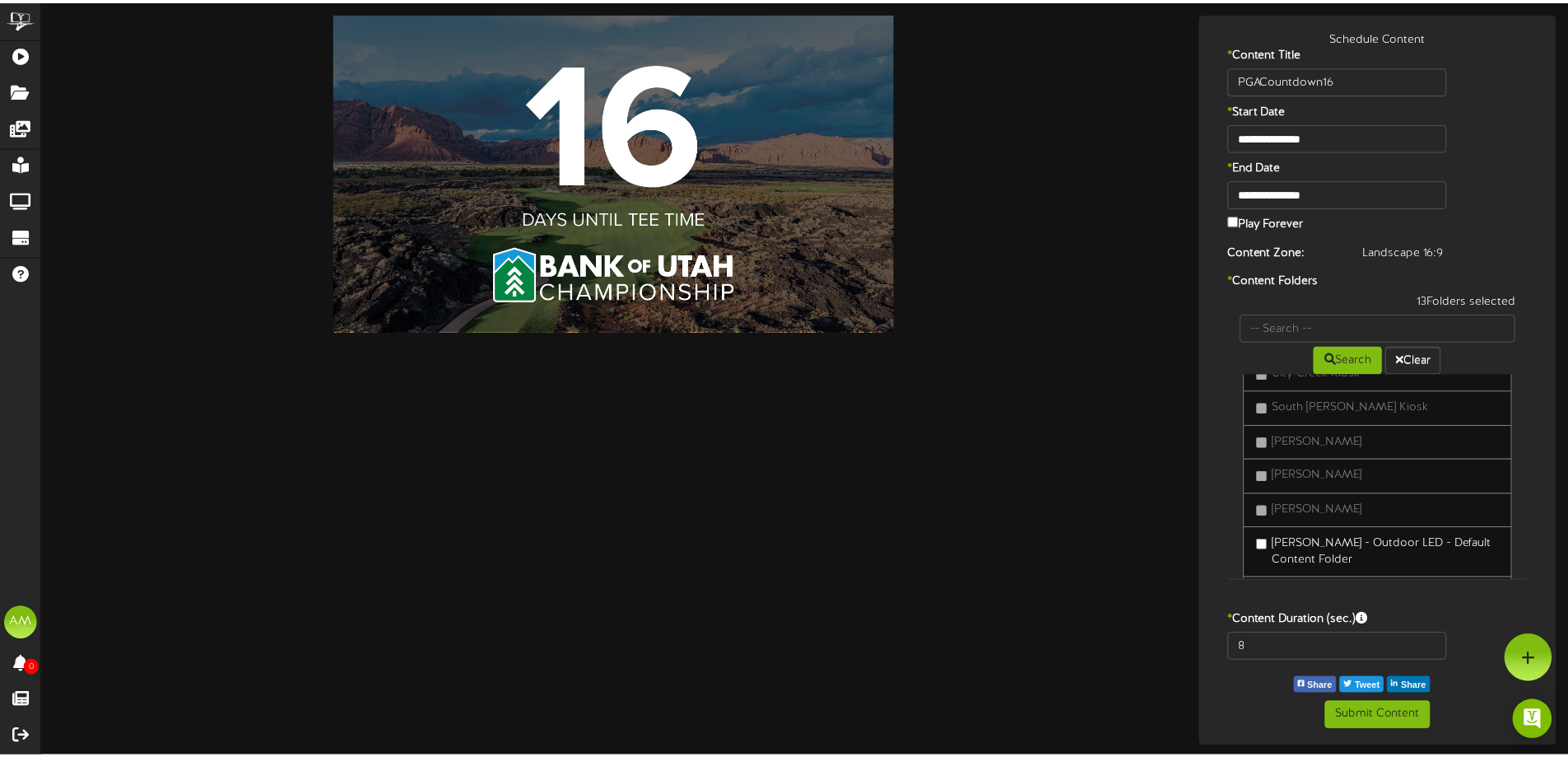
scroll to position [1083, 0]
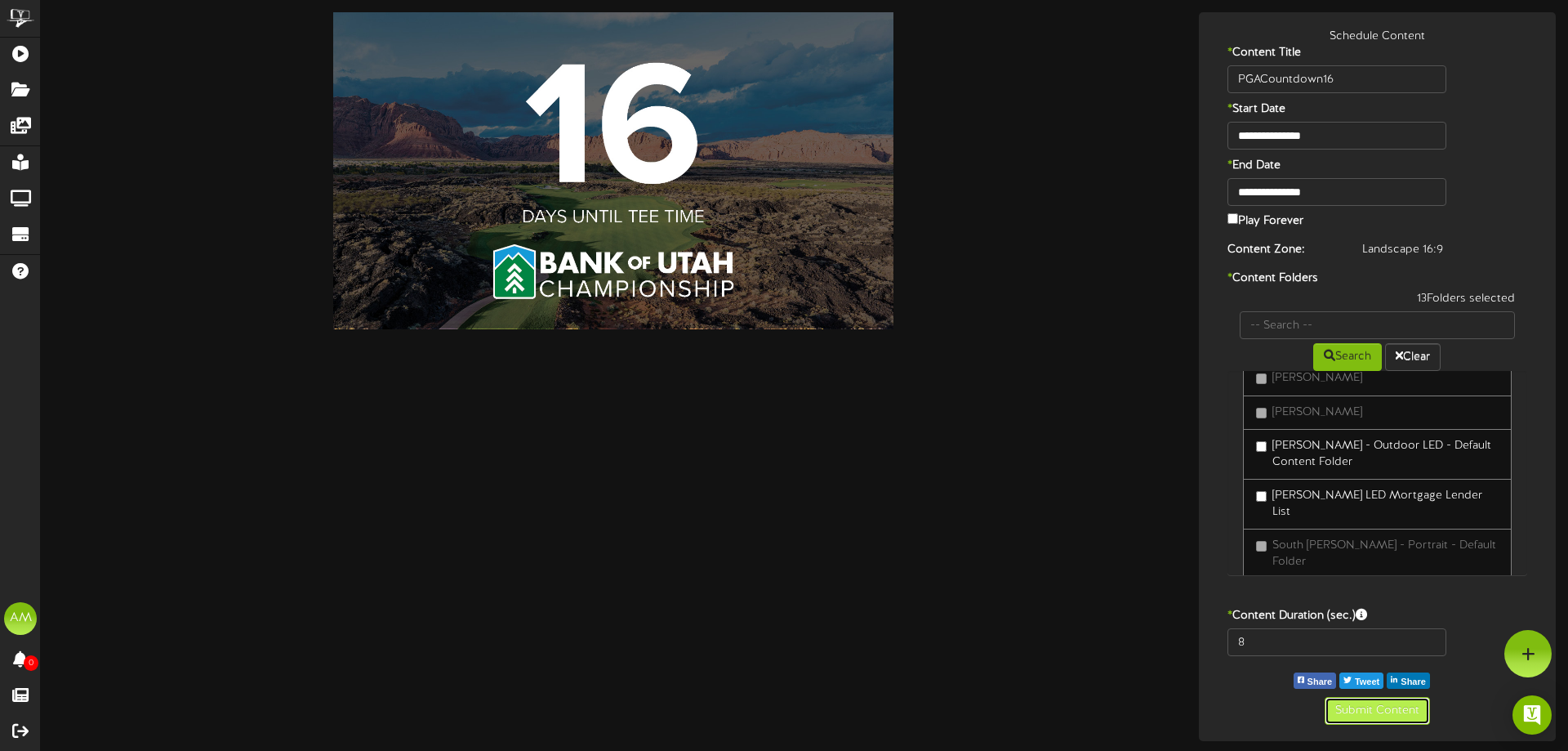
click at [1366, 703] on button "Submit Content" at bounding box center [1377, 710] width 105 height 28
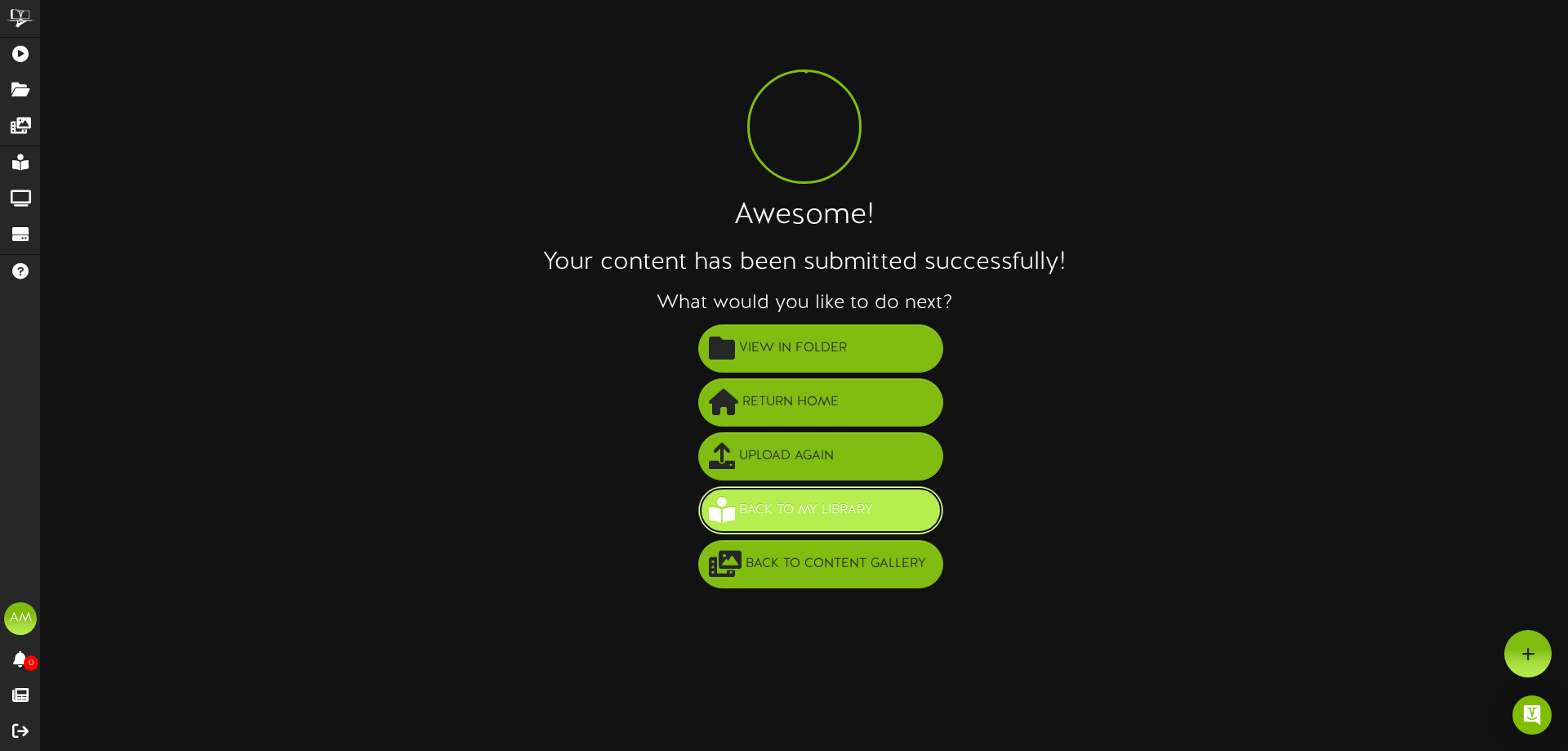
click at [801, 502] on span "Back to My Library" at bounding box center [806, 510] width 142 height 27
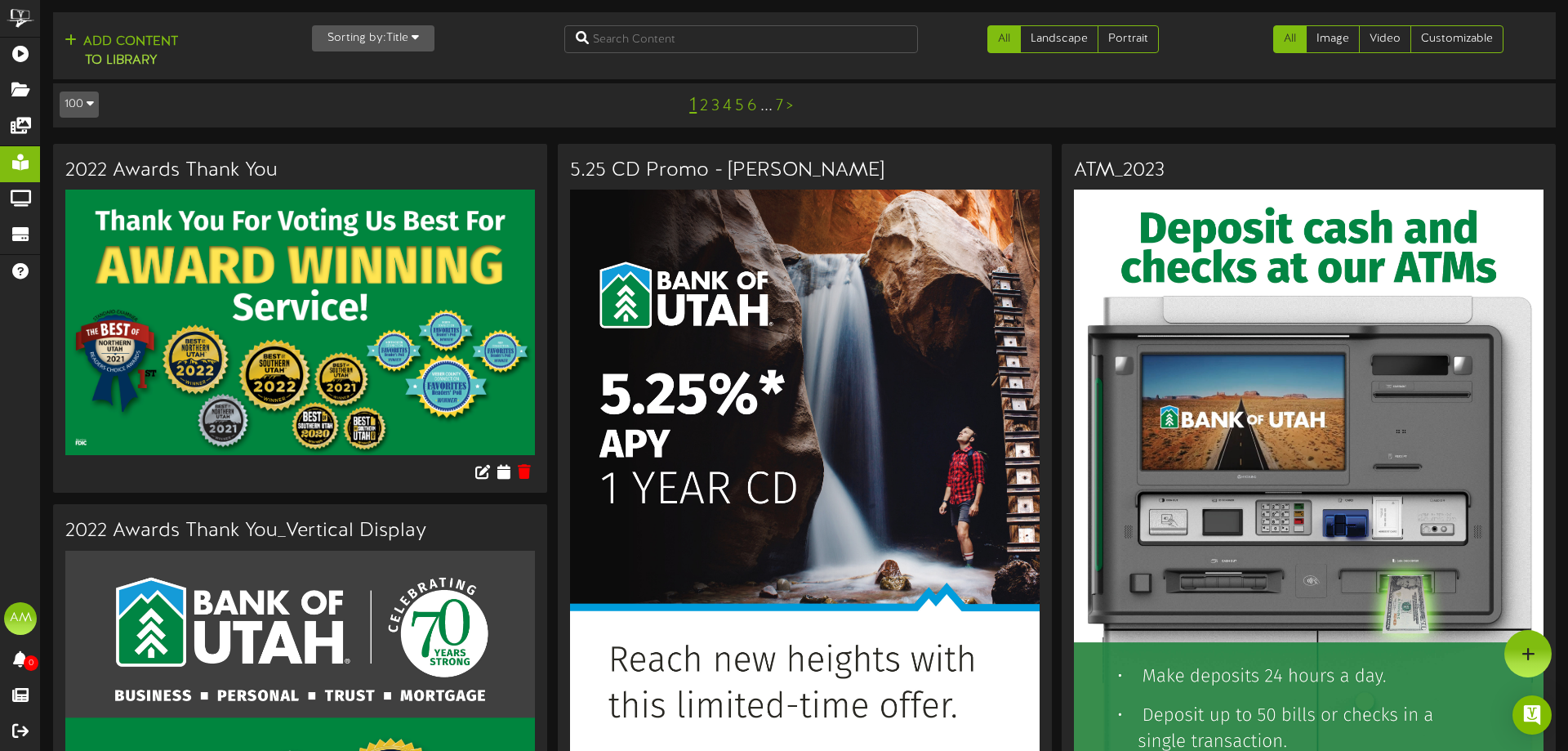
click at [404, 40] on button "Sorting by: Title" at bounding box center [373, 37] width 123 height 26
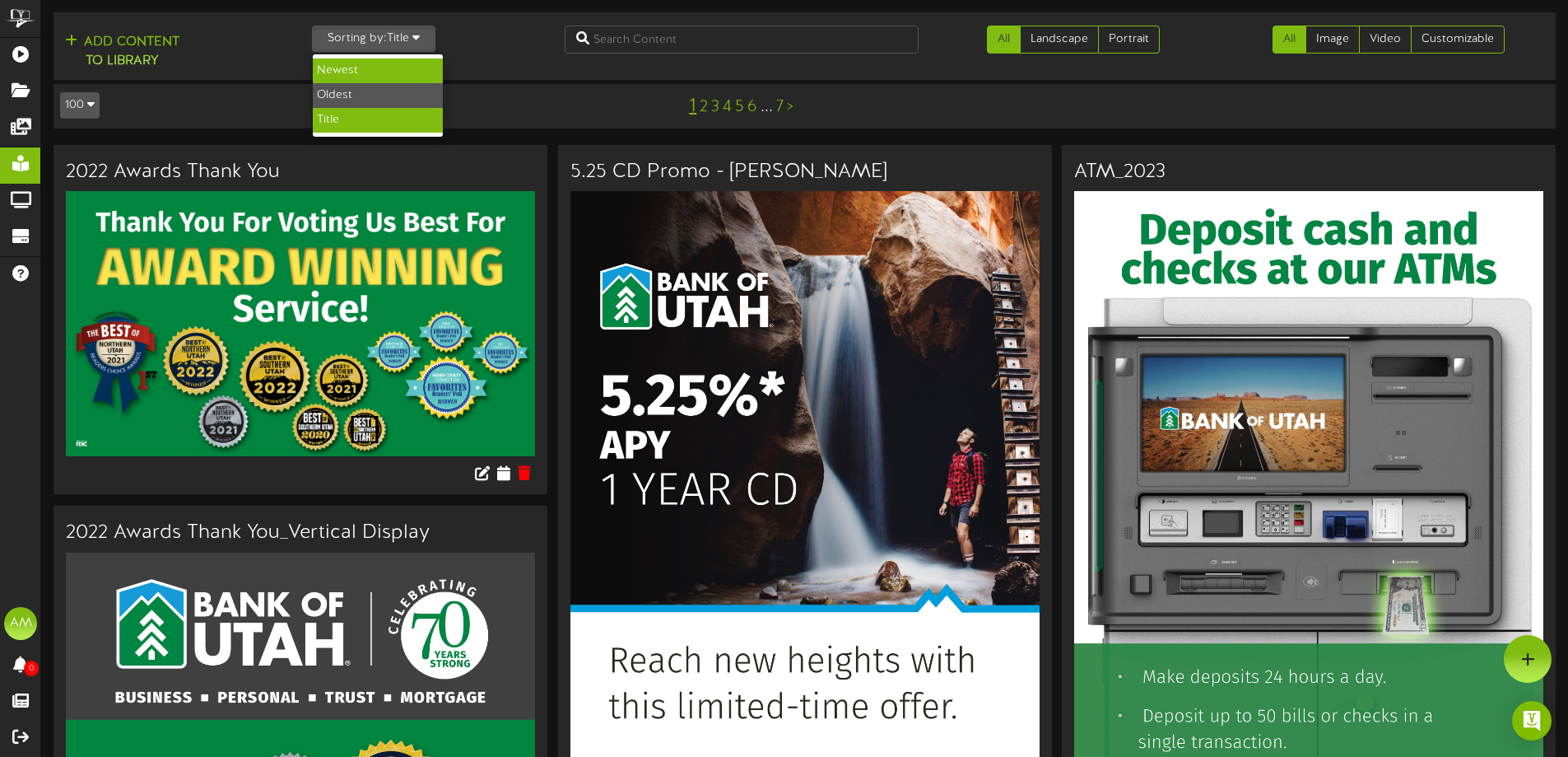
click at [390, 67] on div "Newest" at bounding box center [378, 71] width 130 height 25
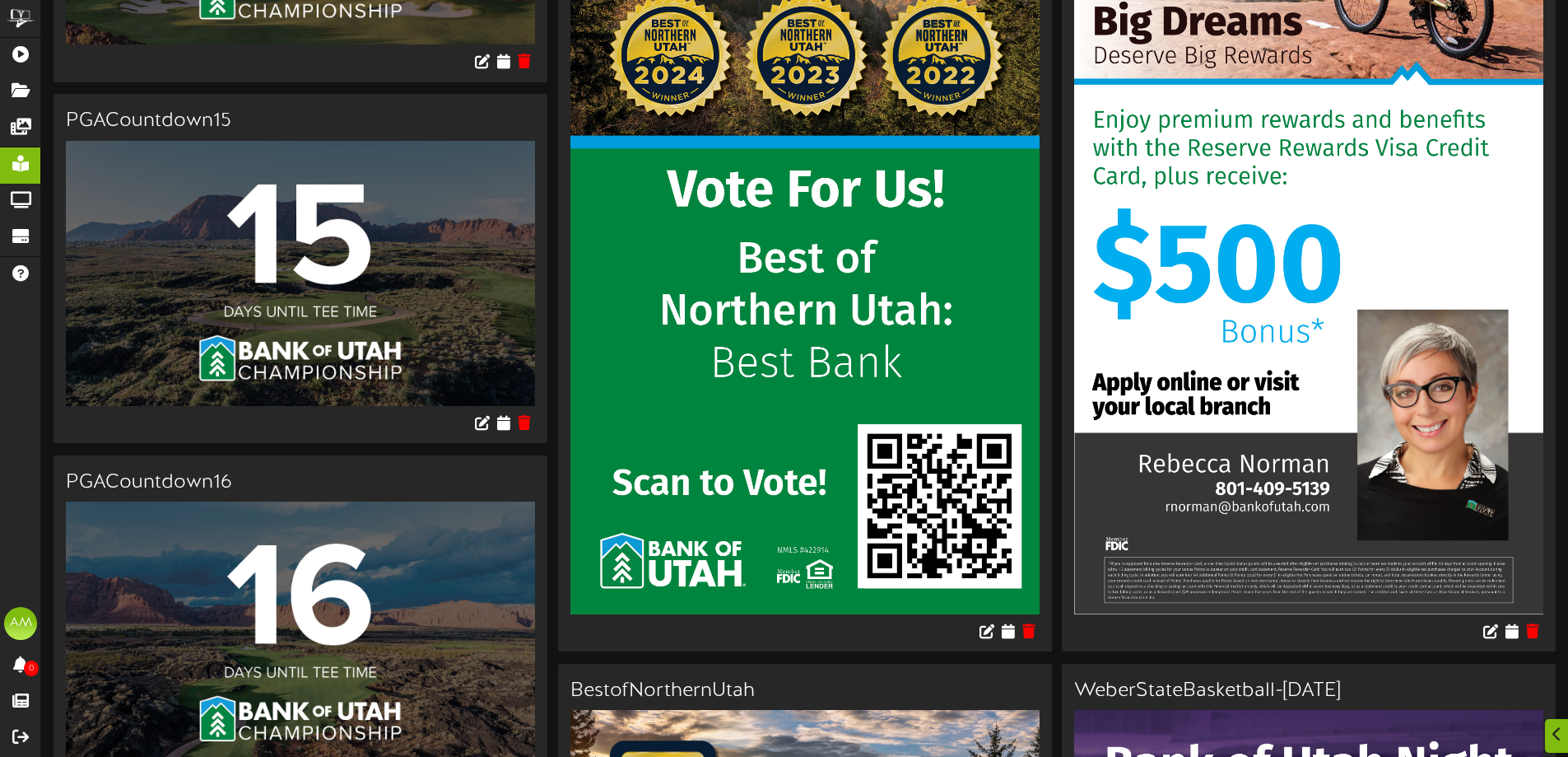
scroll to position [577, 0]
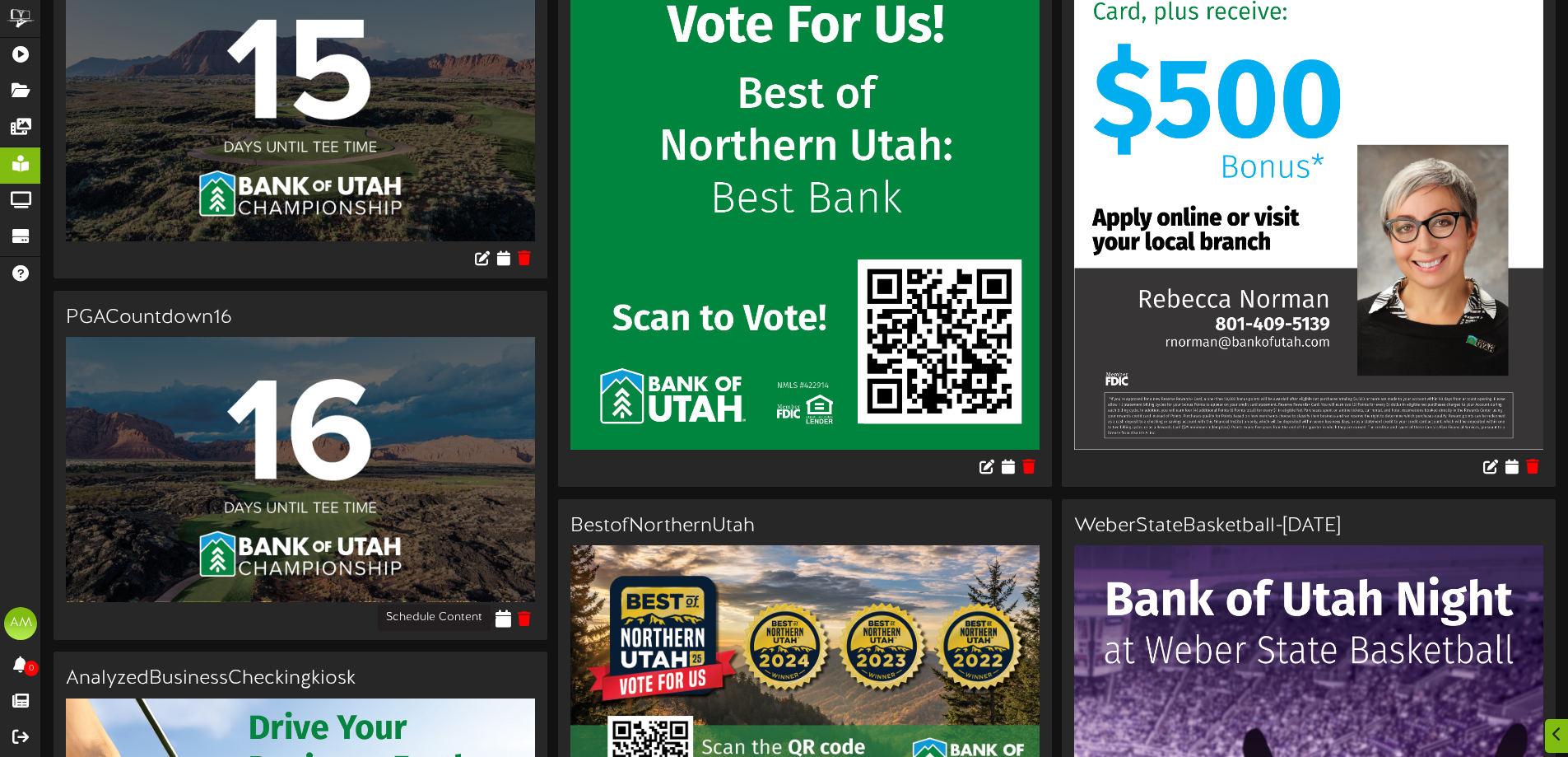
click at [507, 621] on icon at bounding box center [503, 619] width 15 height 18
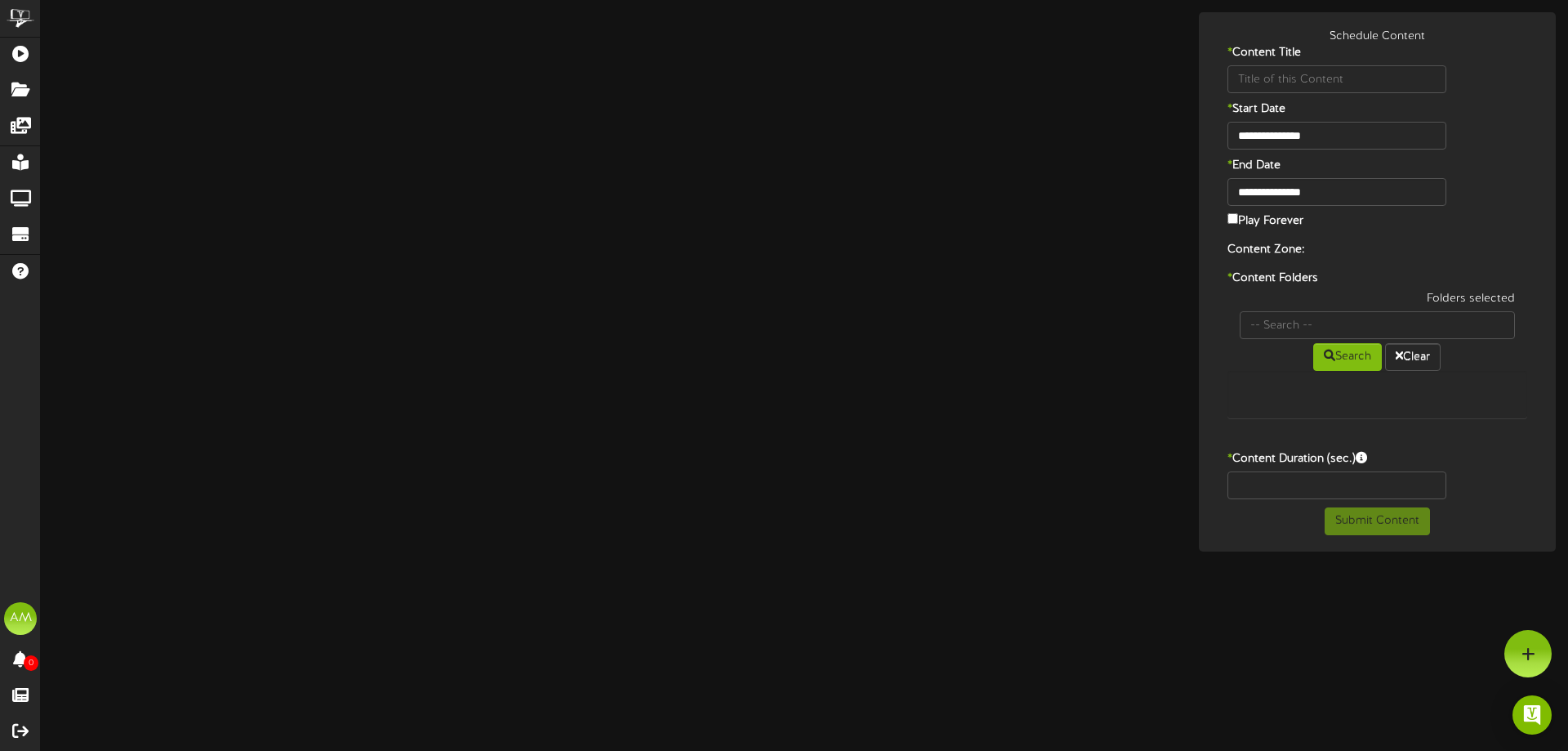
type input "PGACountdown16"
type input "8"
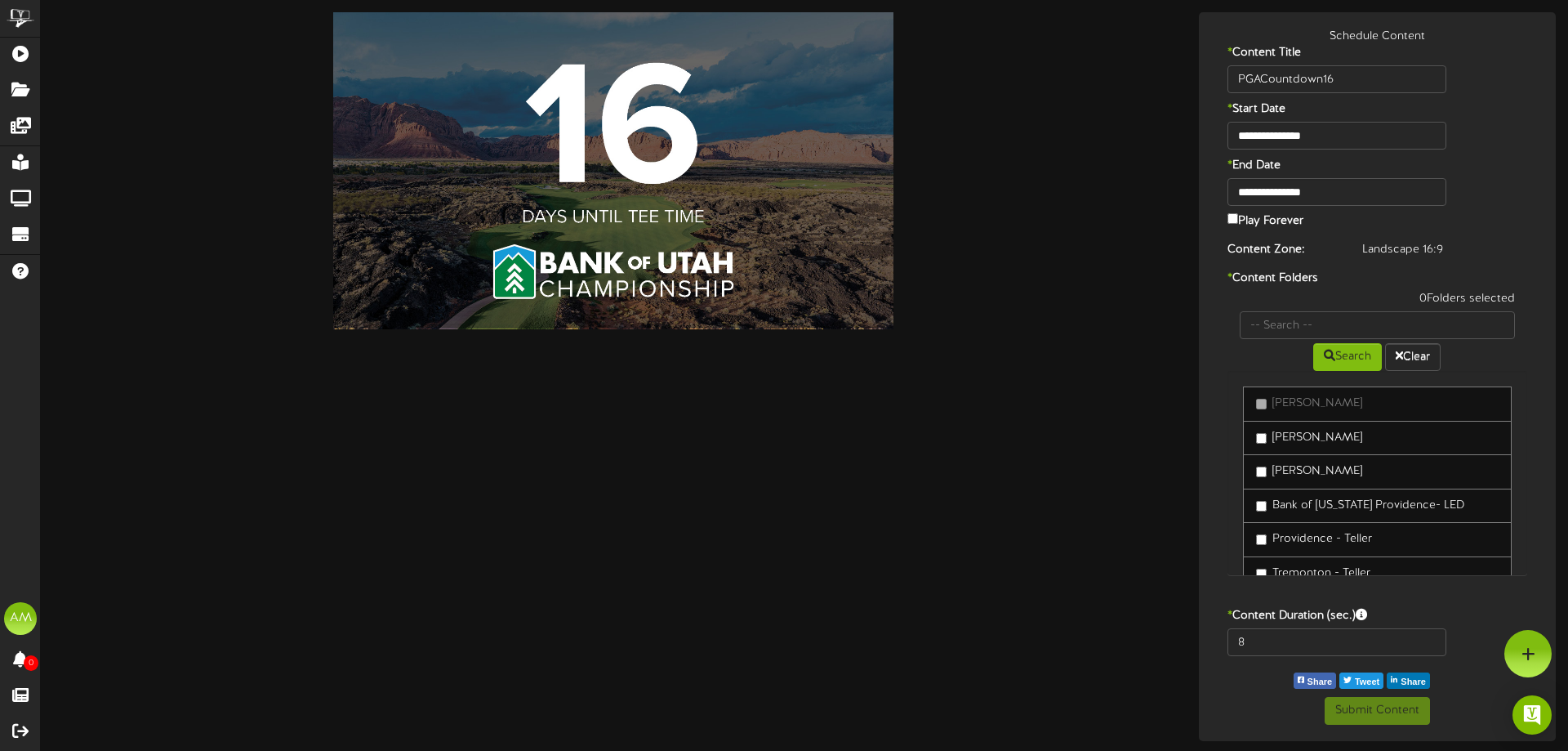
drag, startPoint x: 551, startPoint y: 578, endPoint x: 554, endPoint y: 556, distance: 22.2
click at [556, 575] on div "**********" at bounding box center [804, 377] width 1527 height 729
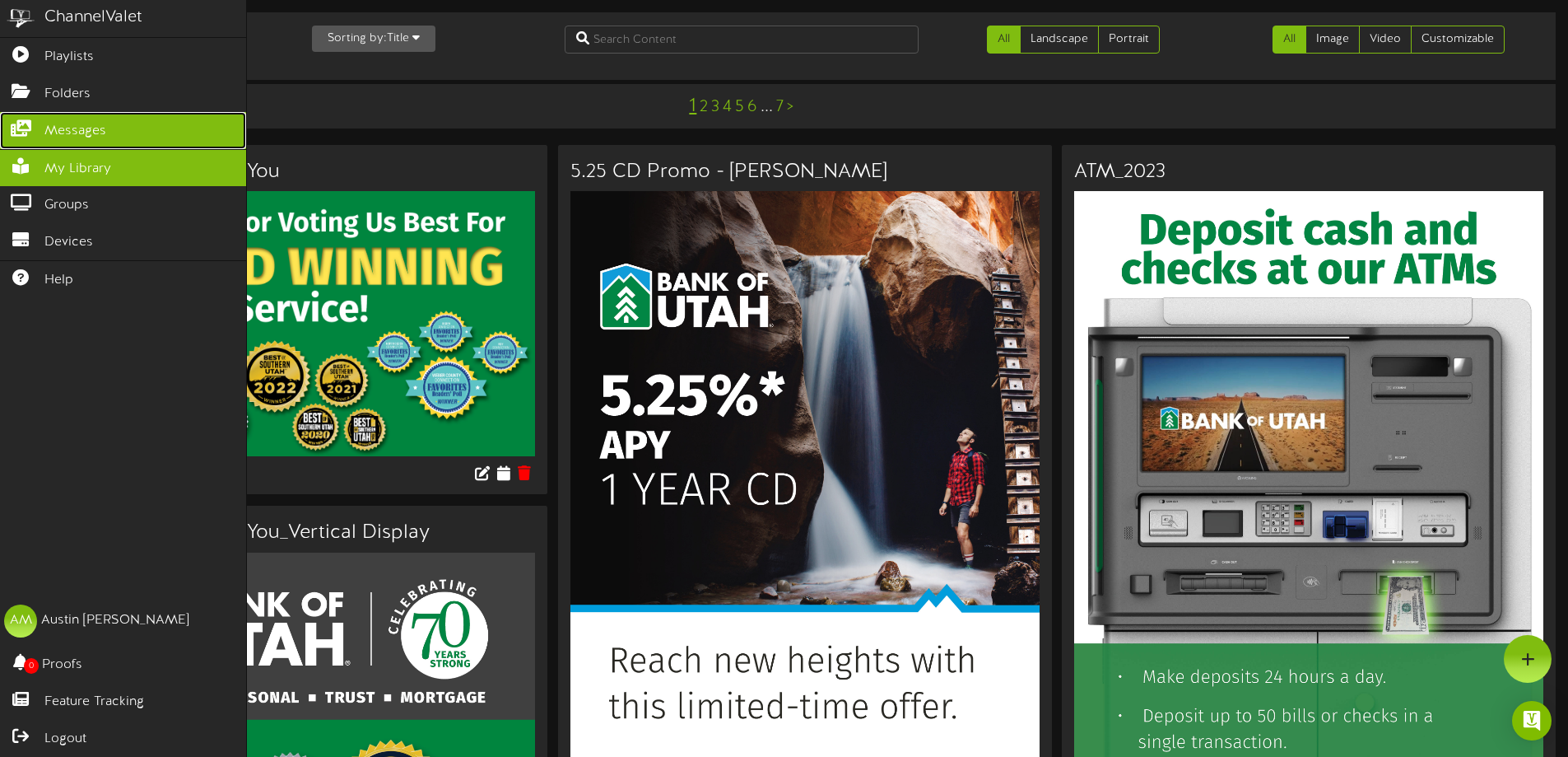
click at [26, 123] on icon at bounding box center [21, 127] width 41 height 13
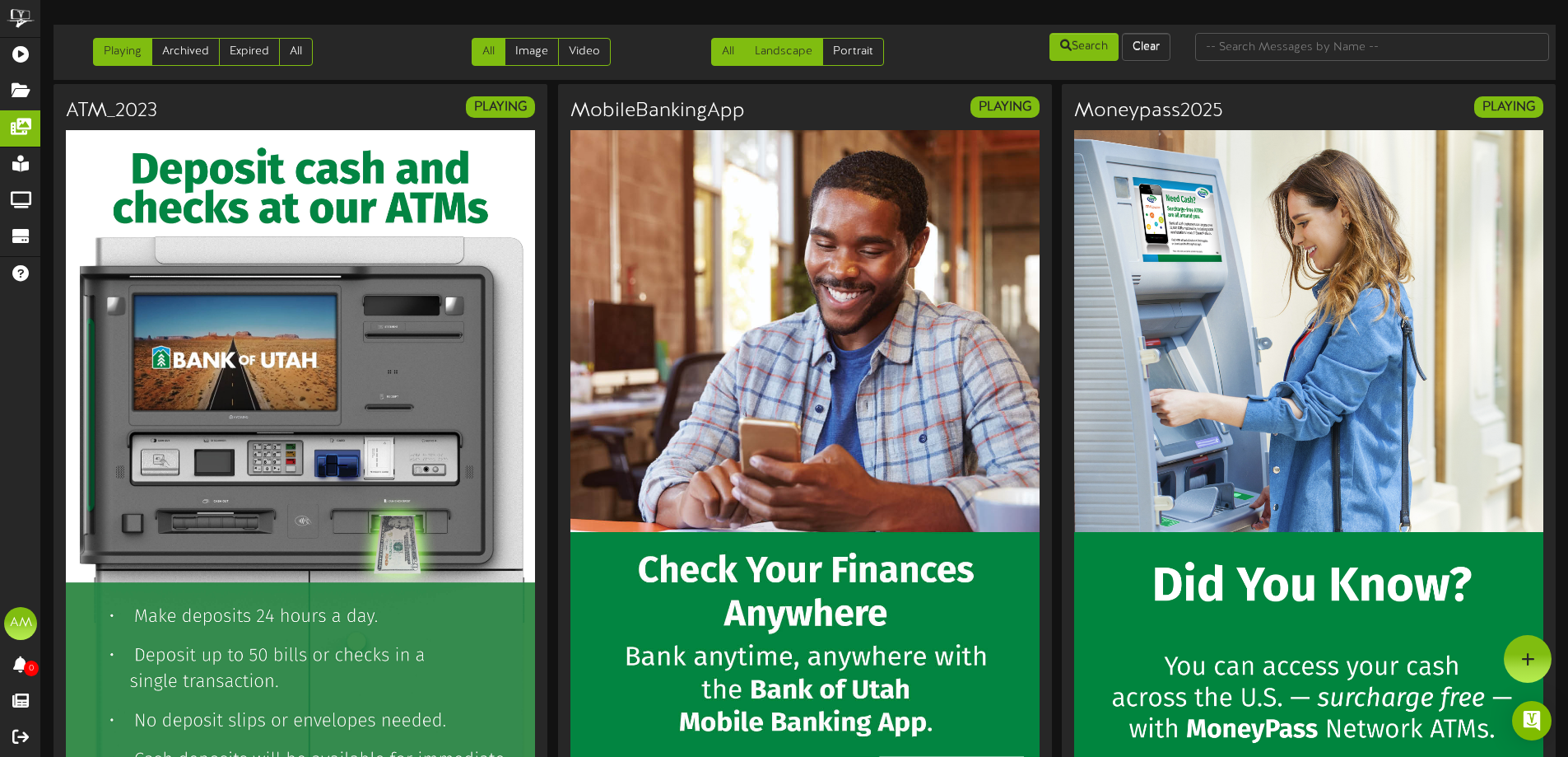
click at [820, 52] on link "Landscape" at bounding box center [784, 51] width 79 height 28
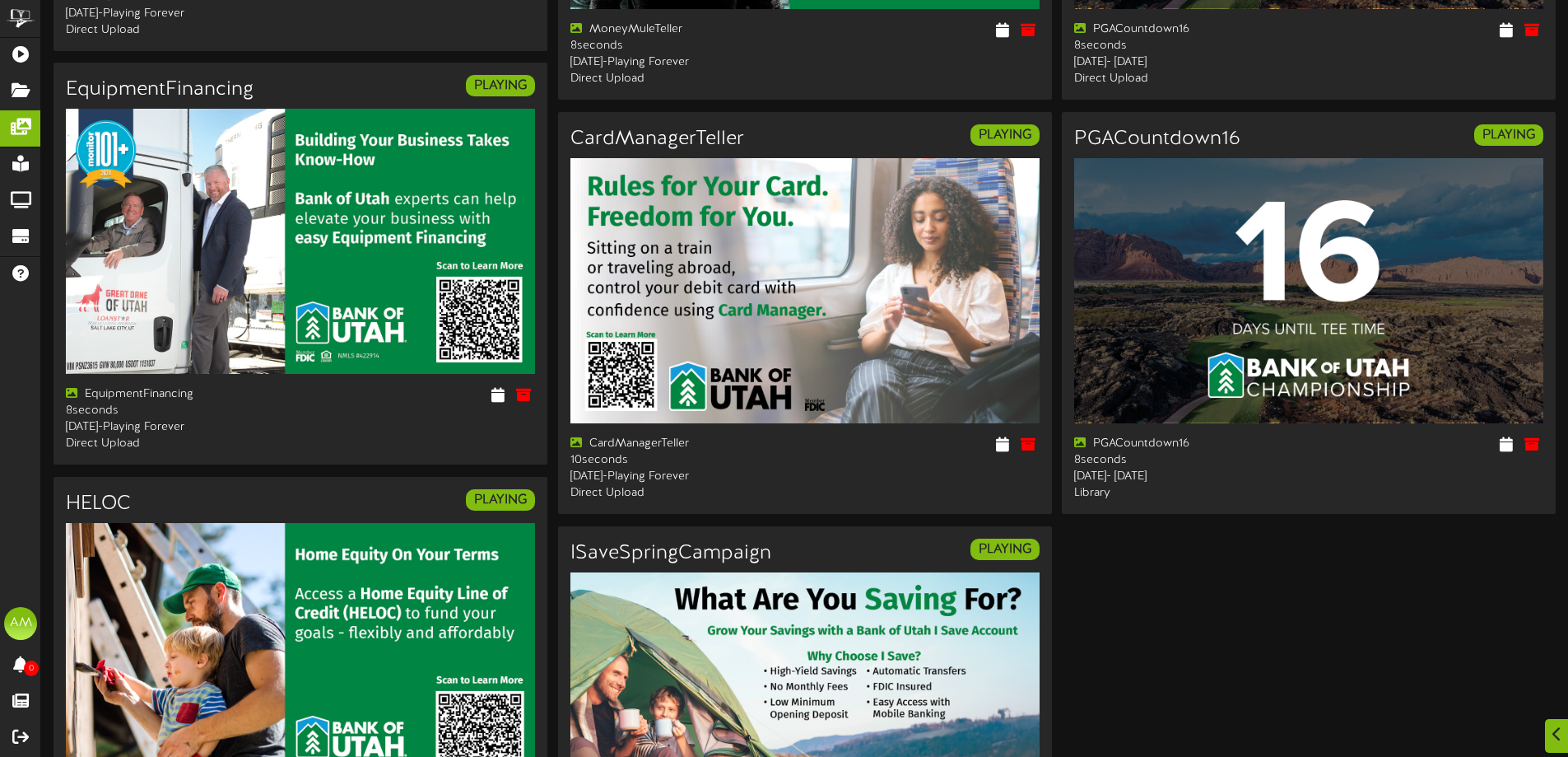
scroll to position [2284, 0]
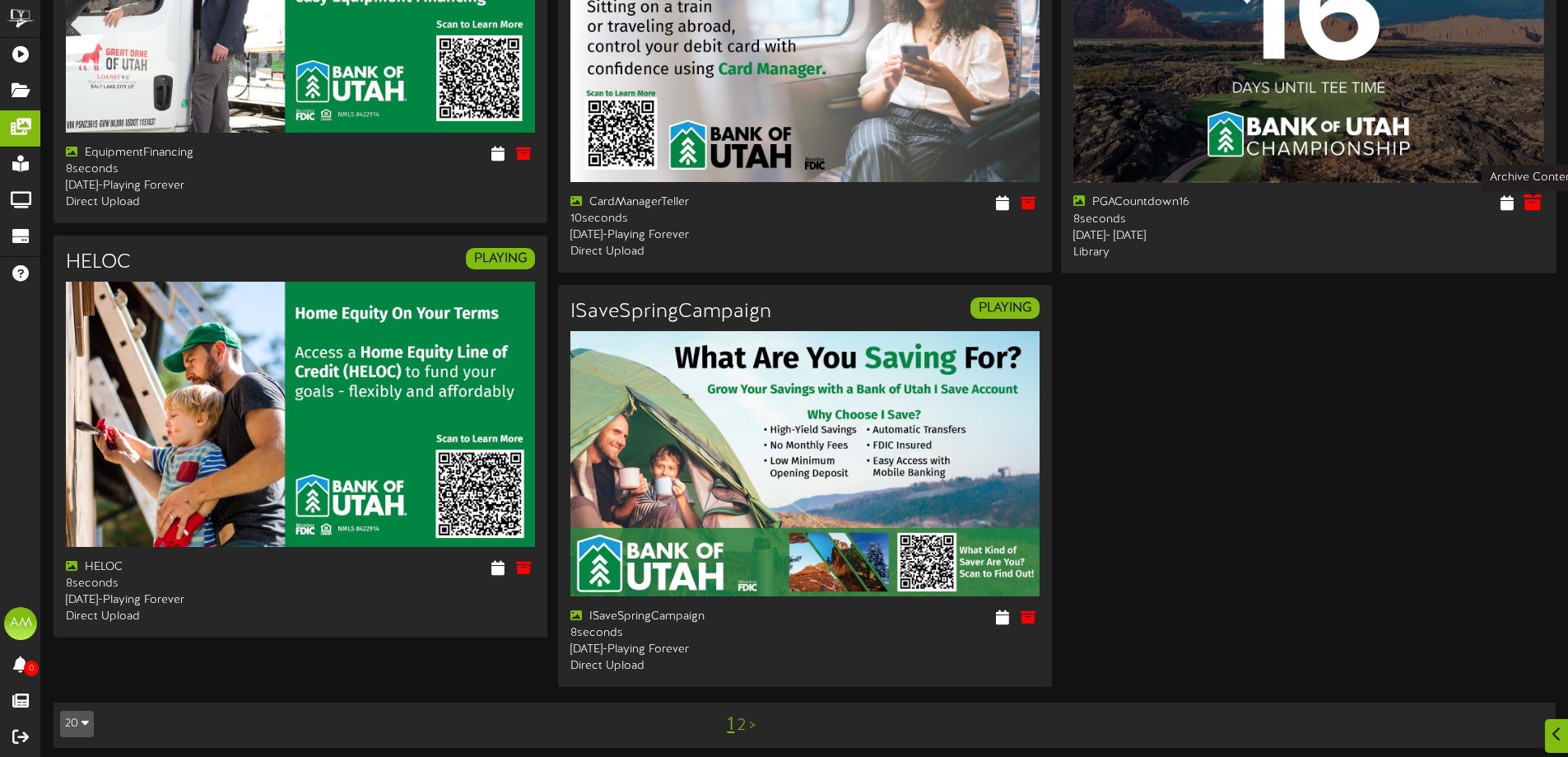
click at [1535, 207] on icon at bounding box center [1533, 203] width 18 height 18
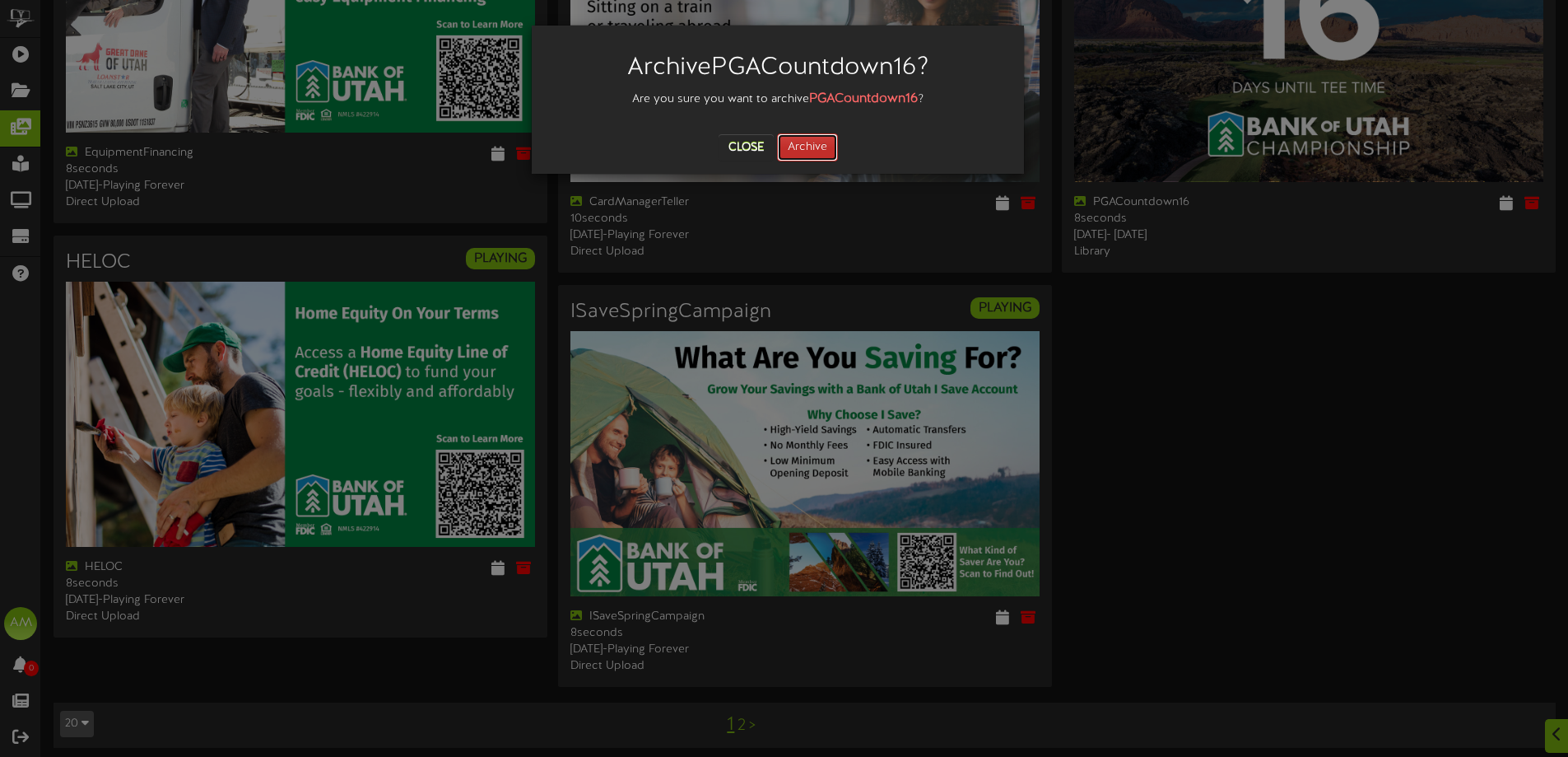
click at [795, 154] on button "Archive" at bounding box center [808, 147] width 61 height 28
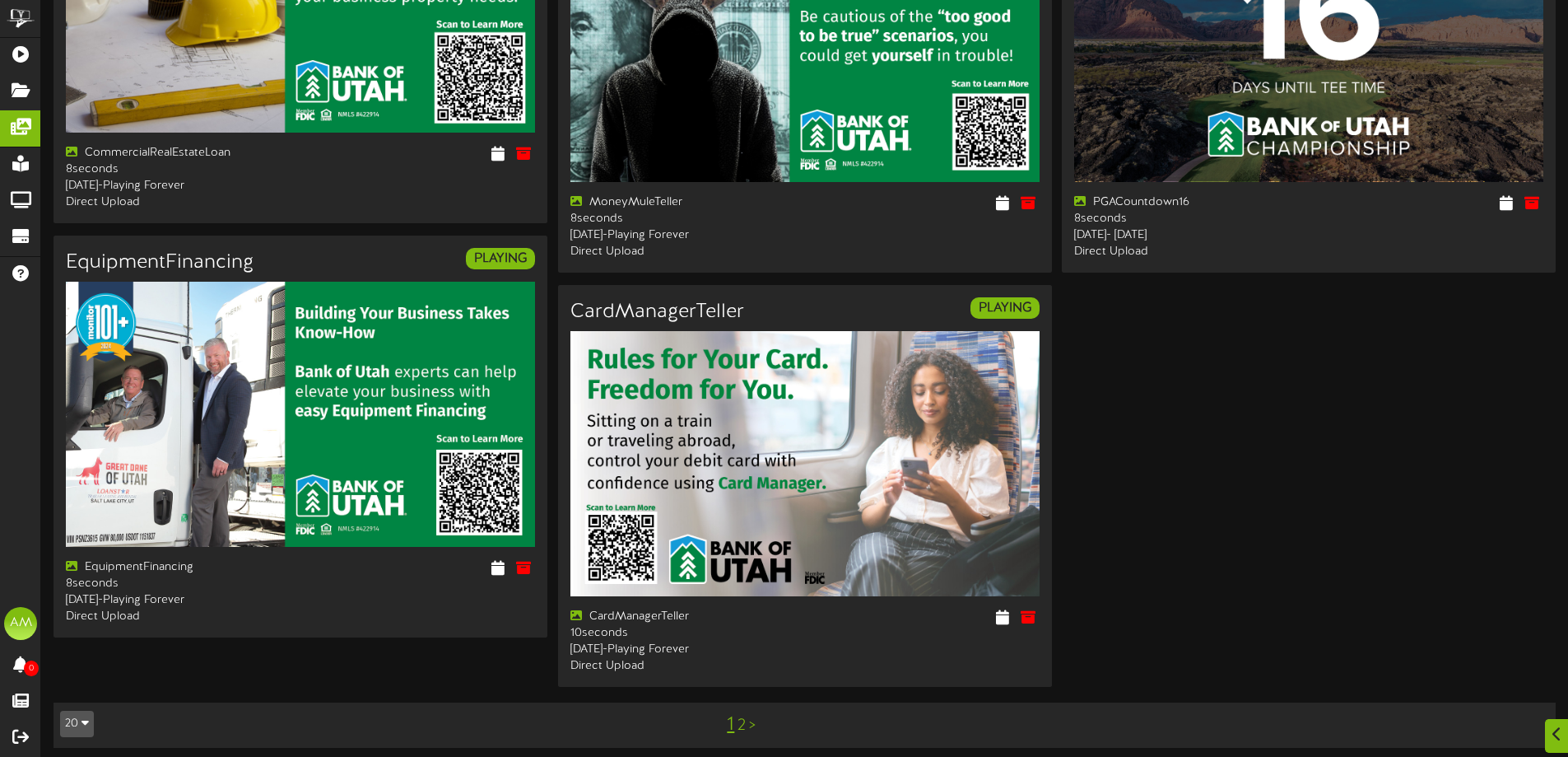
click at [740, 719] on link "2" at bounding box center [741, 726] width 8 height 18
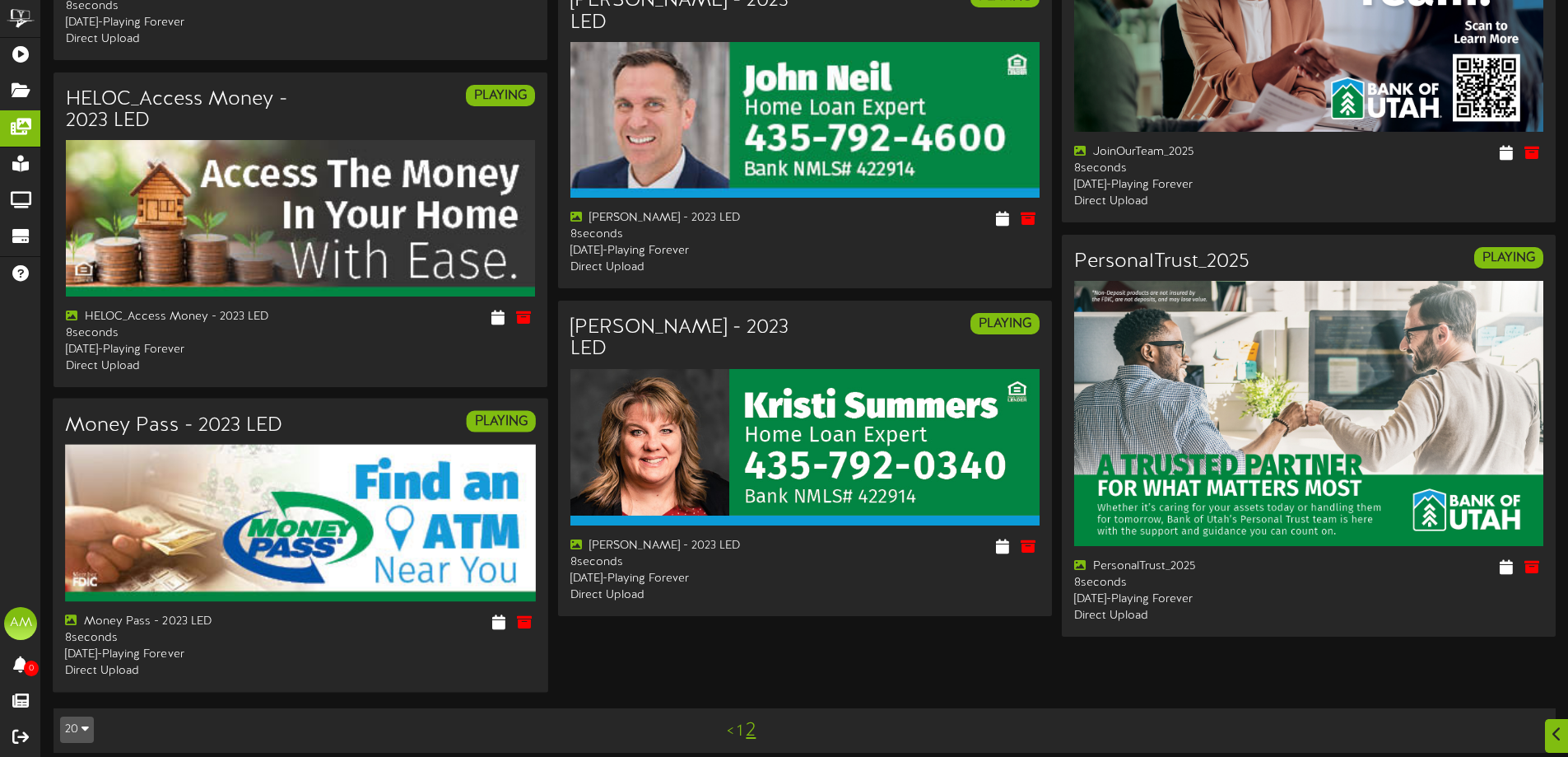
scroll to position [1418, 0]
click at [742, 721] on div "< 1 2" at bounding box center [741, 729] width 379 height 31
click at [740, 721] on link "1" at bounding box center [740, 730] width 5 height 18
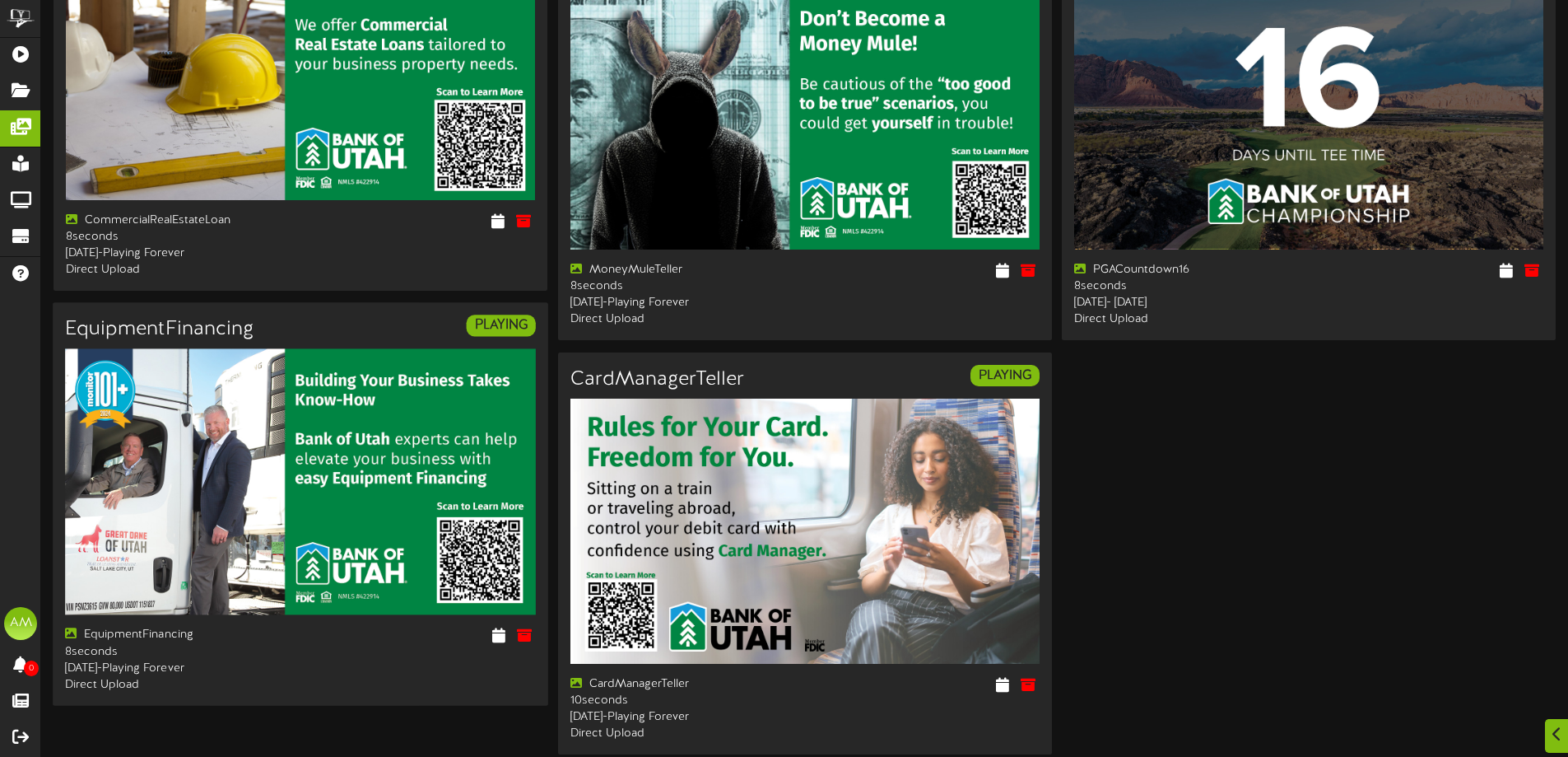
scroll to position [2284, 0]
